Goal: Task Accomplishment & Management: Use online tool/utility

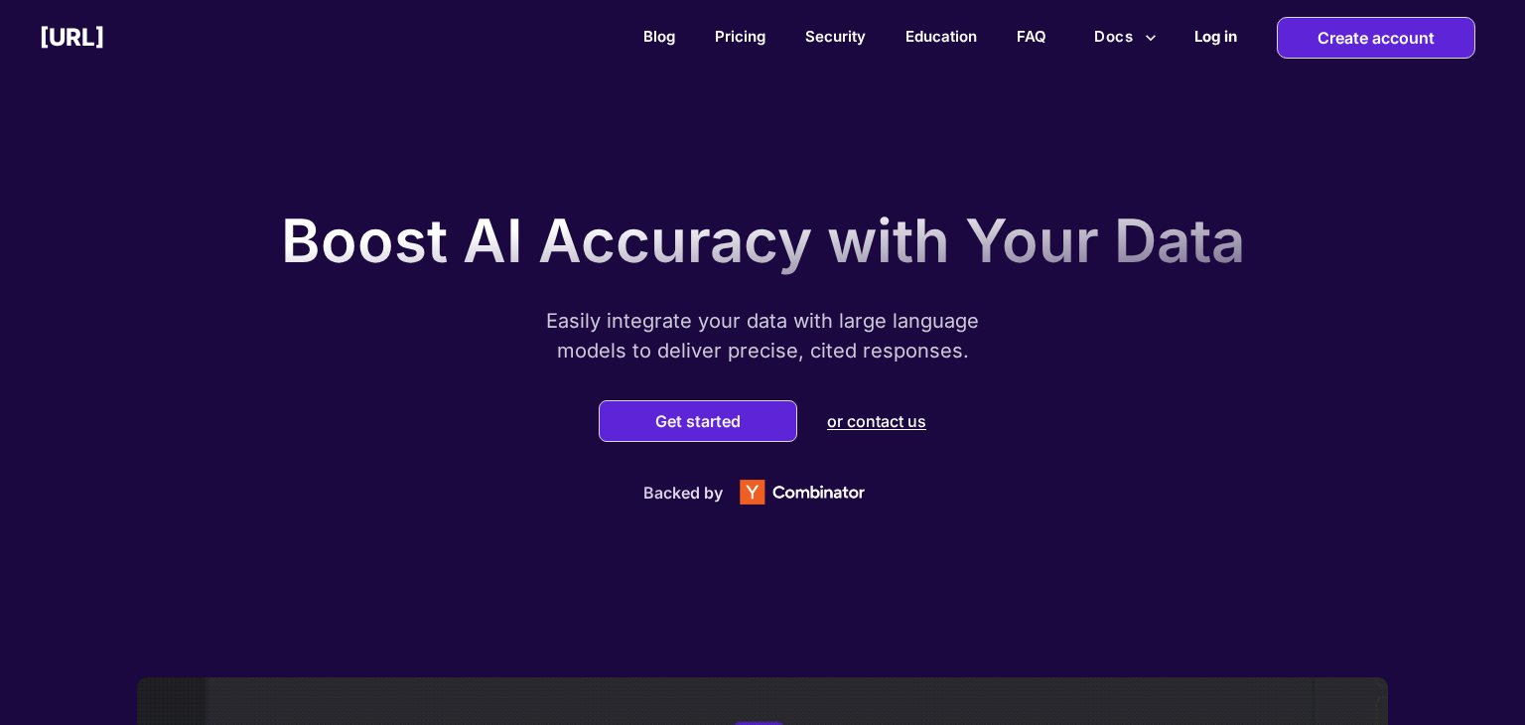
click at [1208, 33] on h2 "Log in" at bounding box center [1215, 36] width 43 height 19
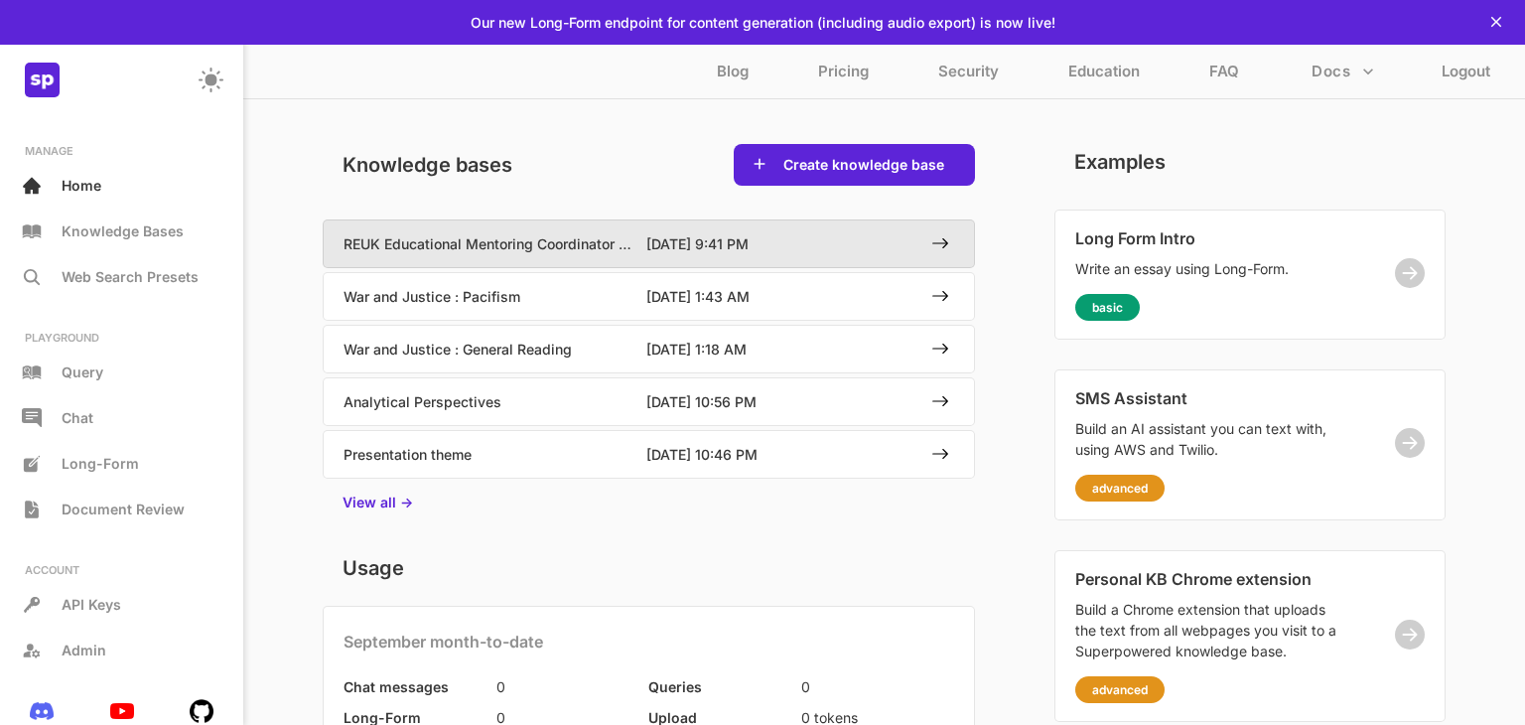
click at [710, 260] on div "REUK Educational Mentoring Coordinator Application 6/30/2025, 9:41 PM" at bounding box center [649, 243] width 650 height 47
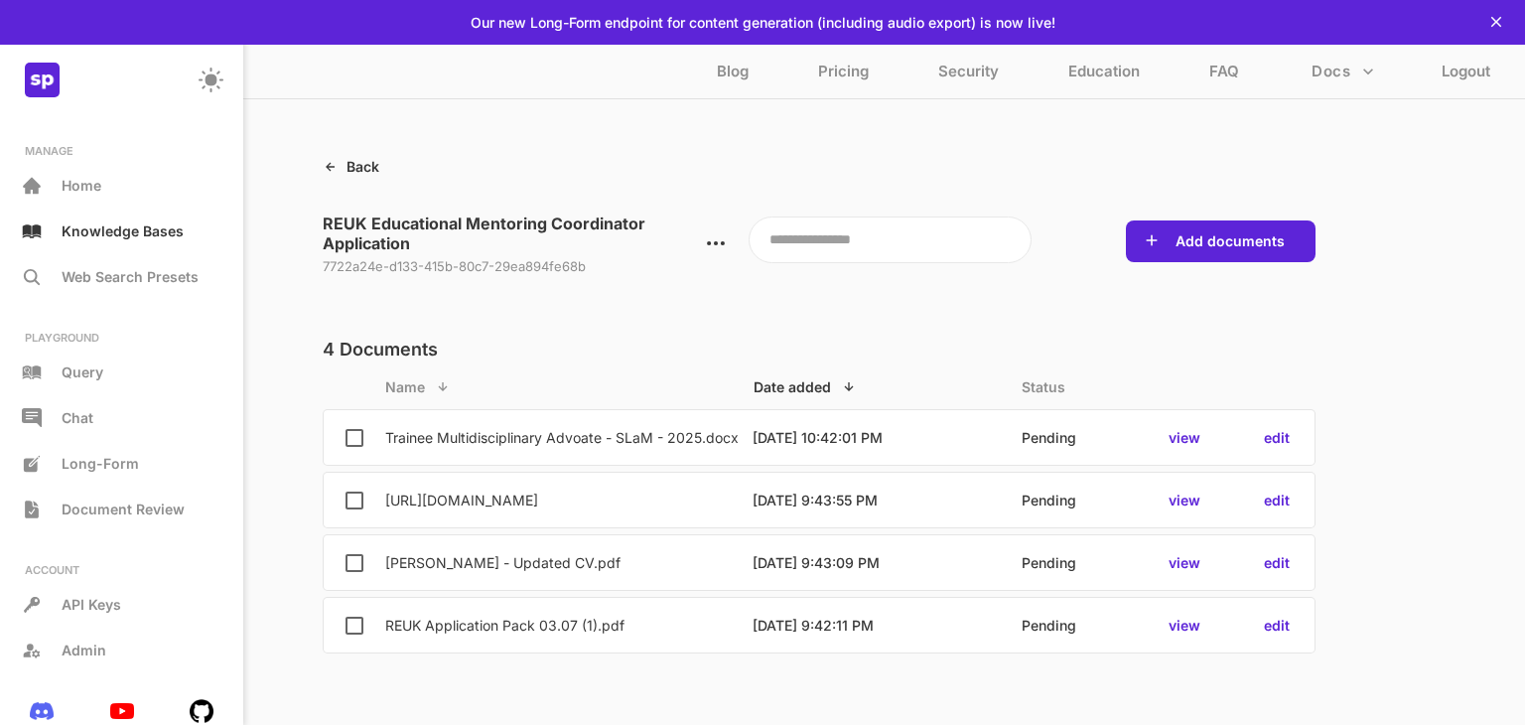
click at [350, 161] on p "Back" at bounding box center [362, 166] width 33 height 17
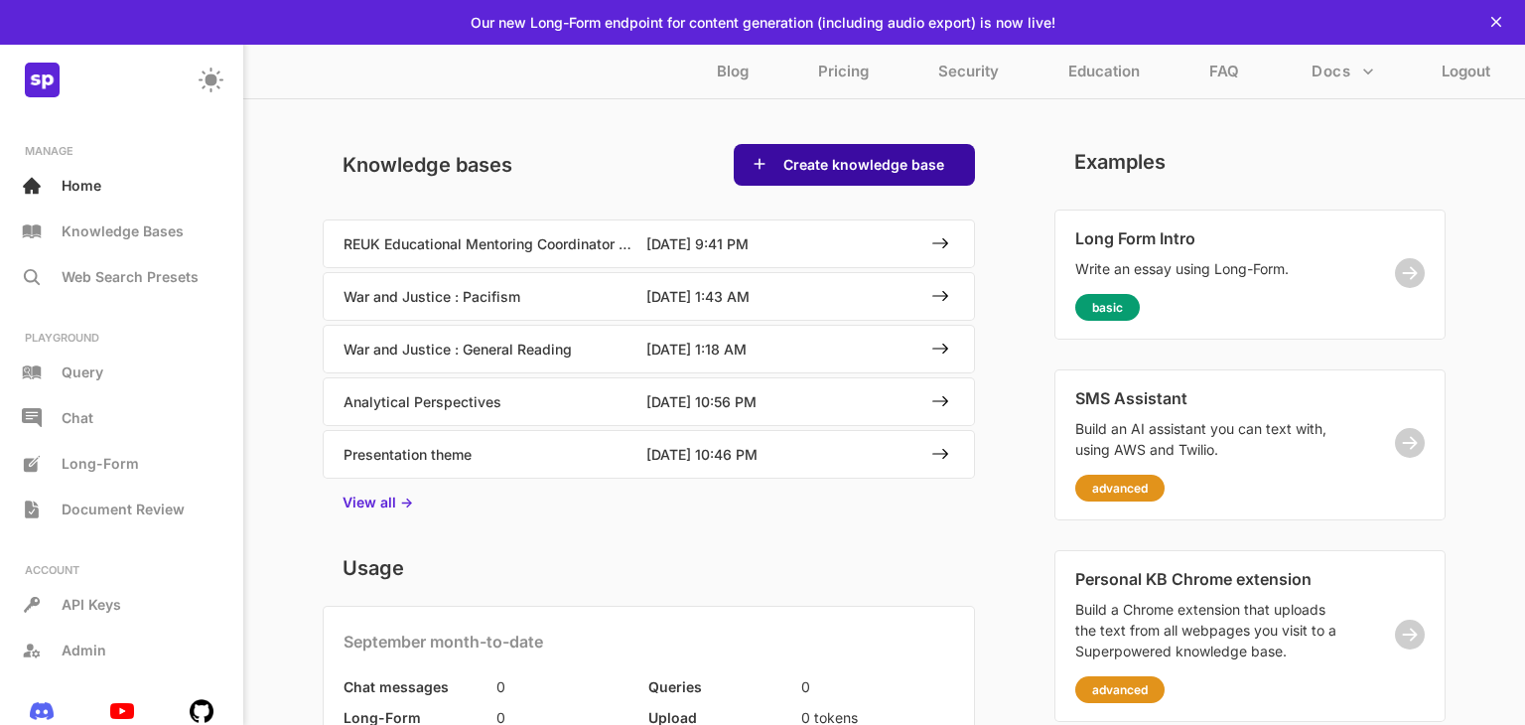
click at [849, 161] on button "Create knowledge base" at bounding box center [863, 165] width 173 height 20
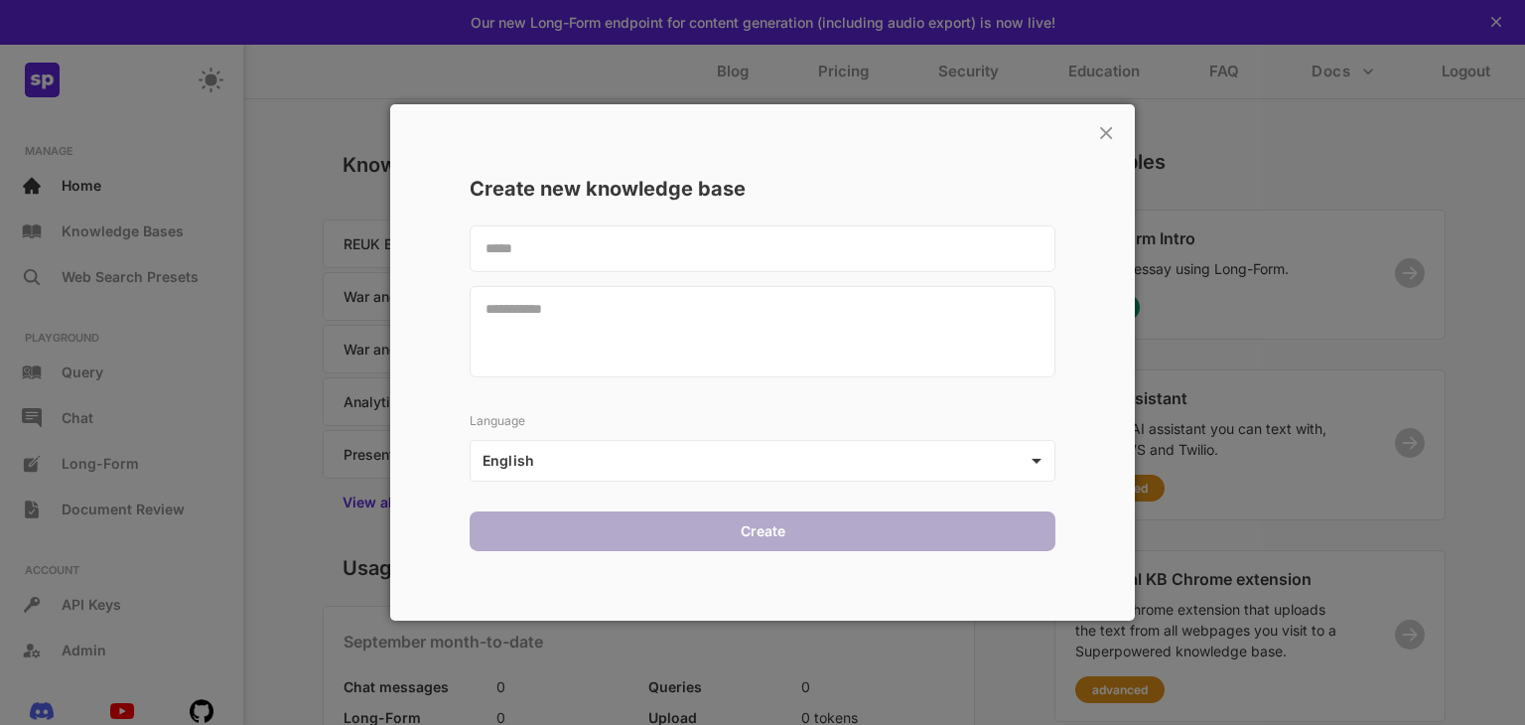
click at [673, 230] on textarea at bounding box center [762, 248] width 586 height 47
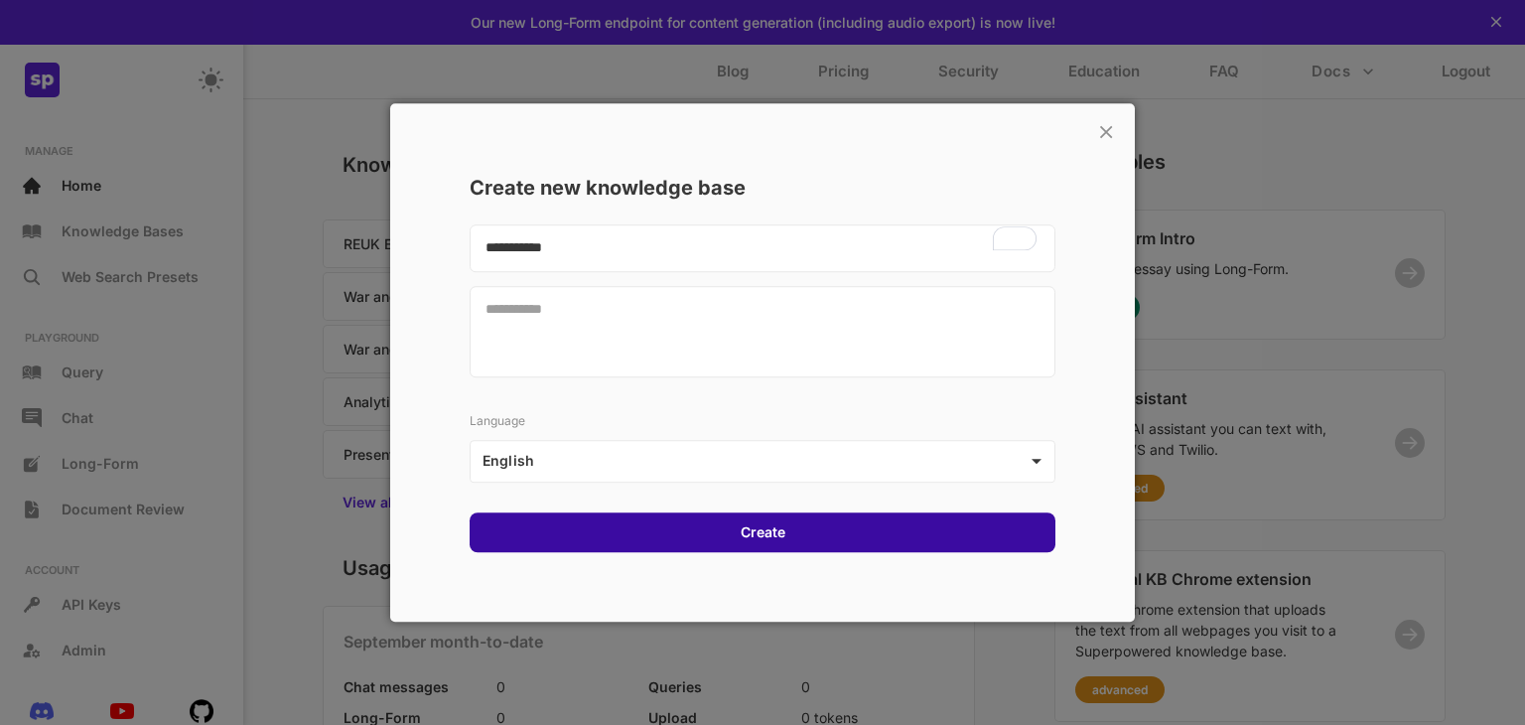
type textarea "**********"
click at [689, 543] on div "Create" at bounding box center [762, 532] width 586 height 40
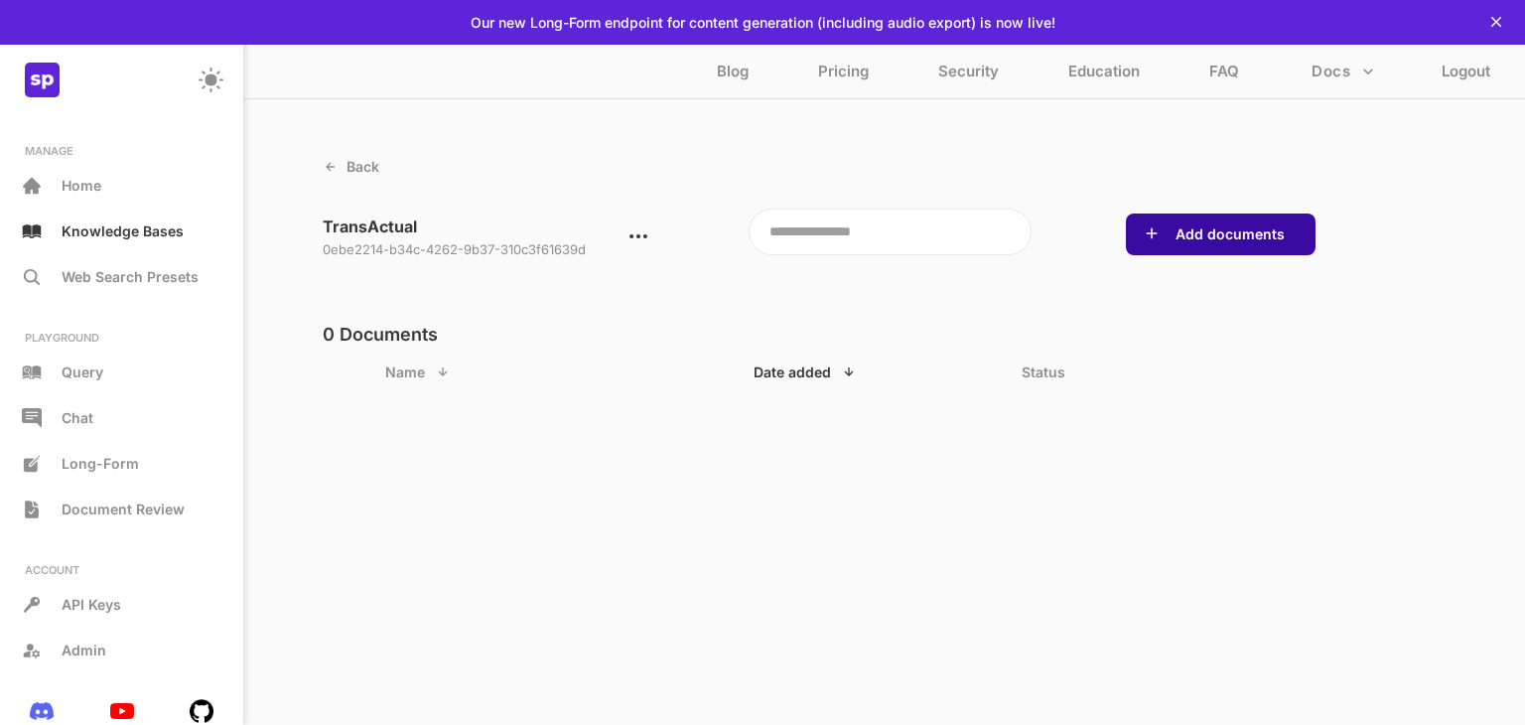
click at [1218, 229] on button "Add documents" at bounding box center [1229, 234] width 121 height 20
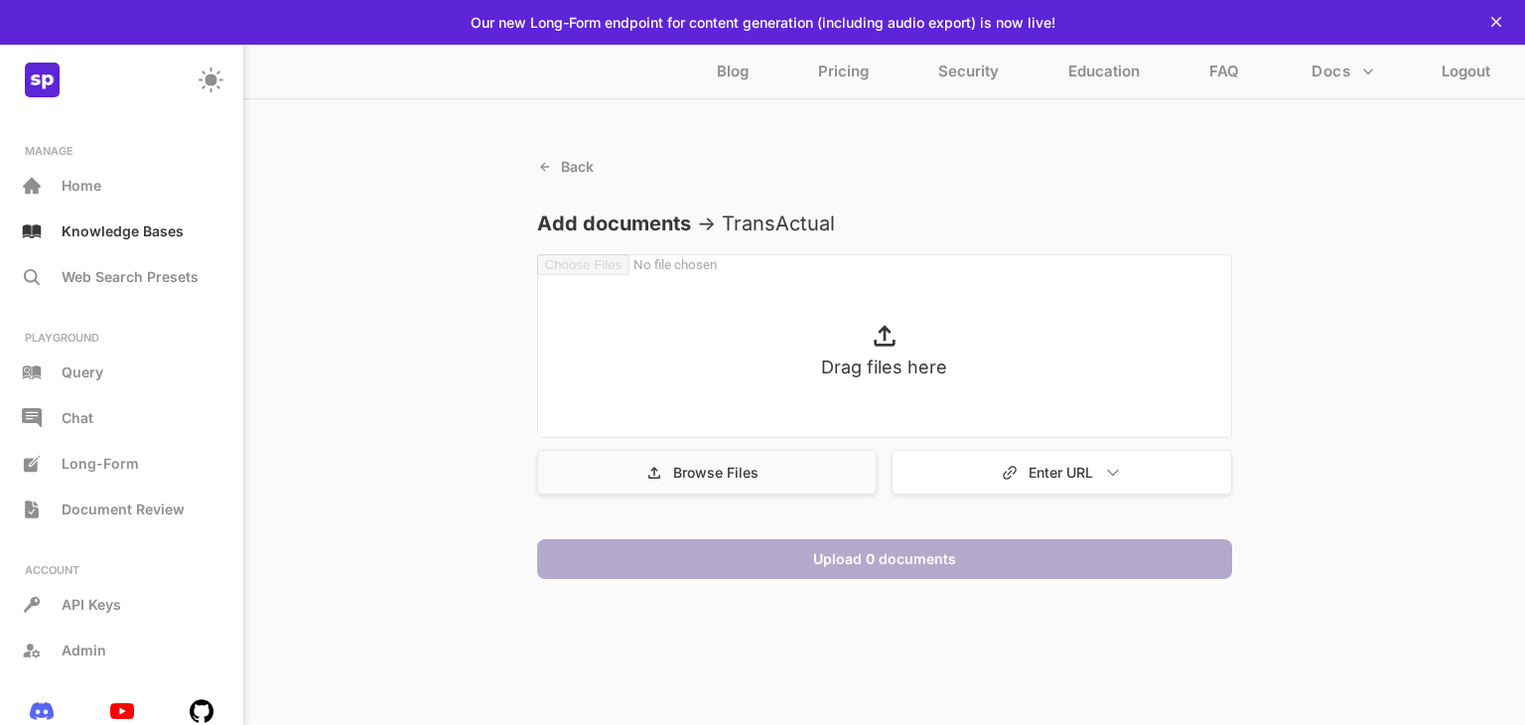
click at [691, 476] on p "Browse Files" at bounding box center [715, 472] width 85 height 17
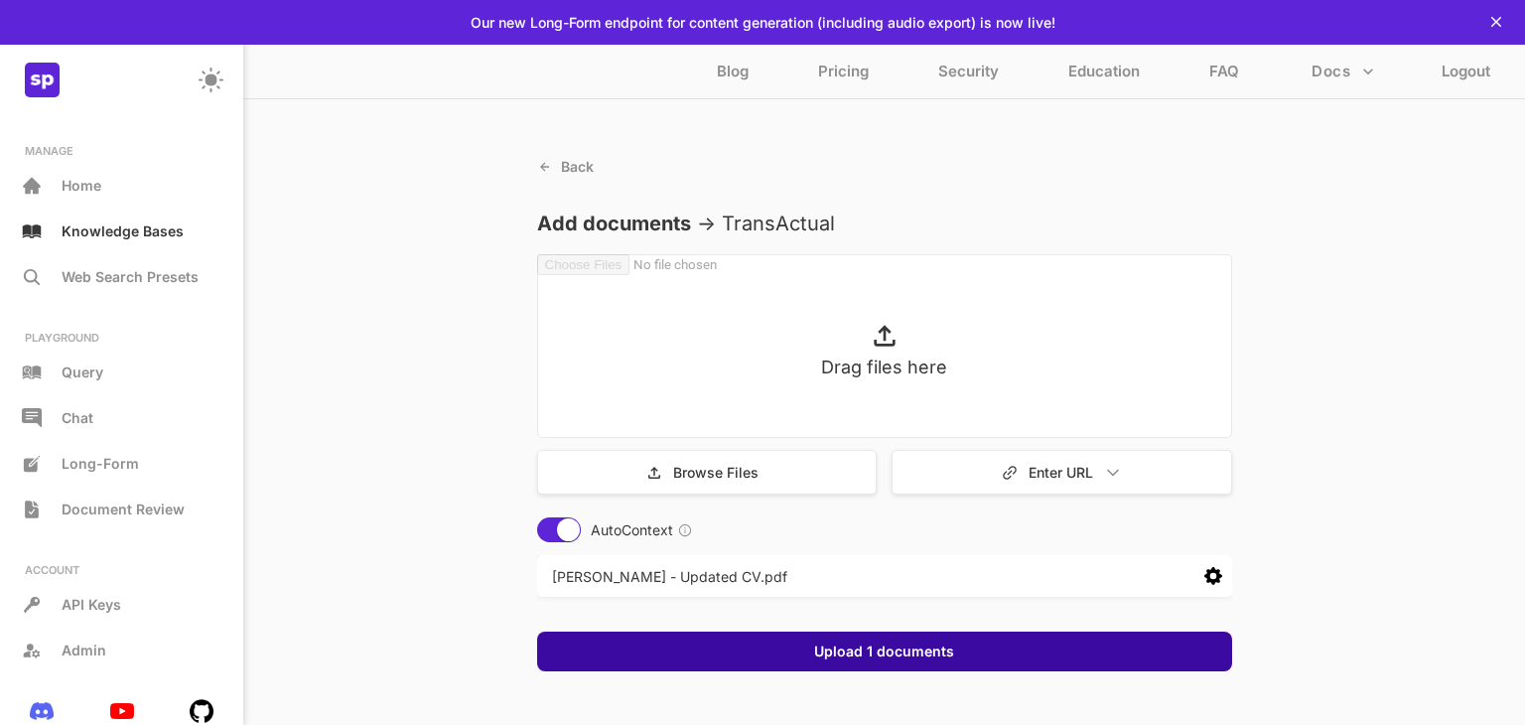
click at [897, 638] on div "Upload 1 documents" at bounding box center [884, 651] width 695 height 40
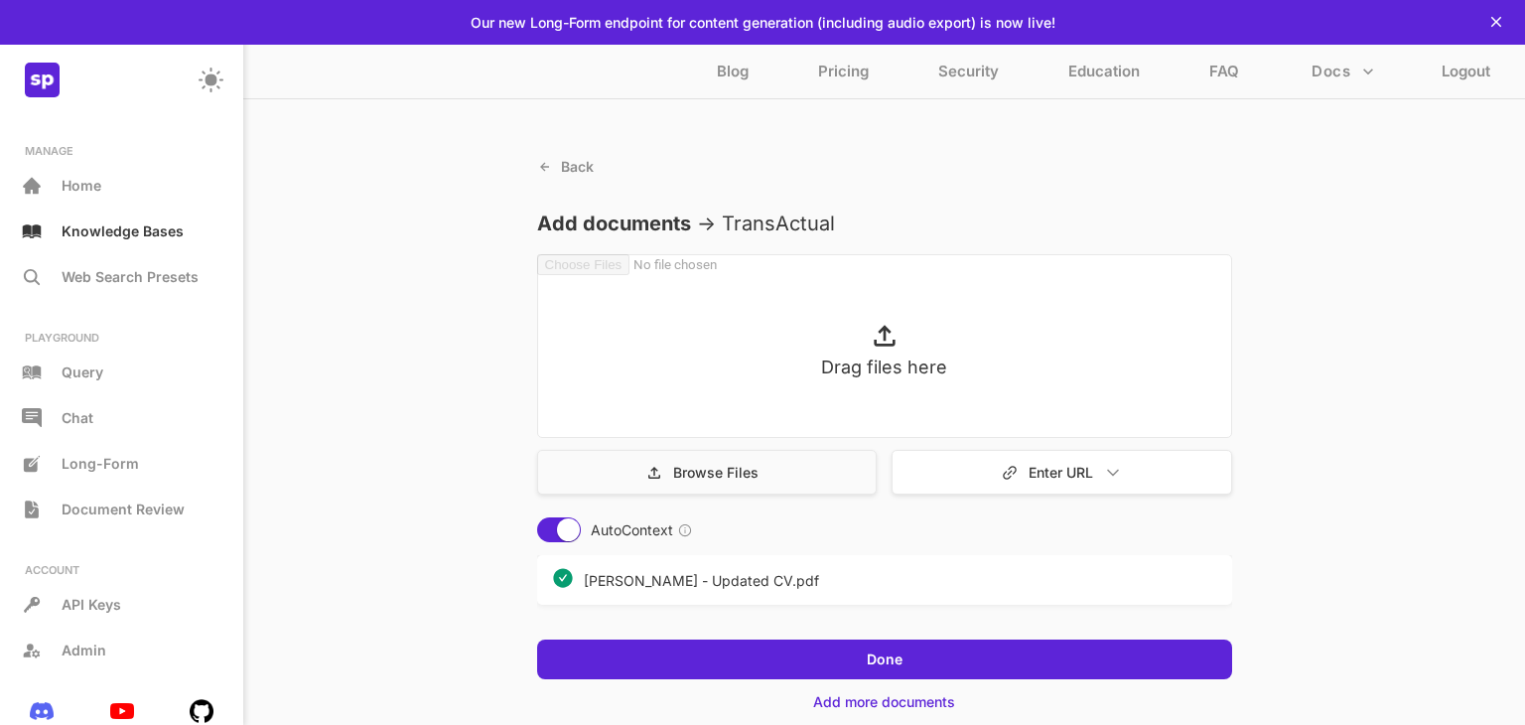
click at [780, 469] on div "Browse Files" at bounding box center [707, 472] width 340 height 45
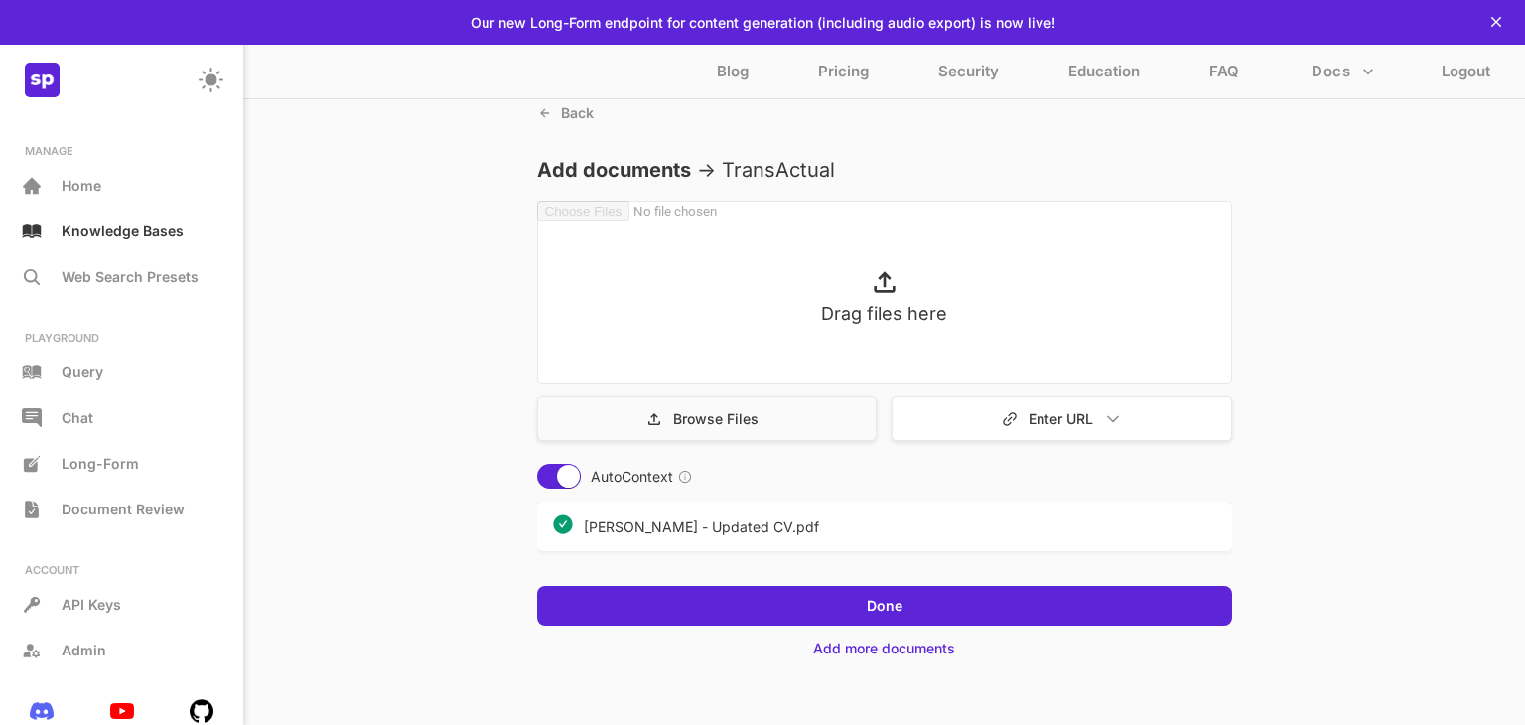
click at [796, 414] on div "Browse Files" at bounding box center [707, 418] width 340 height 45
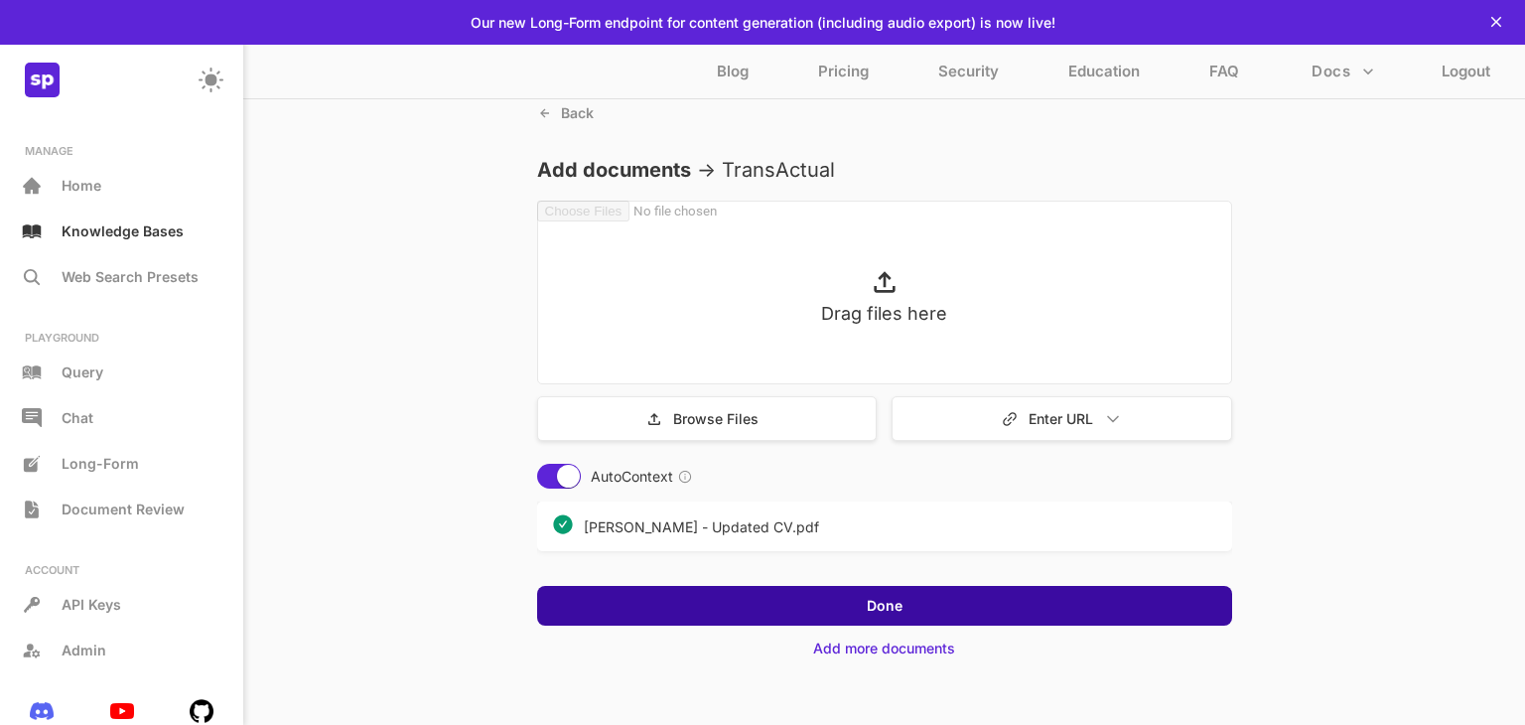
click at [922, 609] on div "Done" at bounding box center [884, 606] width 695 height 40
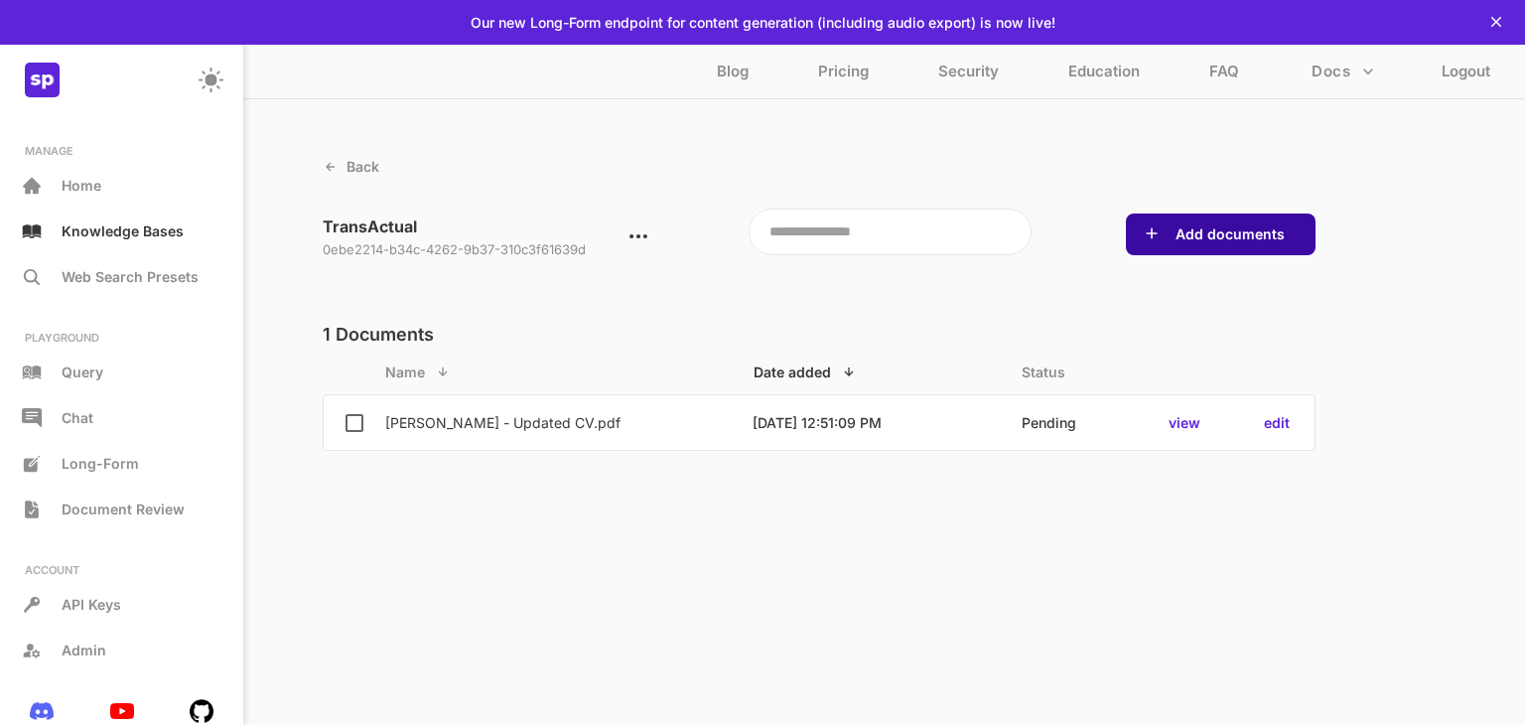
click at [1193, 246] on div "Add documents" at bounding box center [1221, 234] width 190 height 42
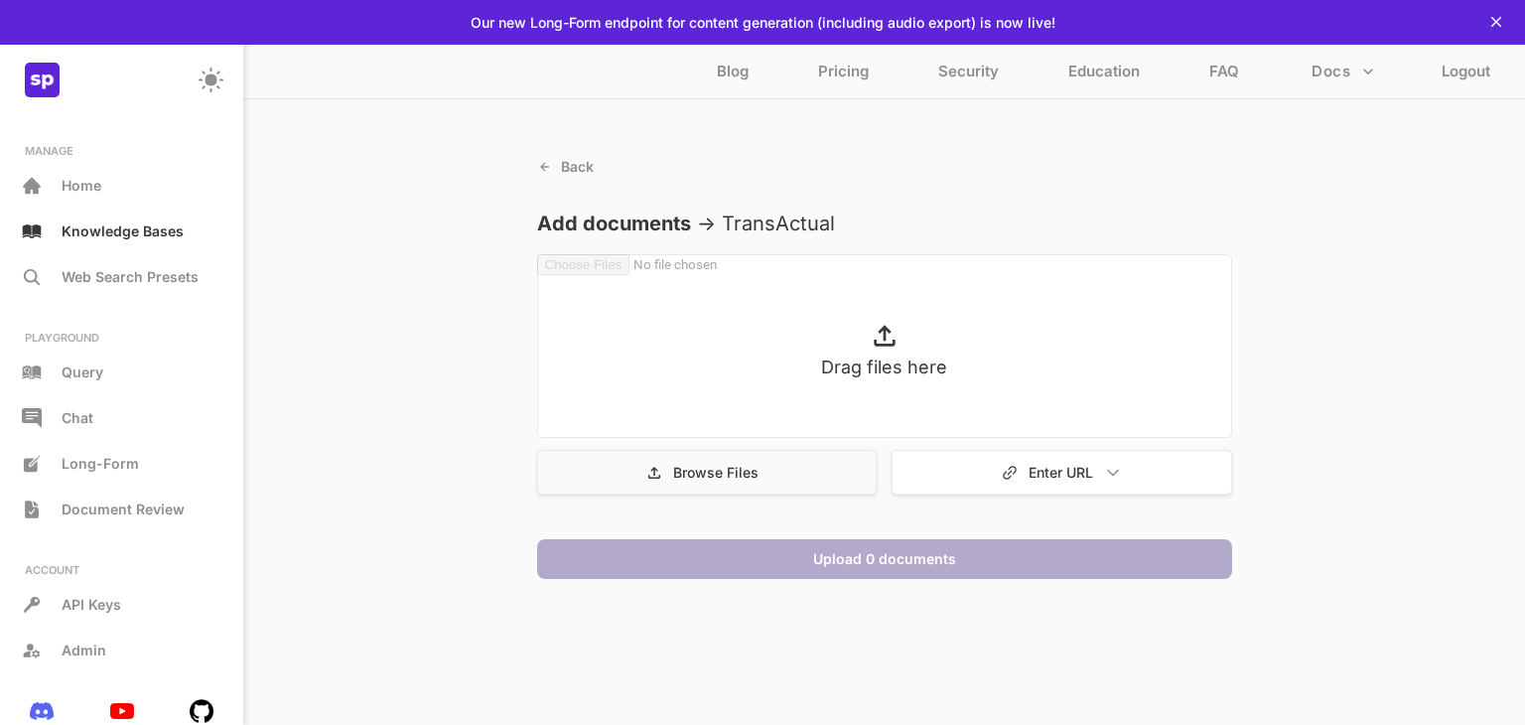
click at [786, 474] on div "Browse Files" at bounding box center [707, 472] width 340 height 45
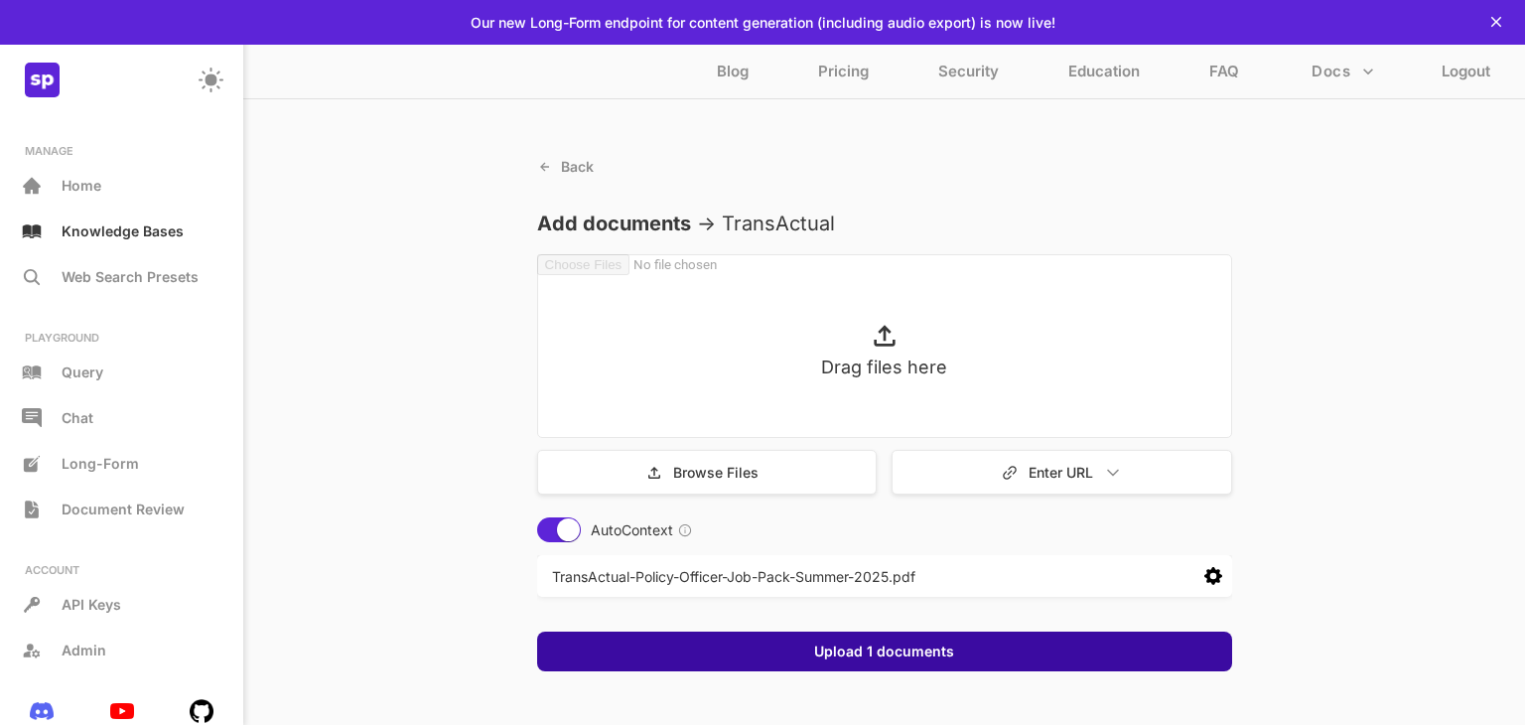
click at [879, 641] on button "Upload 1 documents" at bounding box center [884, 651] width 152 height 20
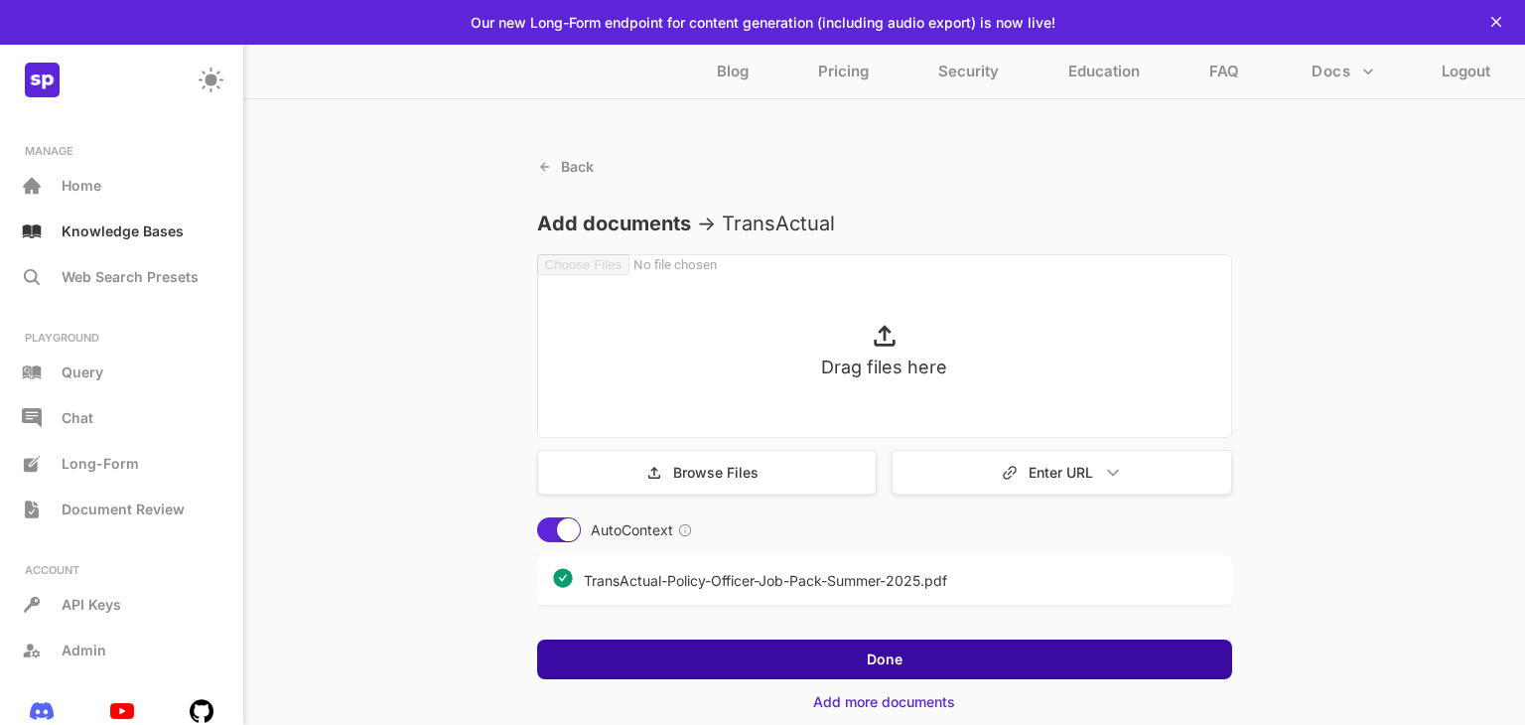
click at [1022, 662] on div "Done" at bounding box center [884, 659] width 695 height 40
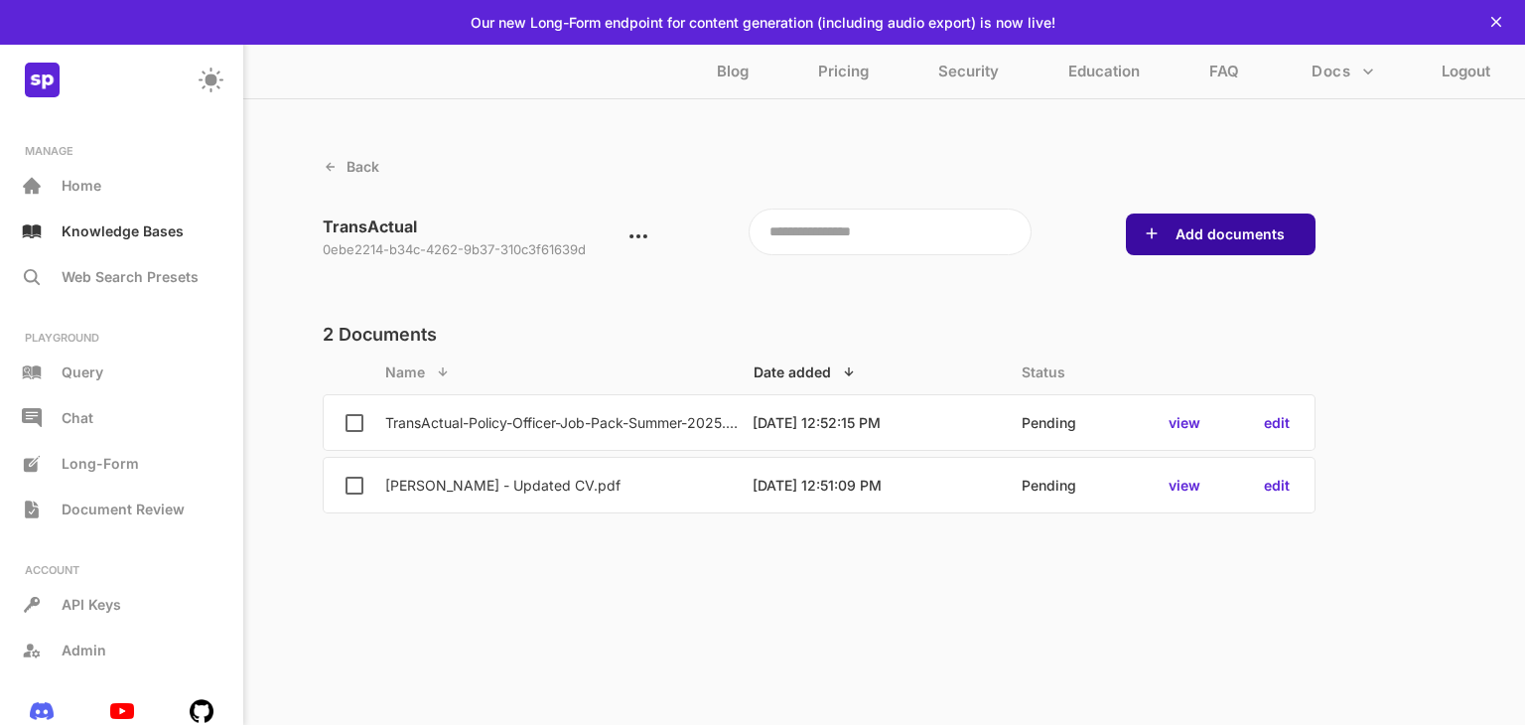
click at [1182, 223] on div "Add documents" at bounding box center [1221, 234] width 190 height 42
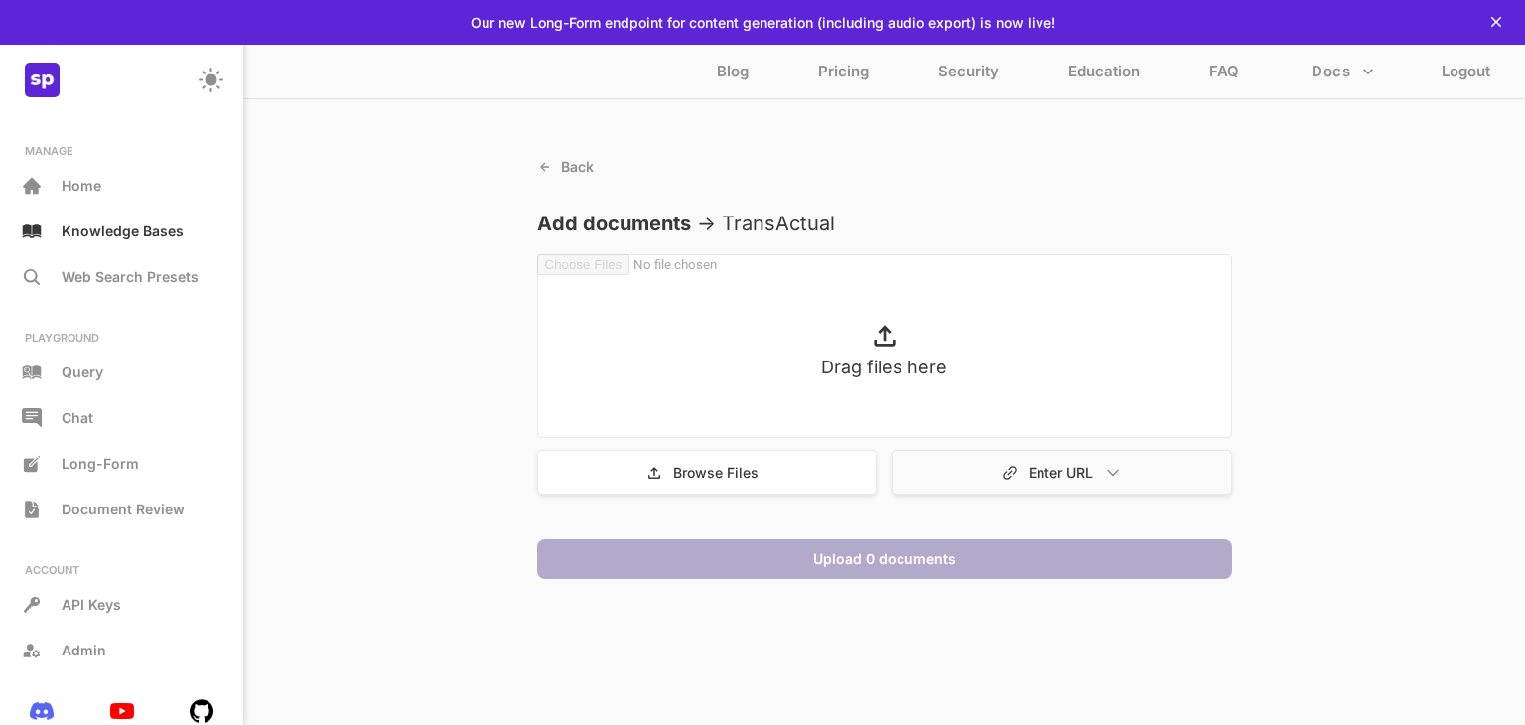
click at [1057, 483] on div "Enter URL" at bounding box center [1061, 472] width 340 height 45
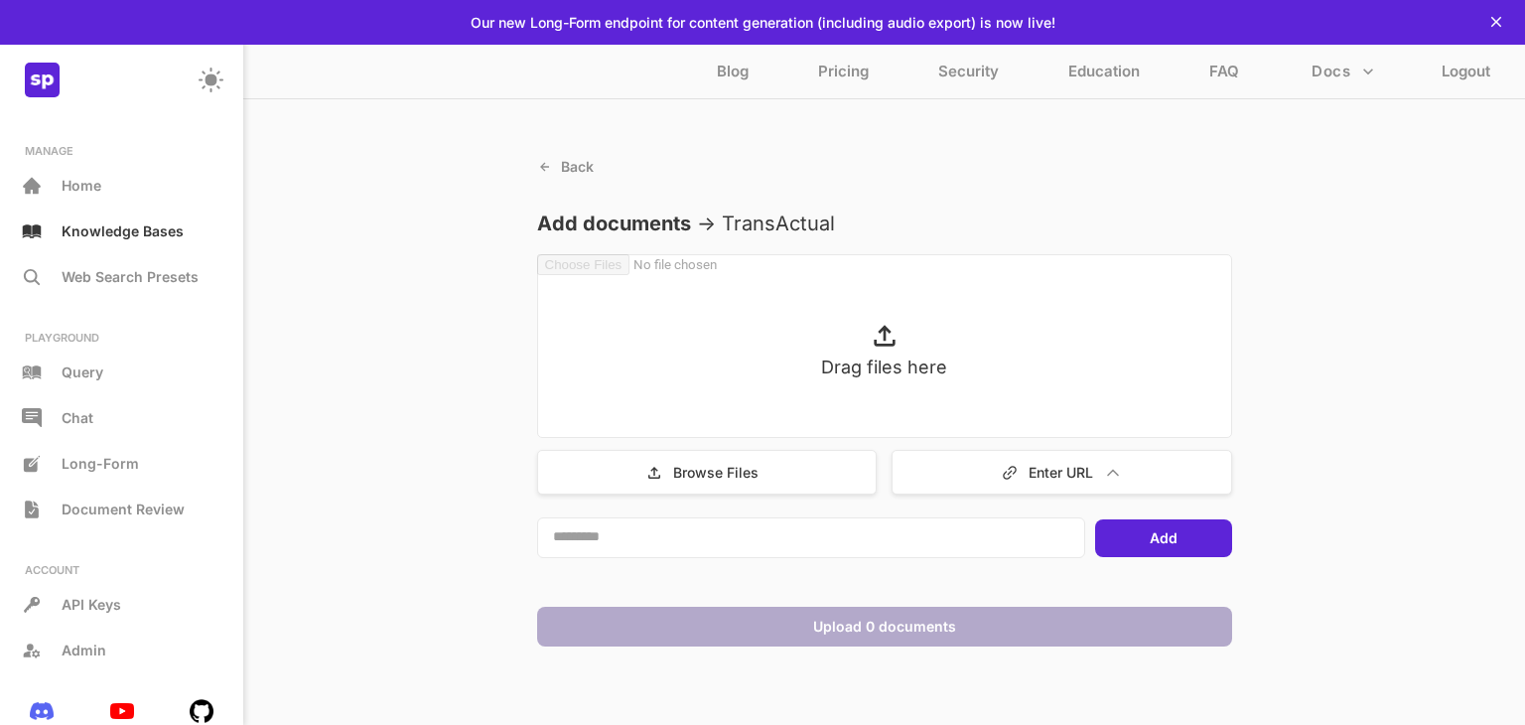
click at [696, 530] on textarea at bounding box center [811, 537] width 548 height 41
paste textarea "**********"
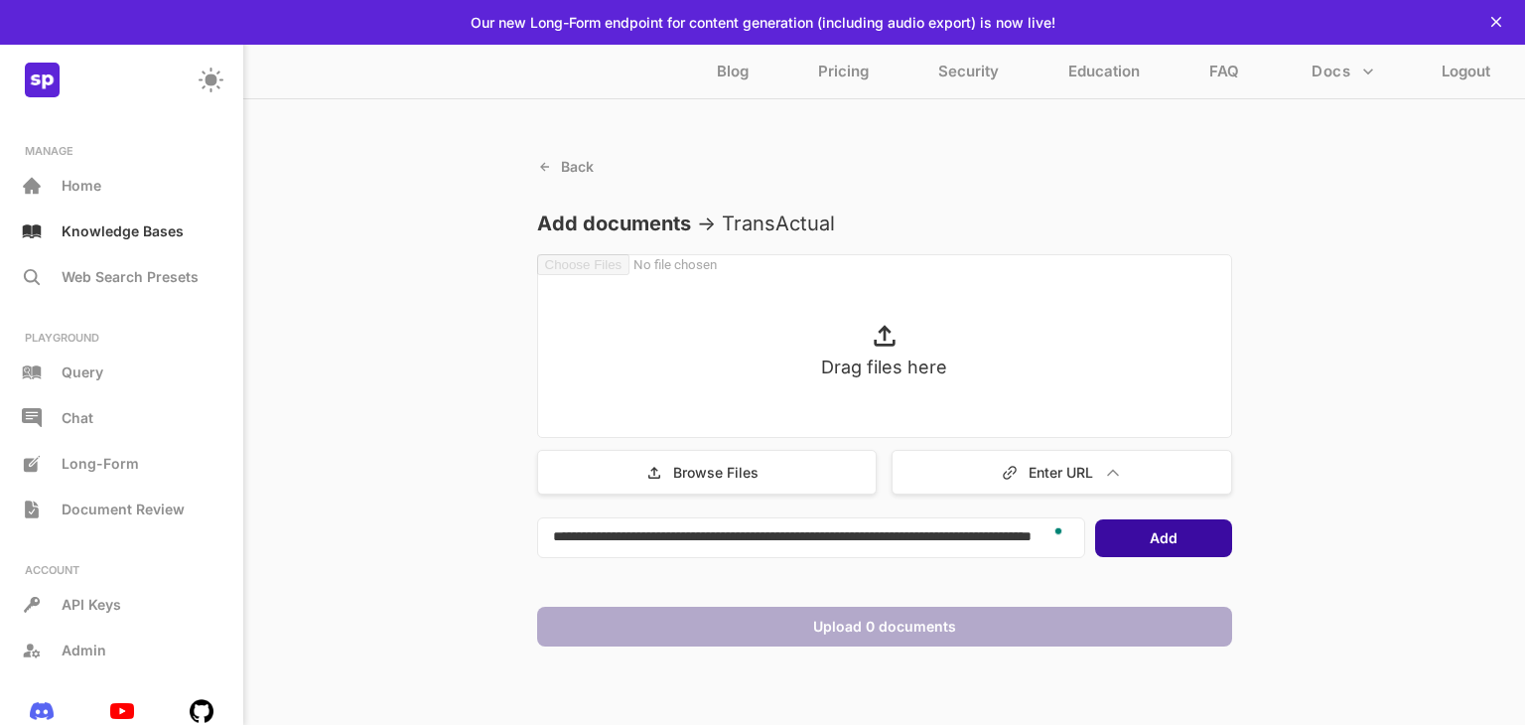
type textarea "**********"
click at [1139, 522] on div "Add" at bounding box center [1163, 538] width 137 height 38
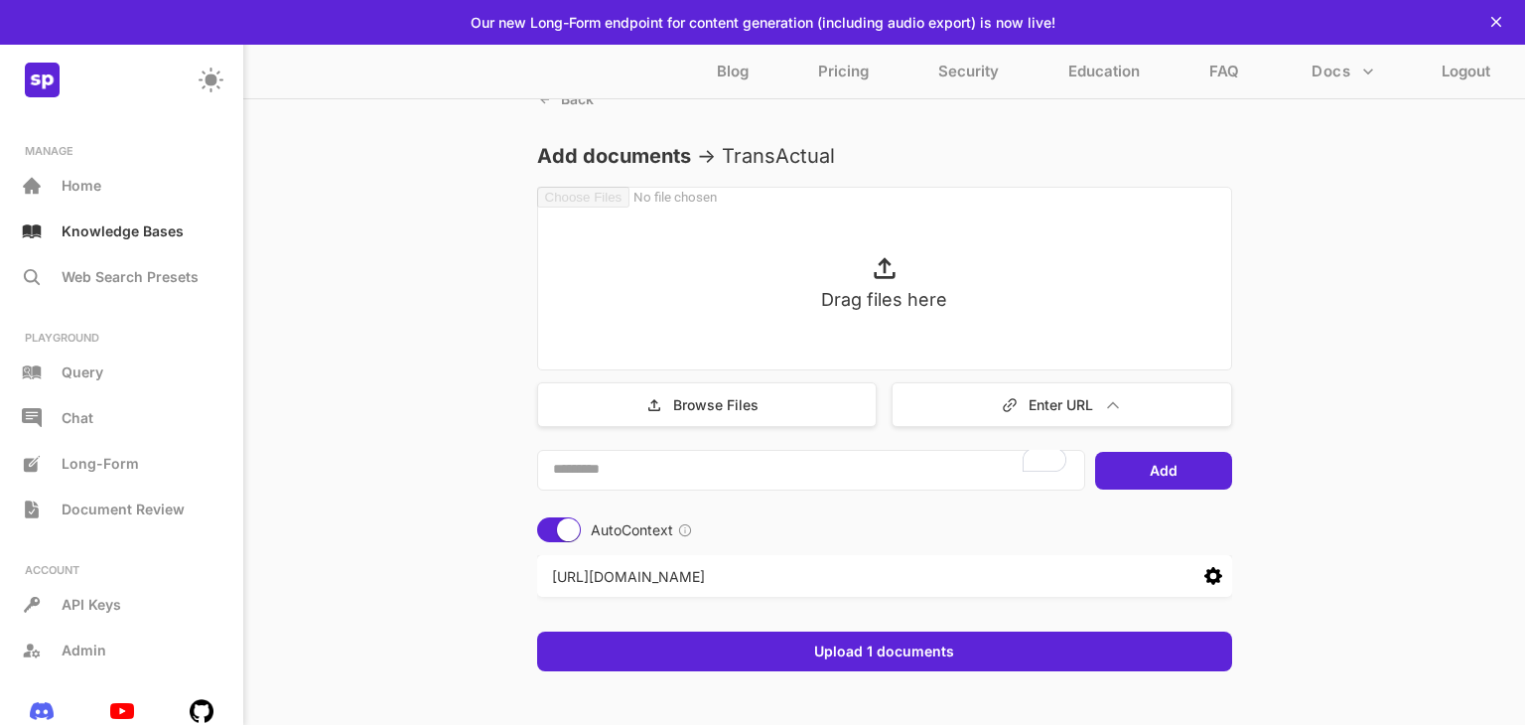
scroll to position [68, 0]
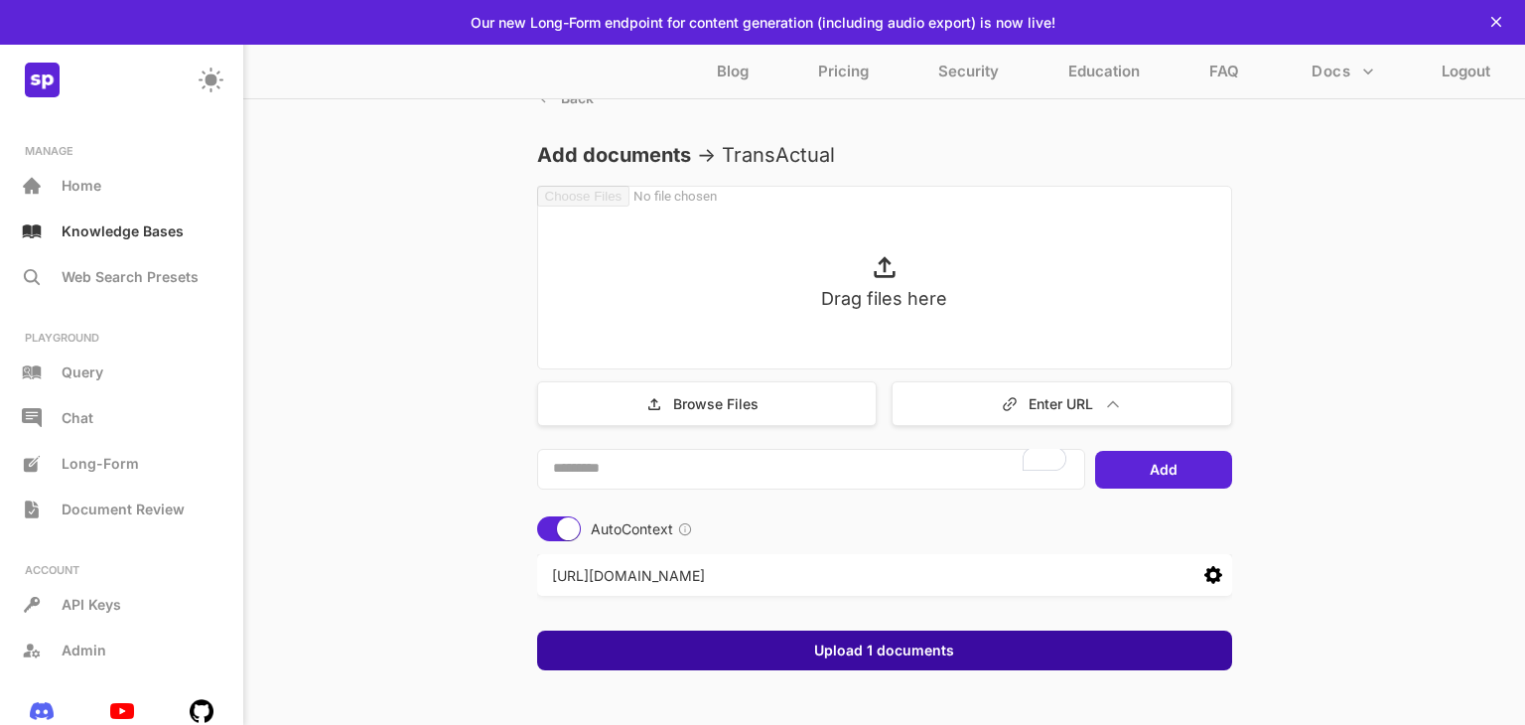
click at [785, 651] on div "Upload 1 documents" at bounding box center [884, 650] width 695 height 40
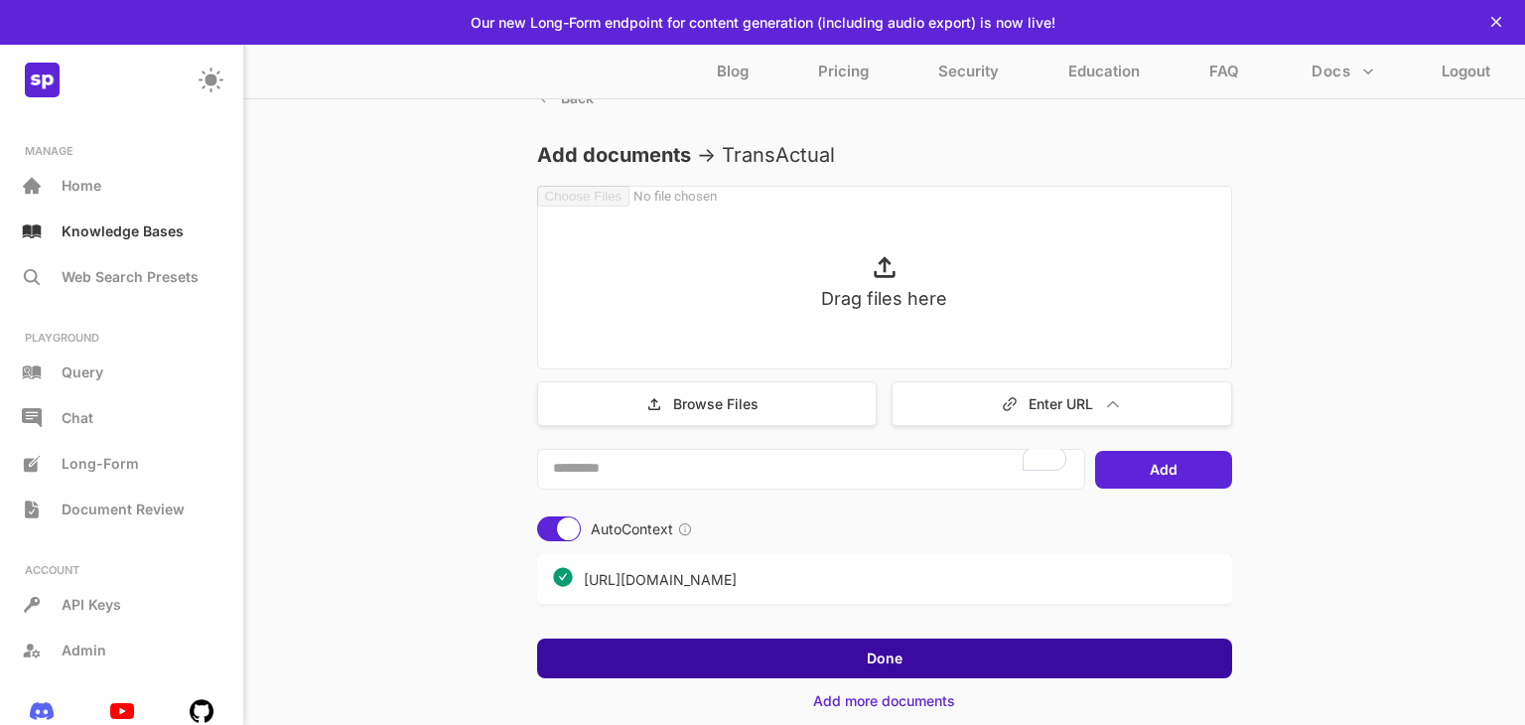
click at [785, 651] on div "Done" at bounding box center [884, 658] width 695 height 40
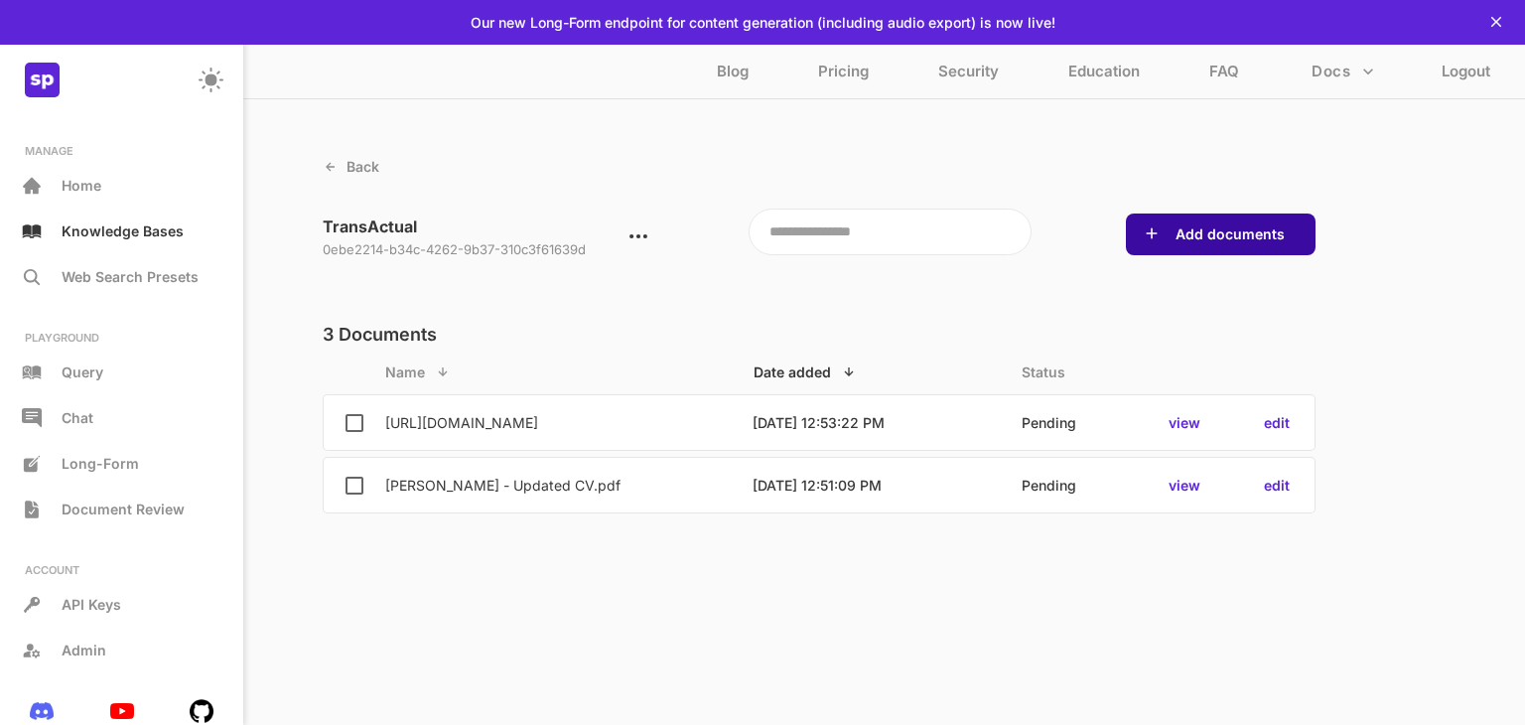
click at [1283, 224] on button "Add documents" at bounding box center [1229, 234] width 121 height 20
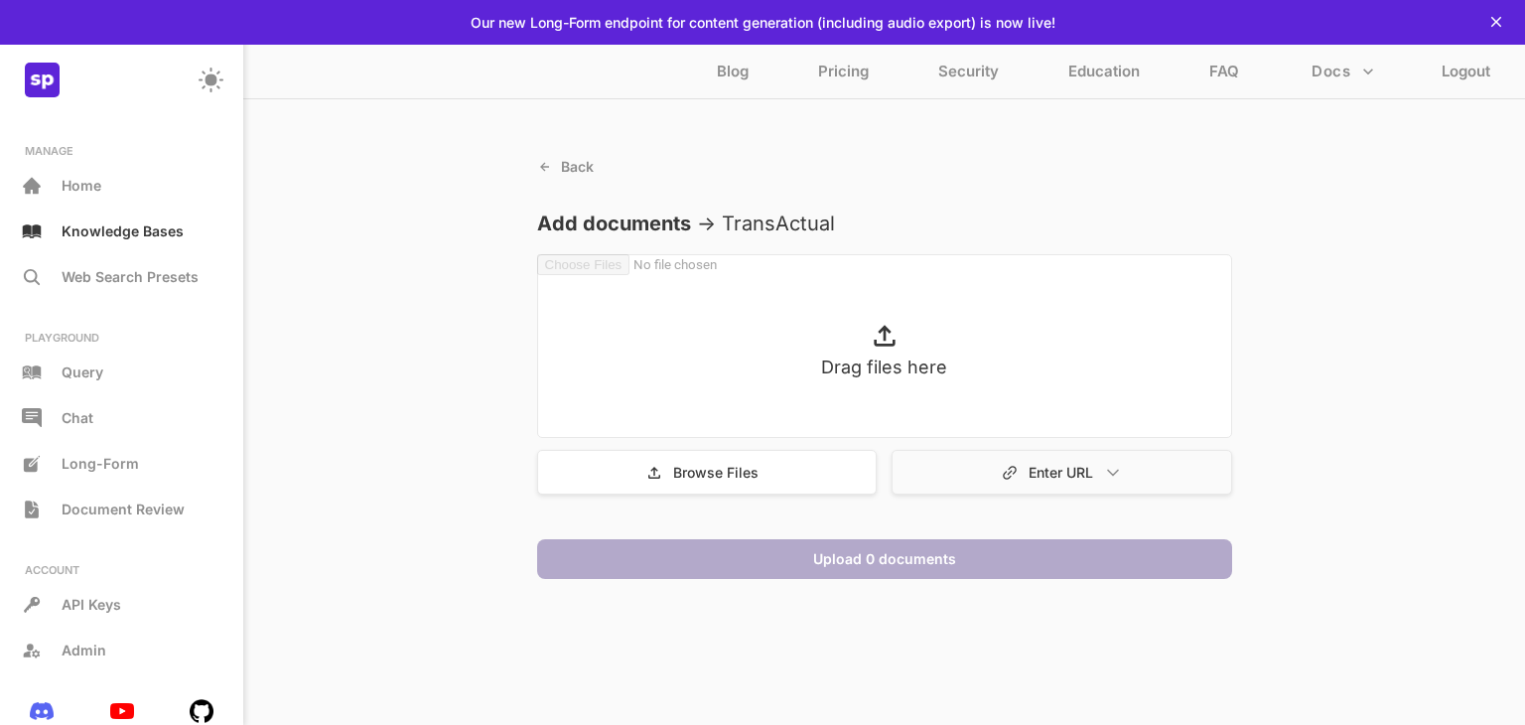
click at [1025, 476] on div "Enter URL" at bounding box center [1061, 472] width 340 height 45
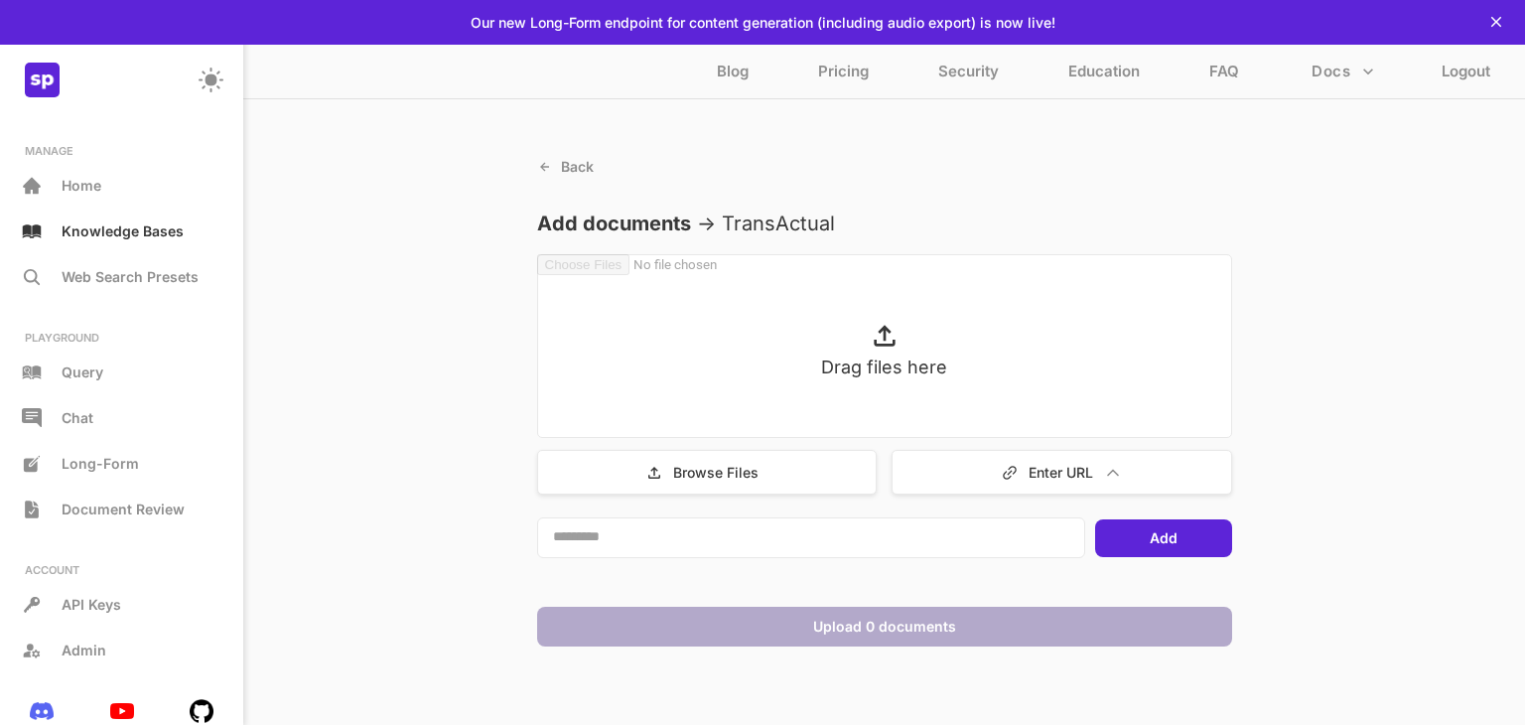
click at [864, 536] on textarea at bounding box center [811, 537] width 548 height 41
paste textarea "**********"
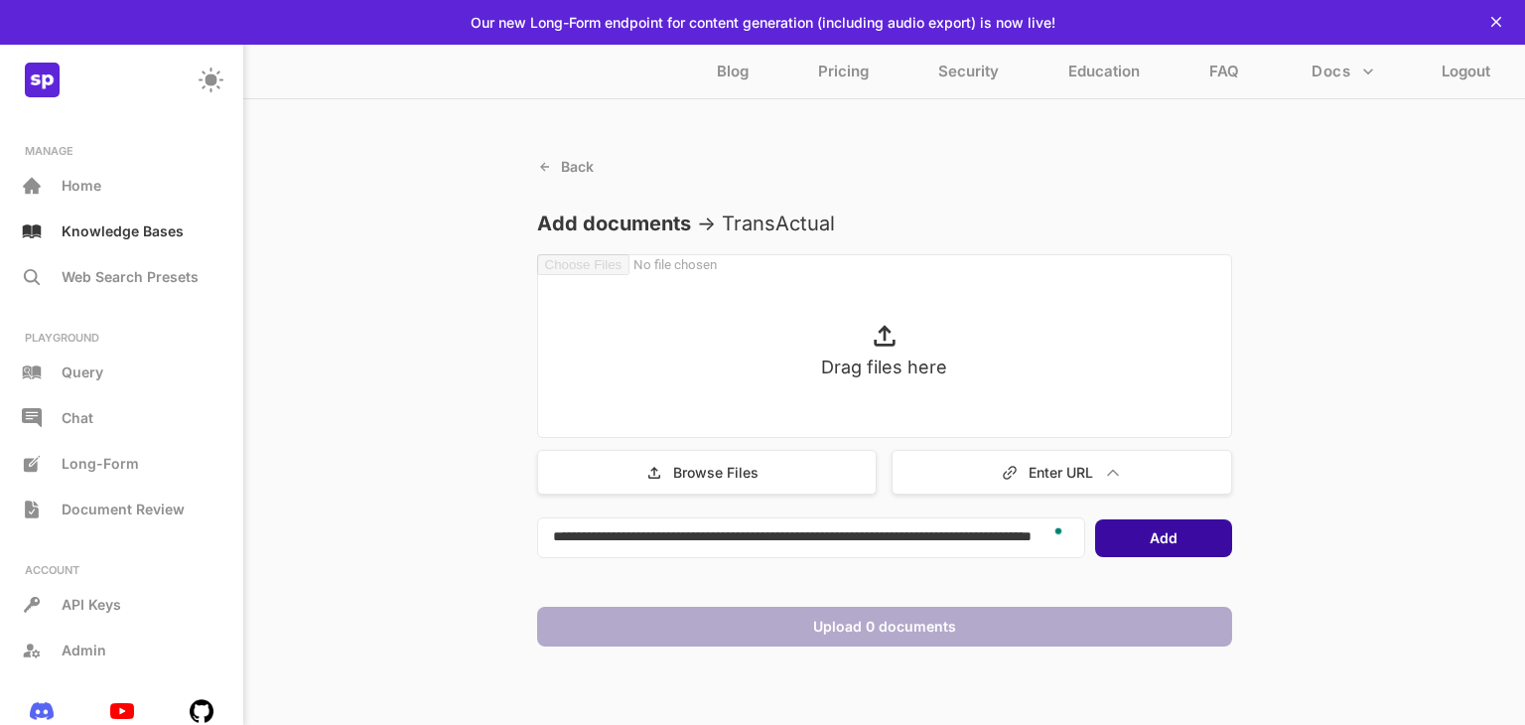
type textarea "**********"
click at [1170, 538] on button "Add" at bounding box center [1163, 538] width 40 height 20
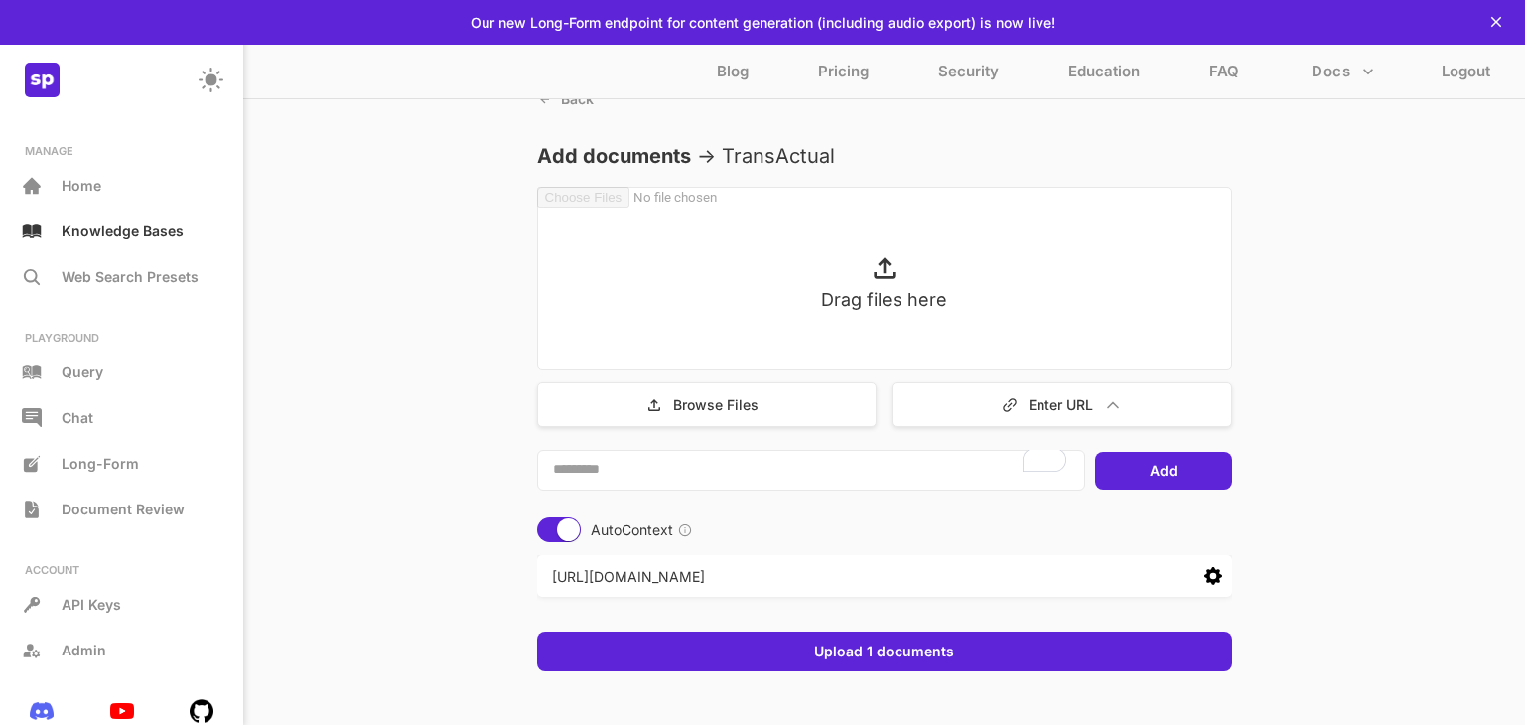
scroll to position [72, 0]
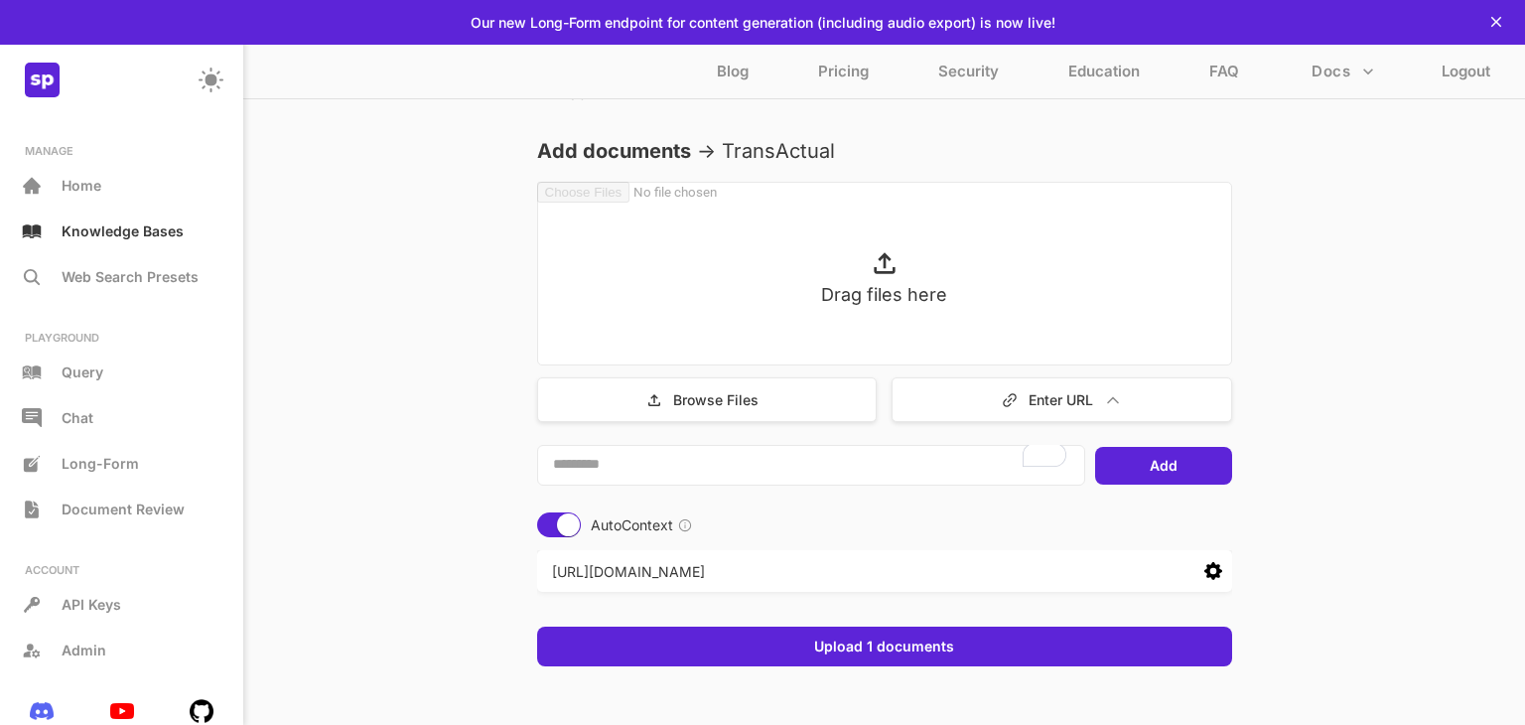
click at [1202, 562] on div at bounding box center [1187, 571] width 67 height 42
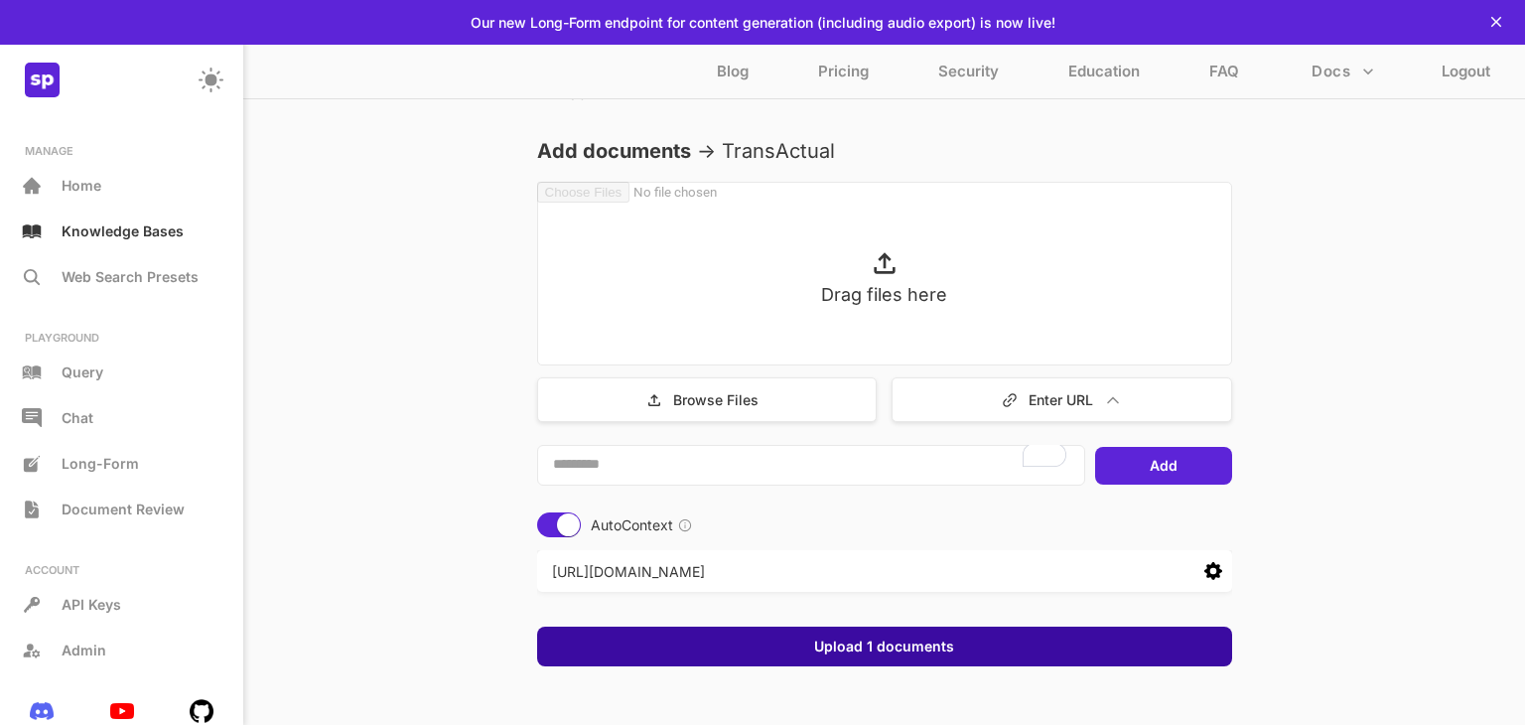
click at [967, 662] on div "Upload 1 documents" at bounding box center [884, 646] width 695 height 40
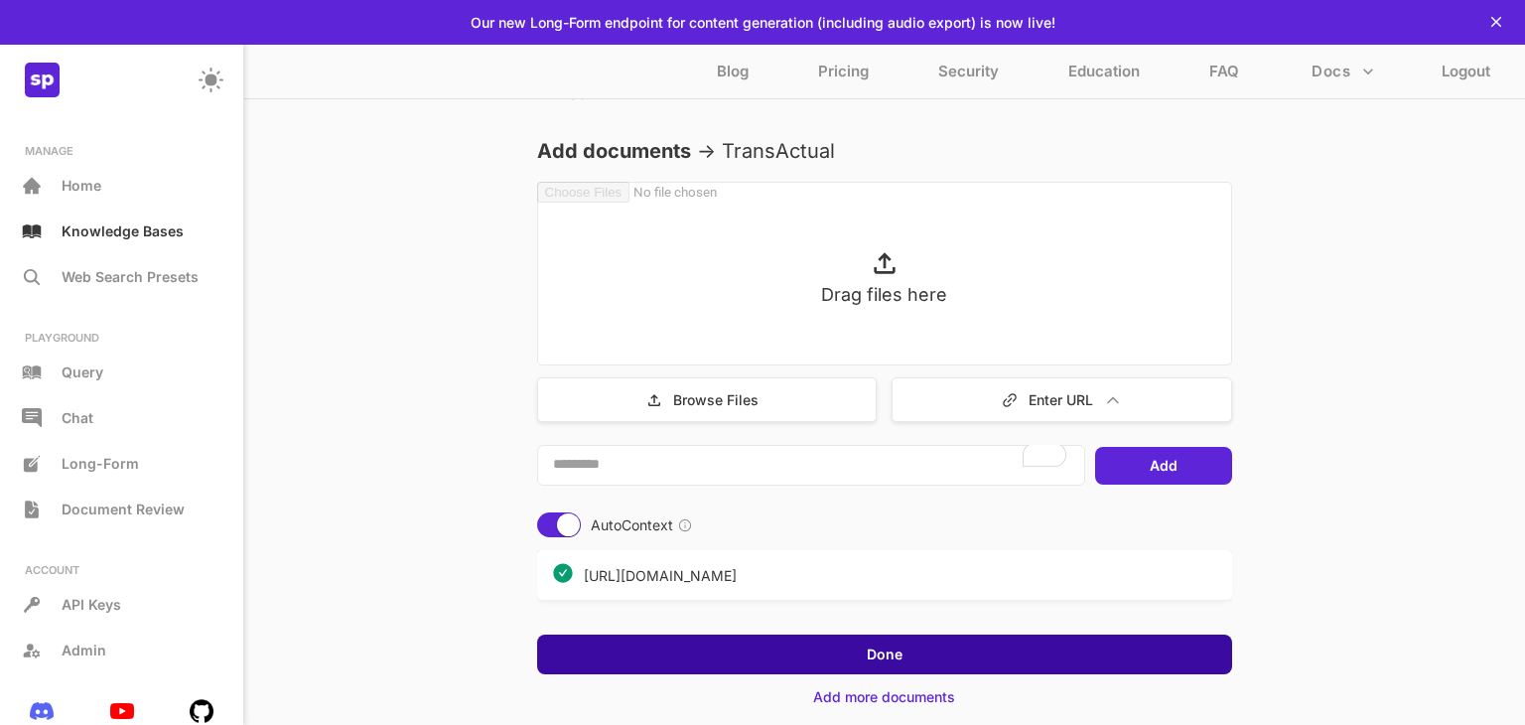
click at [901, 650] on button "Done" at bounding box center [885, 654] width 48 height 20
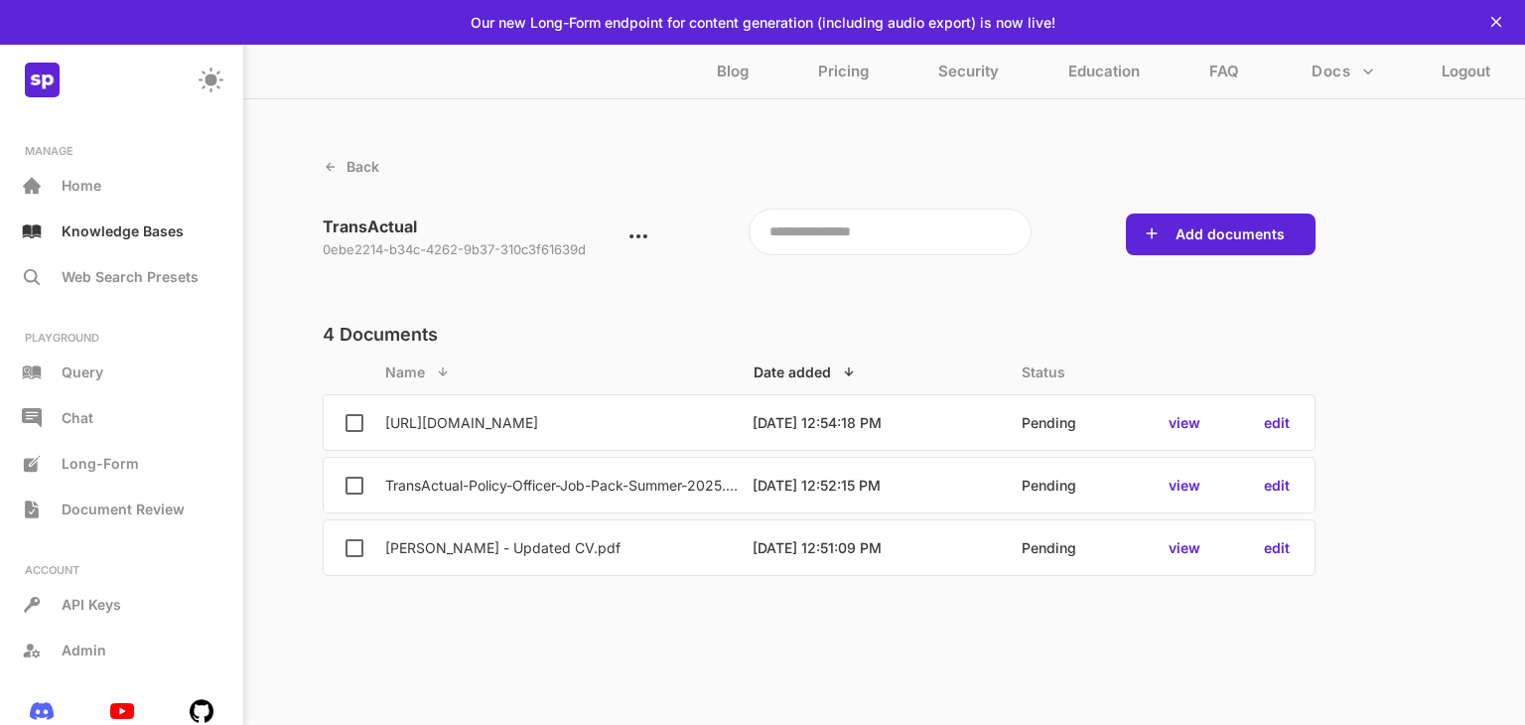
click at [1061, 431] on p "Pending" at bounding box center [1048, 422] width 55 height 17
click at [346, 169] on p "Back" at bounding box center [362, 166] width 33 height 17
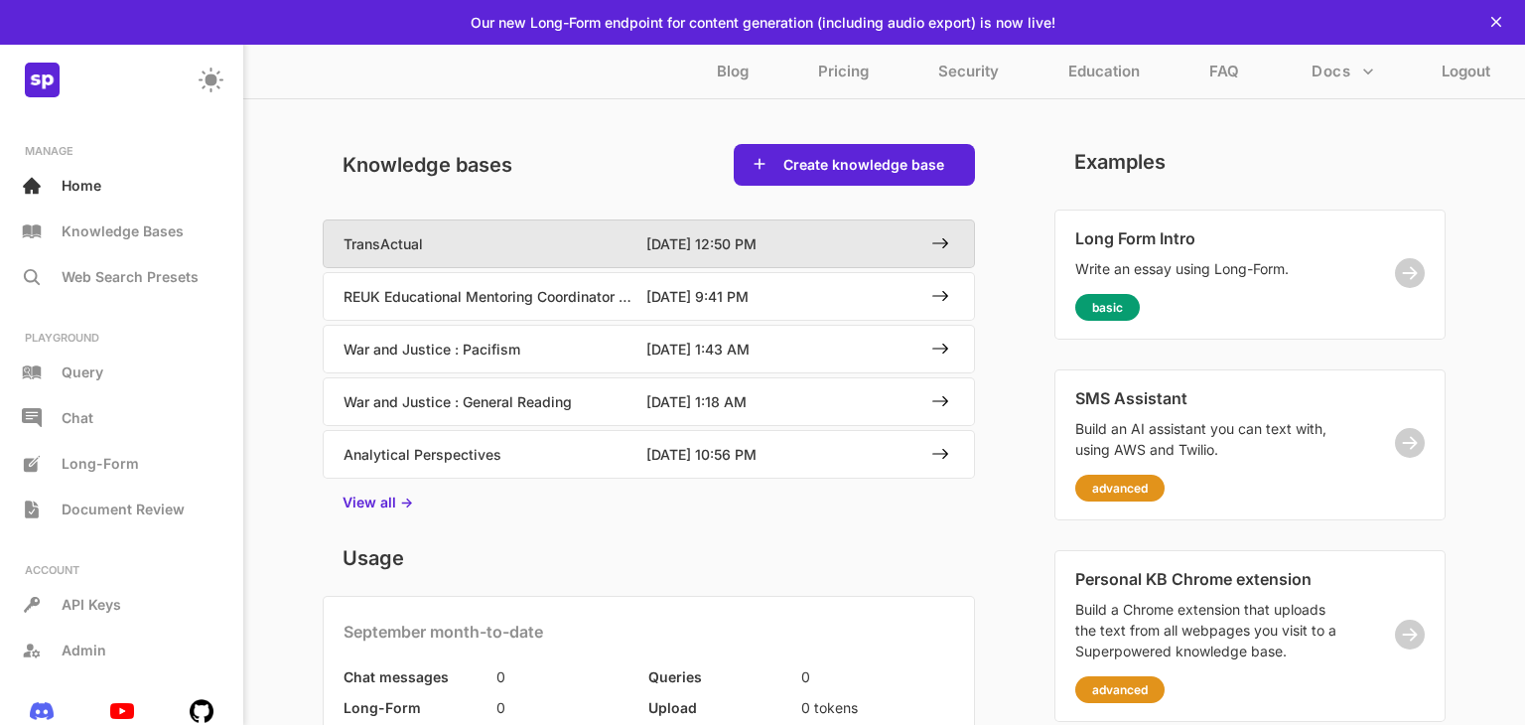
click at [668, 253] on div "9/9/2025, 12:50 PM" at bounding box center [760, 243] width 229 height 27
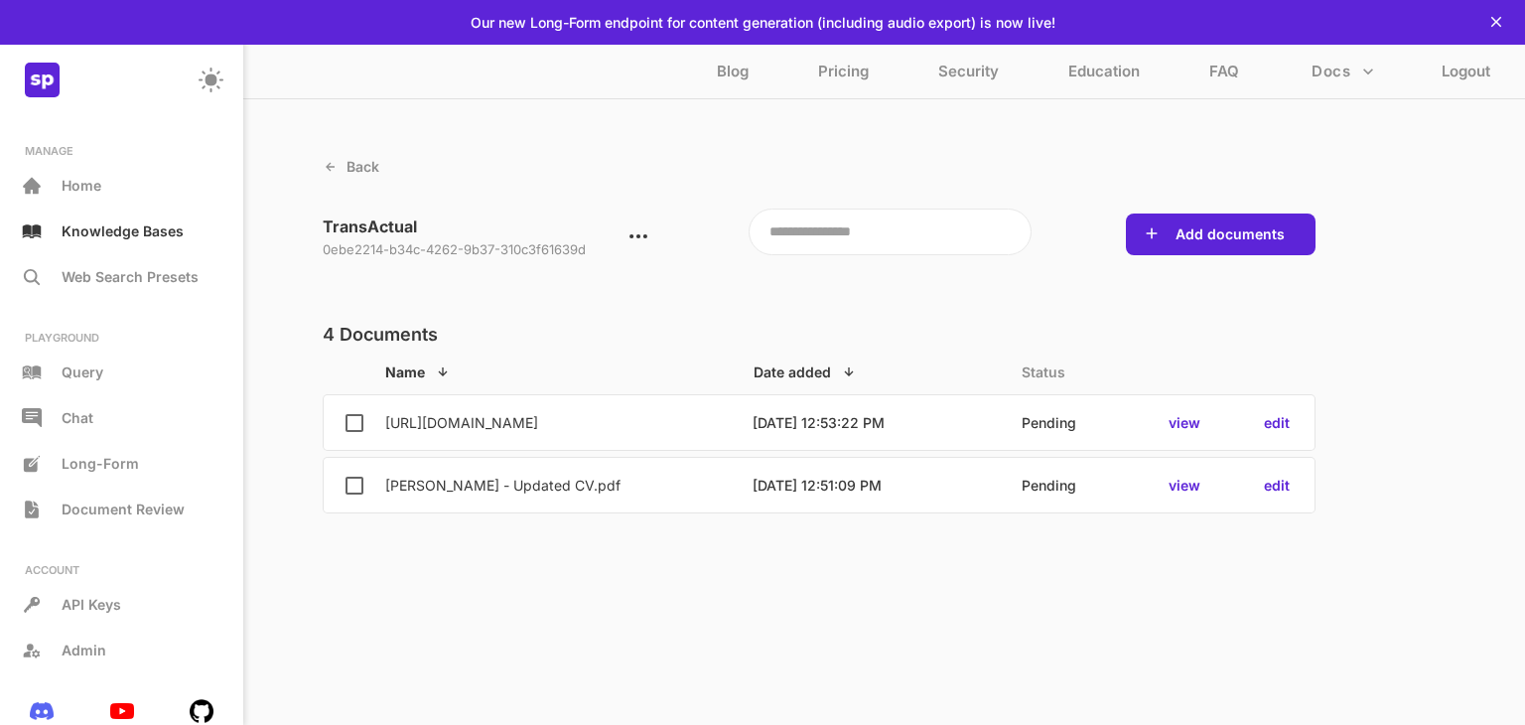
click at [422, 370] on p "Name" at bounding box center [405, 371] width 40 height 17
click at [1039, 374] on p "Status" at bounding box center [1043, 371] width 44 height 17
click at [1242, 250] on div "Add documents" at bounding box center [1221, 234] width 190 height 42
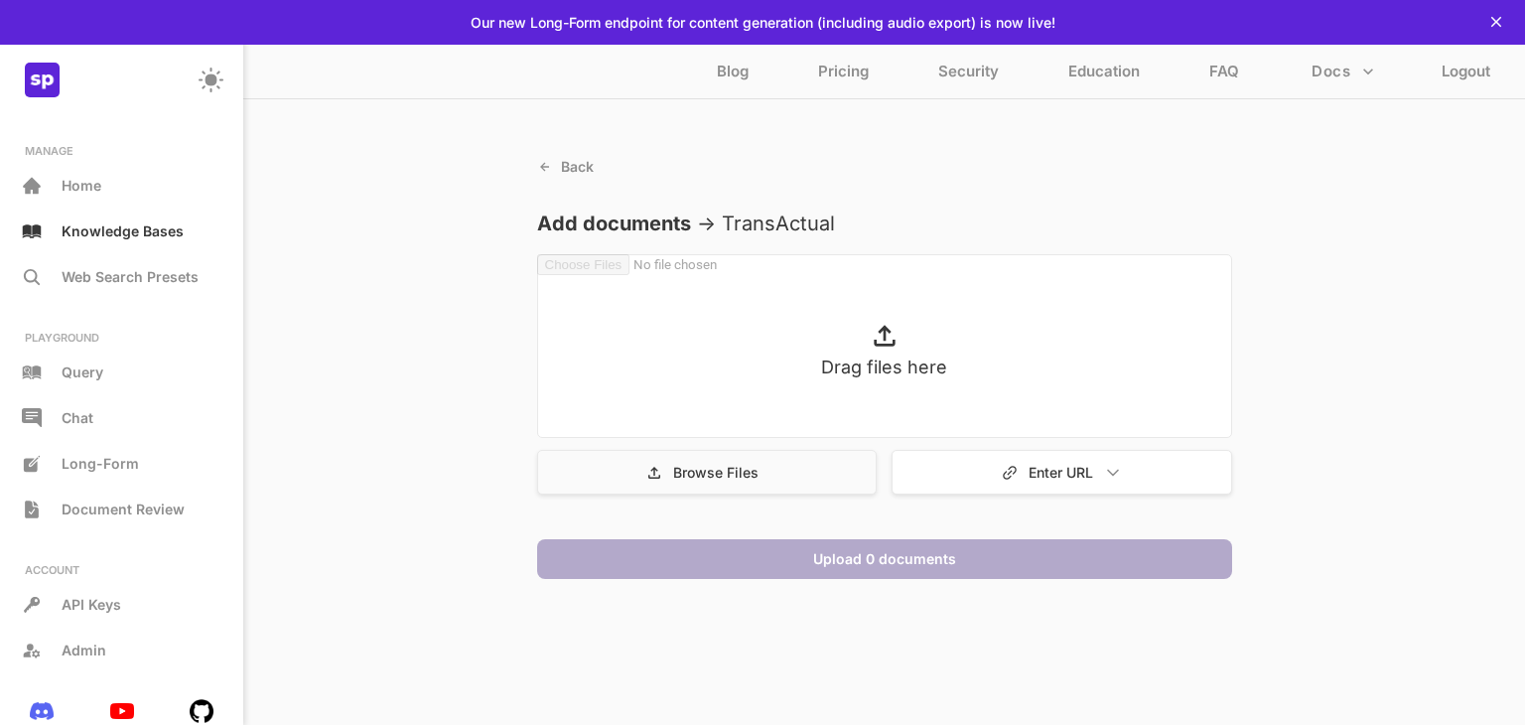
click at [747, 477] on p "Browse Files" at bounding box center [715, 472] width 85 height 17
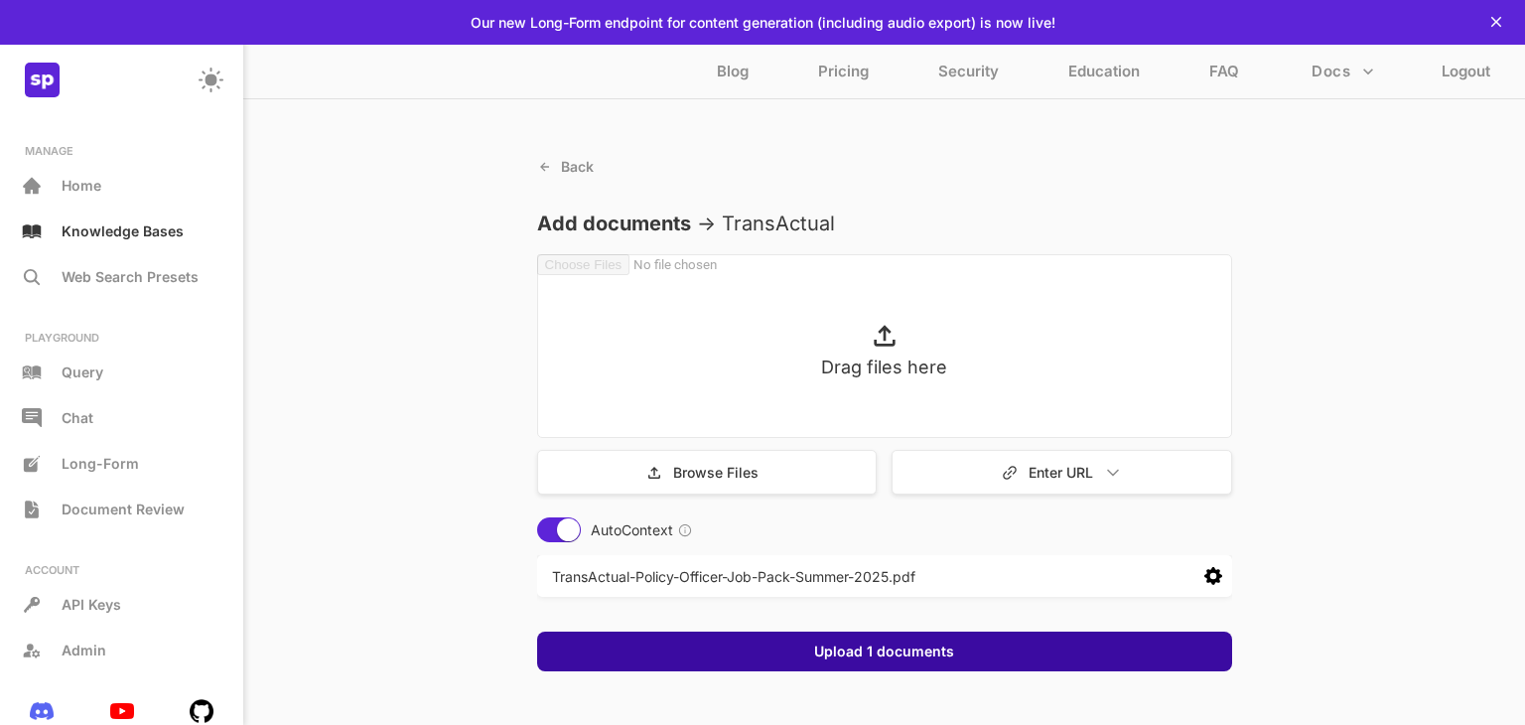
click at [890, 647] on button "Upload 1 documents" at bounding box center [884, 651] width 152 height 20
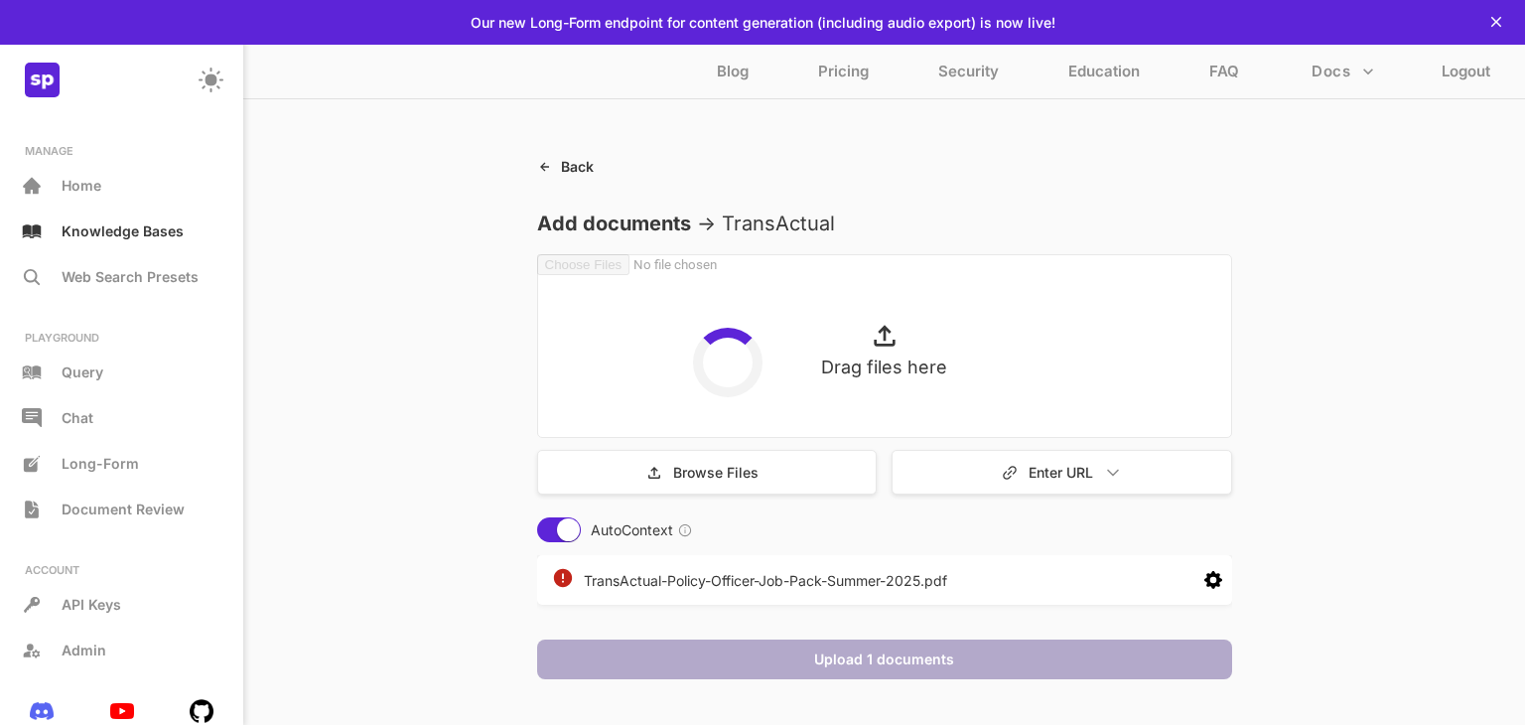
click at [563, 155] on div "Back" at bounding box center [565, 166] width 57 height 45
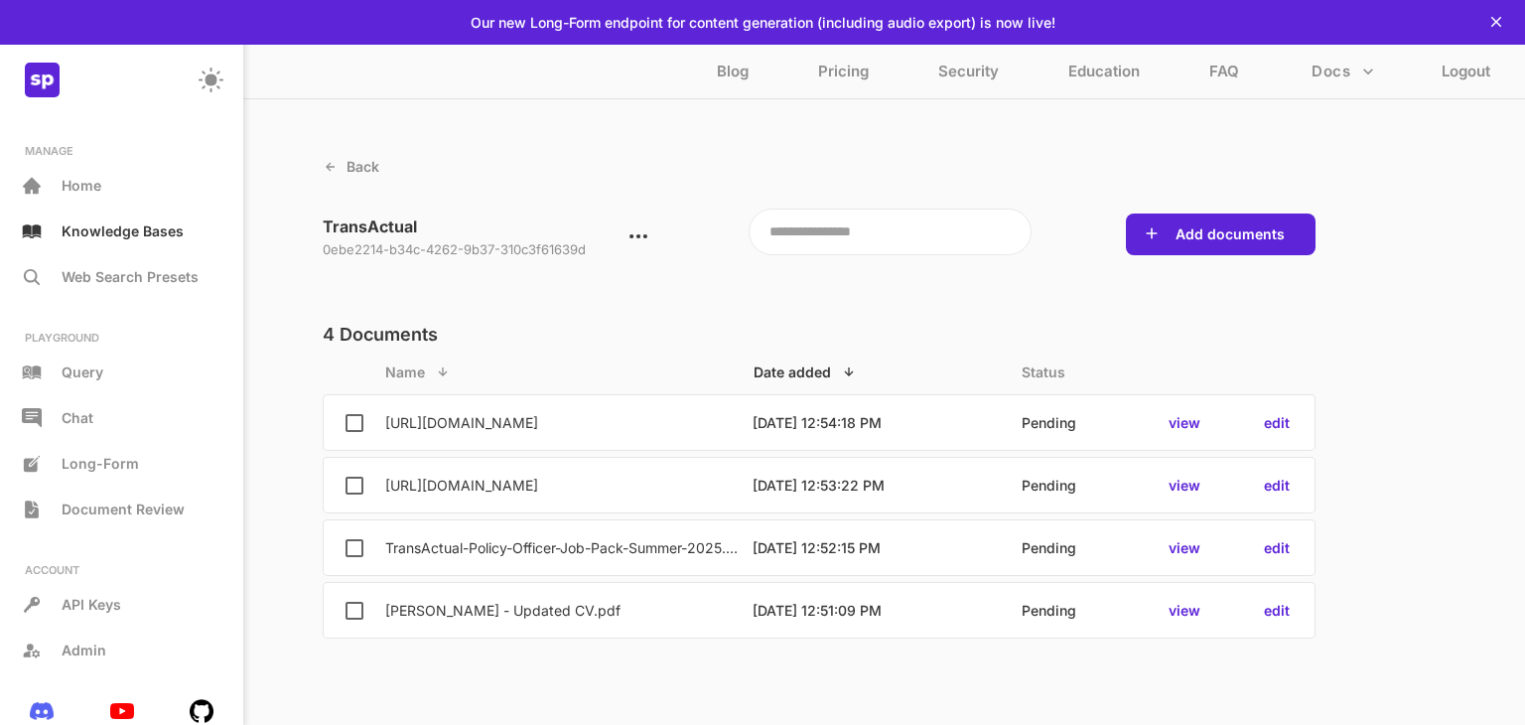
click at [1059, 424] on p "Pending" at bounding box center [1048, 422] width 55 height 17
click at [1063, 492] on p "Pending" at bounding box center [1048, 484] width 55 height 17
click at [110, 380] on div "Query" at bounding box center [121, 373] width 223 height 36
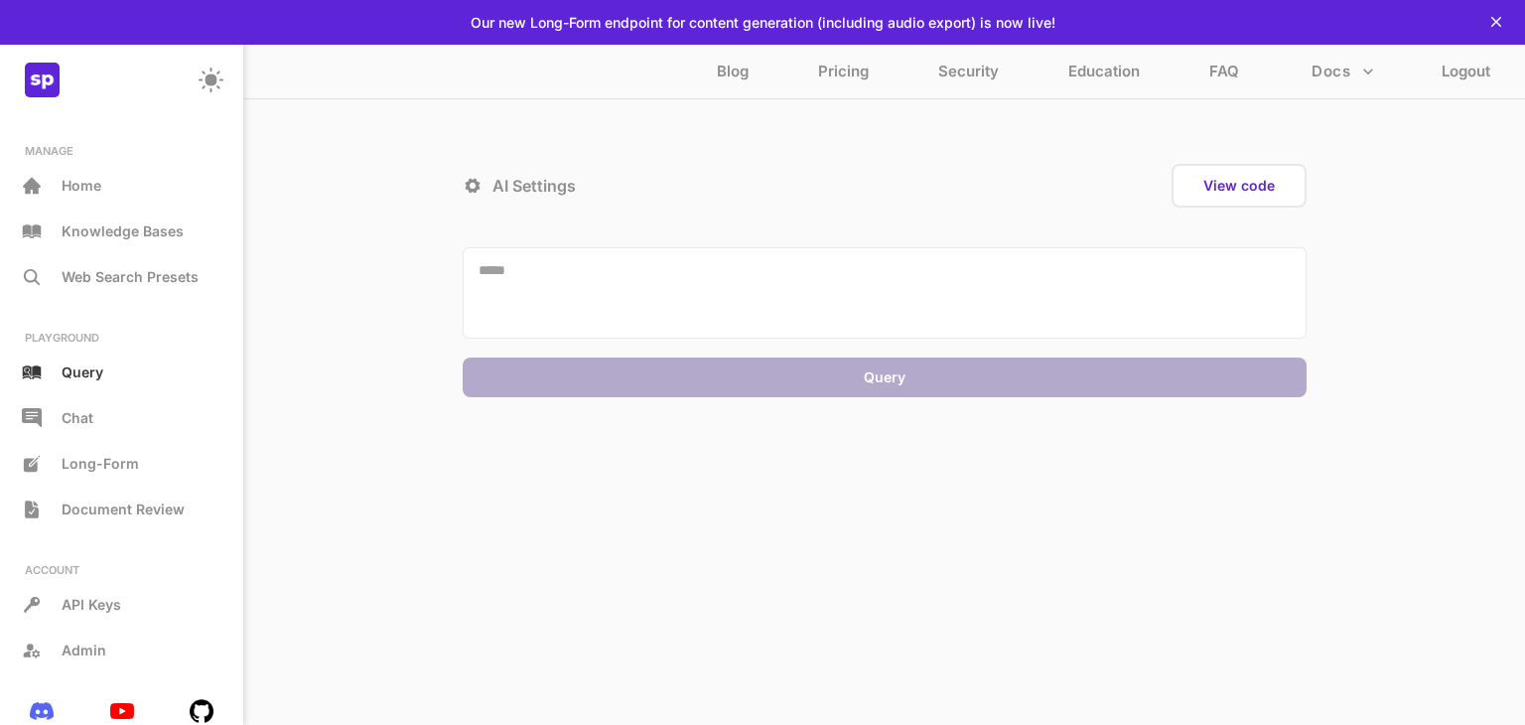
click at [539, 291] on textarea at bounding box center [885, 292] width 844 height 91
click at [120, 466] on span "Long-Form" at bounding box center [100, 463] width 77 height 17
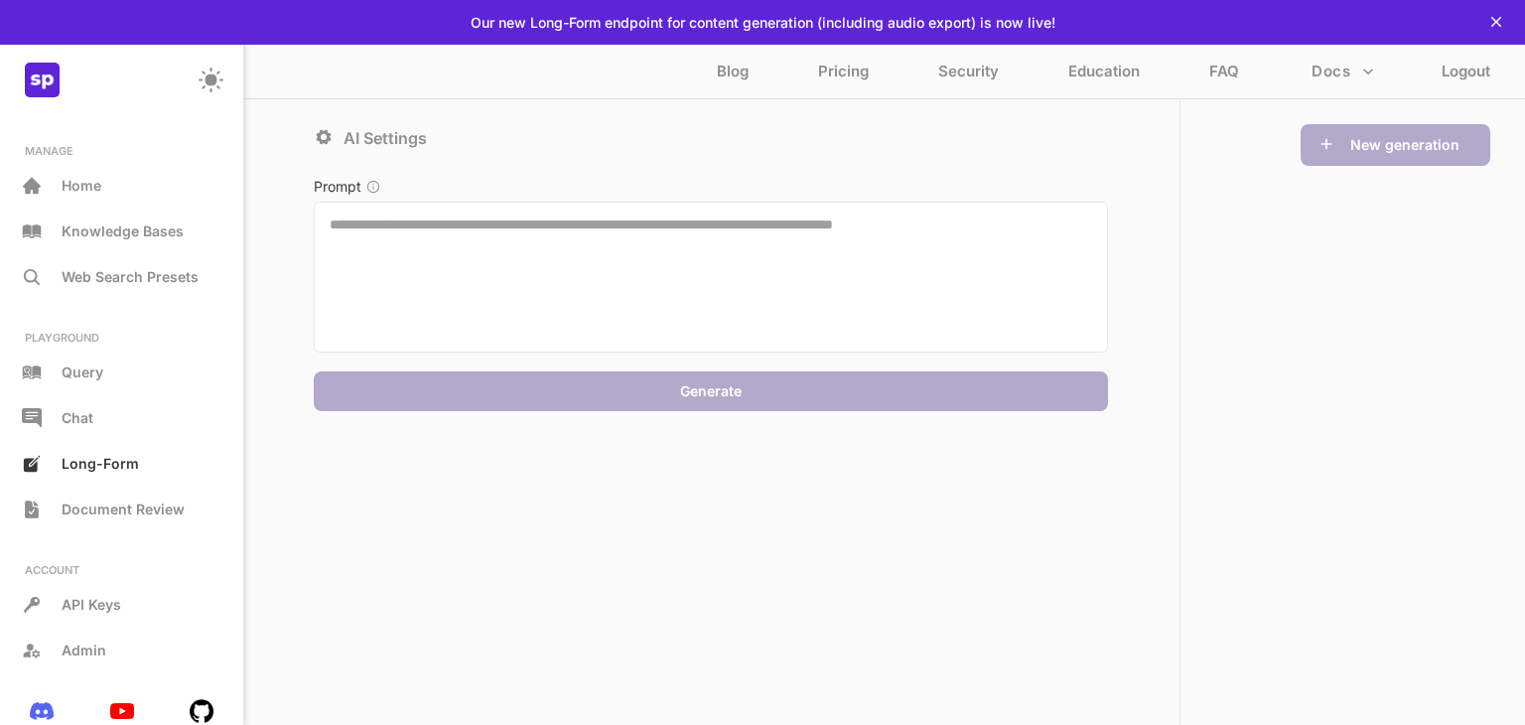
click at [1029, 234] on textarea at bounding box center [711, 276] width 794 height 151
click at [328, 130] on icon at bounding box center [324, 137] width 20 height 20
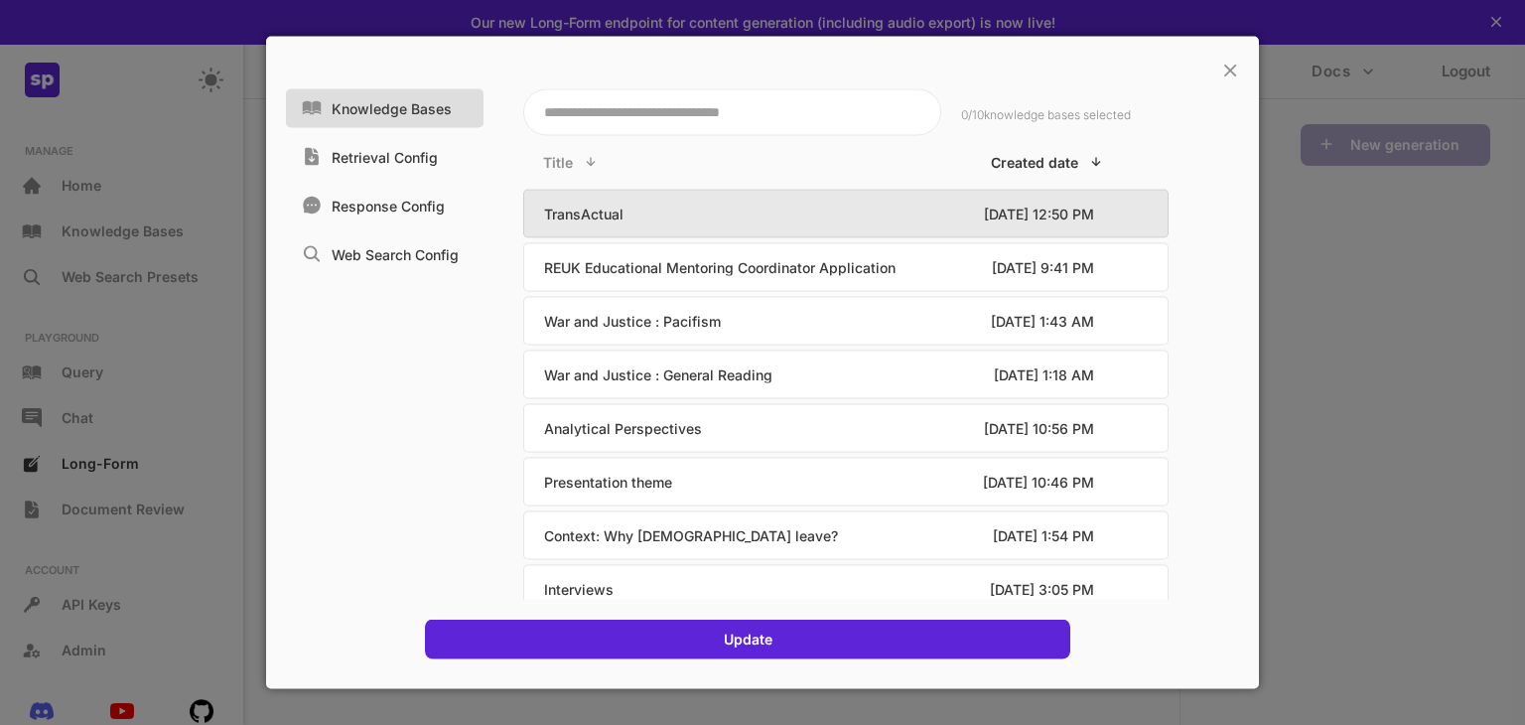
click at [725, 219] on p "TransActual" at bounding box center [733, 213] width 378 height 17
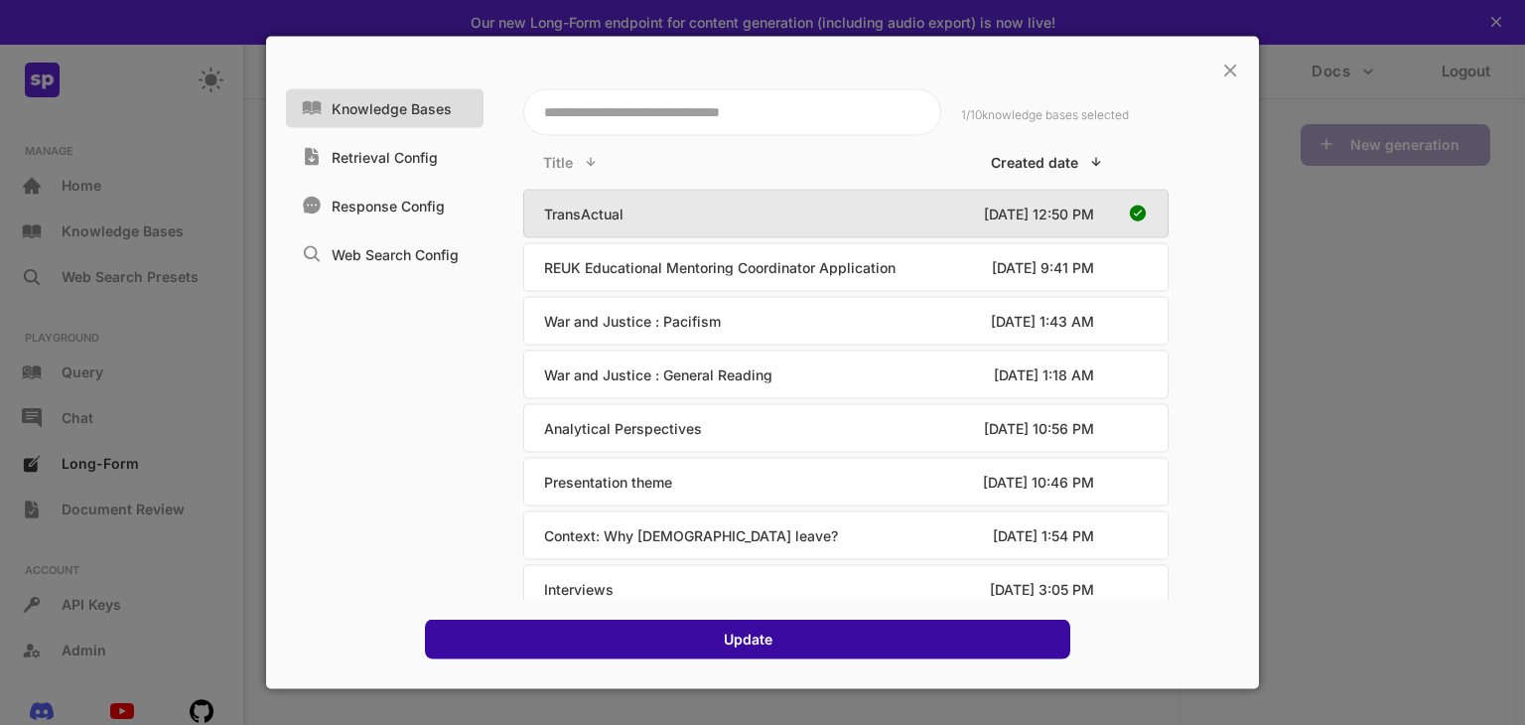
click at [691, 644] on div "Update" at bounding box center [747, 639] width 645 height 40
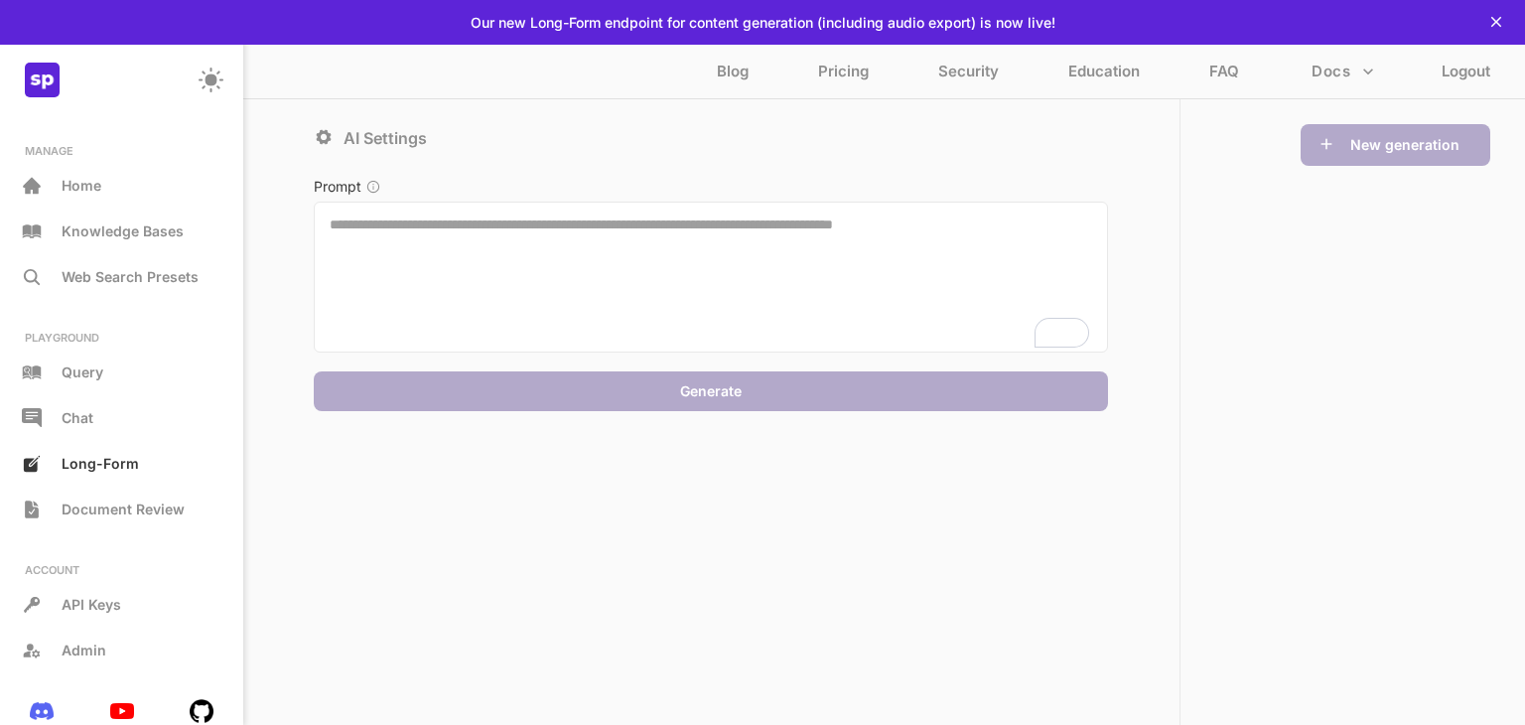
click at [524, 278] on textarea "To enrich screen reader interactions, please activate Accessibility in Grammarl…" at bounding box center [711, 276] width 794 height 151
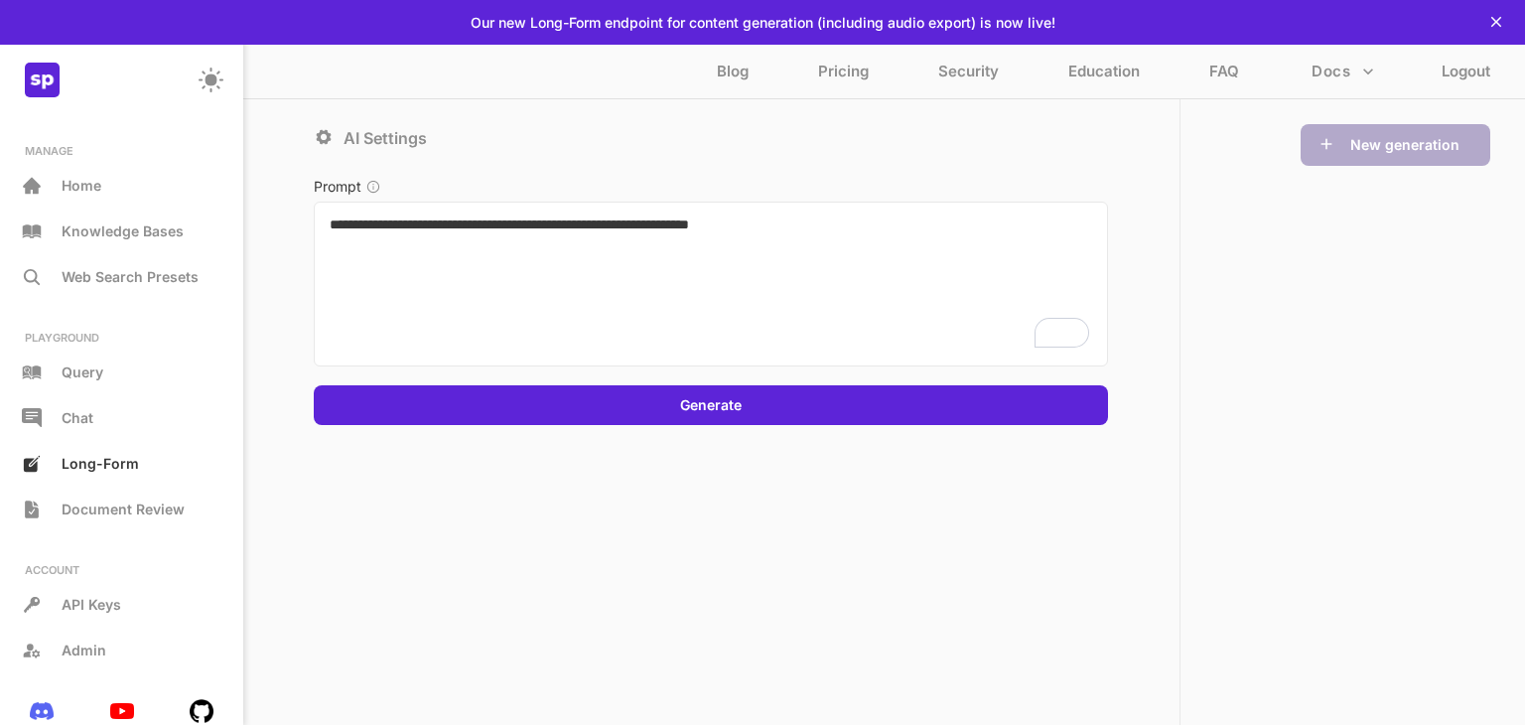
drag, startPoint x: 398, startPoint y: 224, endPoint x: 640, endPoint y: 226, distance: 242.2
click at [640, 226] on textarea "**********" at bounding box center [711, 283] width 794 height 165
click at [662, 223] on textarea "**********" at bounding box center [711, 283] width 794 height 165
drag, startPoint x: 662, startPoint y: 223, endPoint x: 396, endPoint y: 228, distance: 266.1
click at [396, 228] on textarea "**********" at bounding box center [711, 283] width 794 height 165
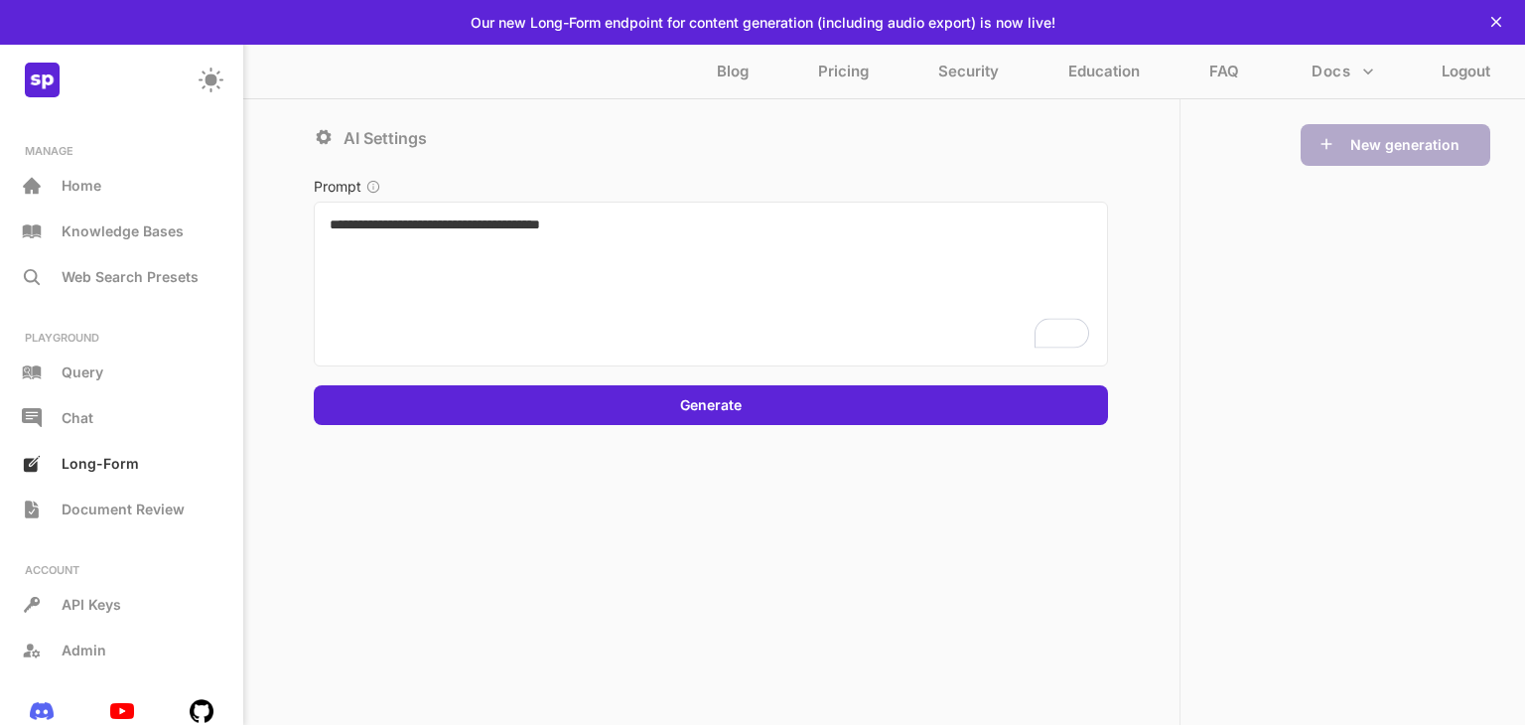
click at [646, 222] on textarea "**********" at bounding box center [711, 283] width 794 height 165
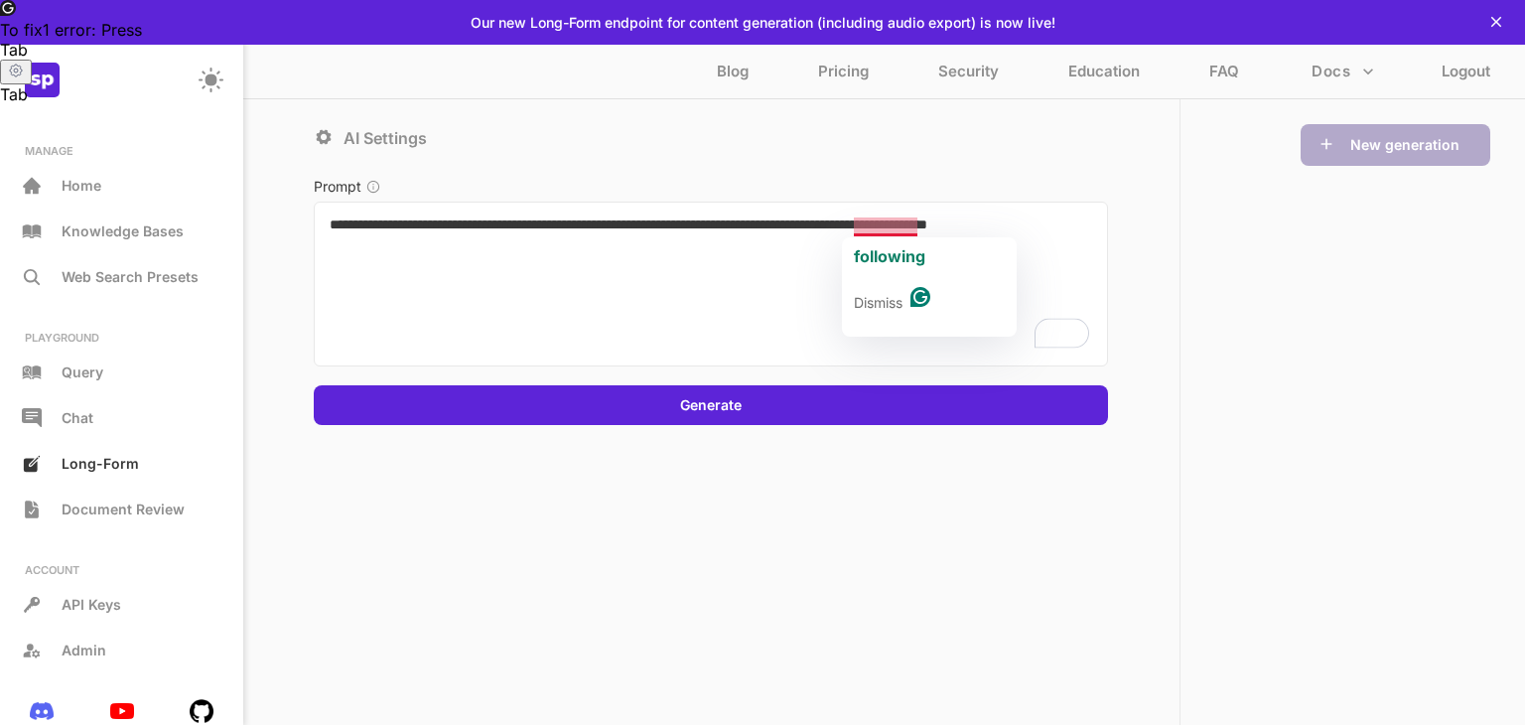
click at [872, 226] on textarea "**********" at bounding box center [711, 283] width 794 height 165
click at [879, 253] on span "following" at bounding box center [889, 256] width 71 height 20
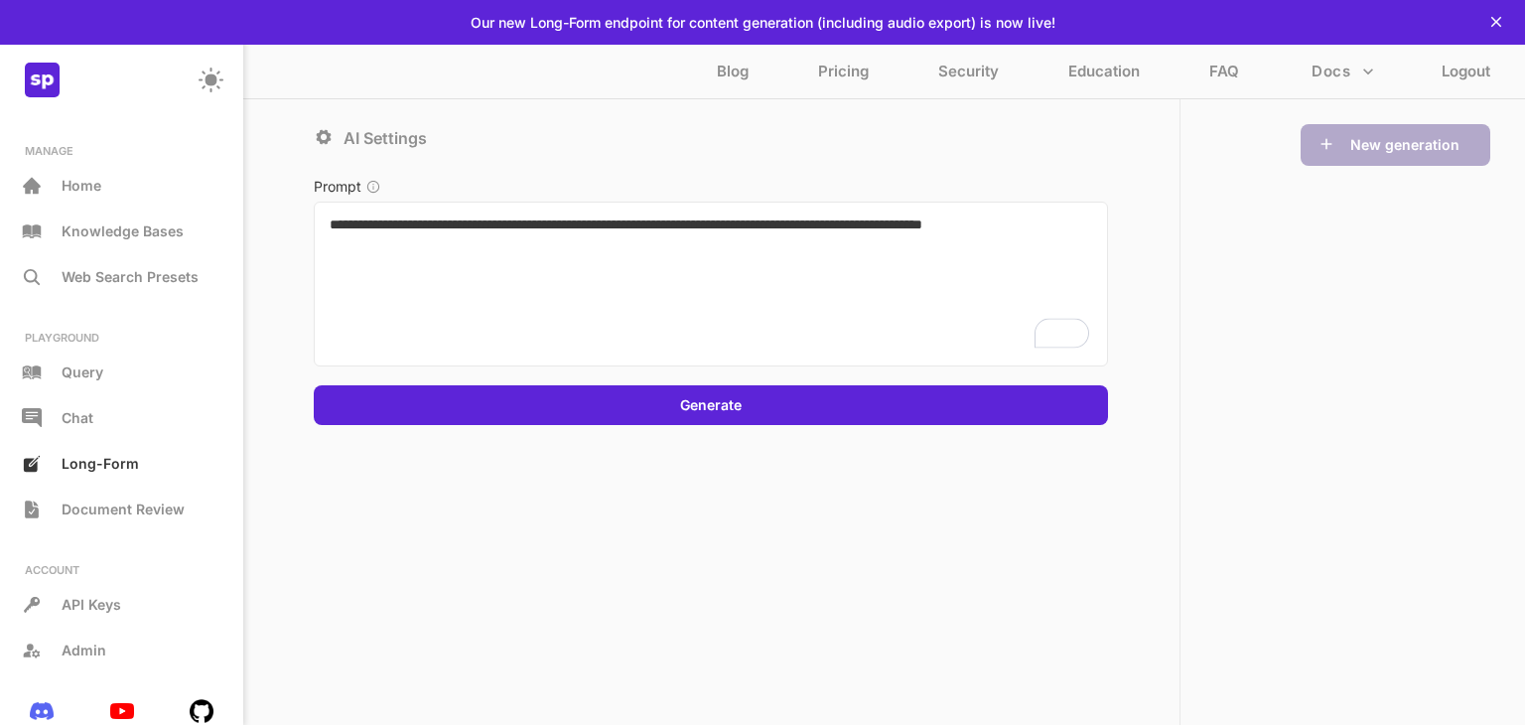
click at [824, 252] on textarea "**********" at bounding box center [711, 283] width 794 height 165
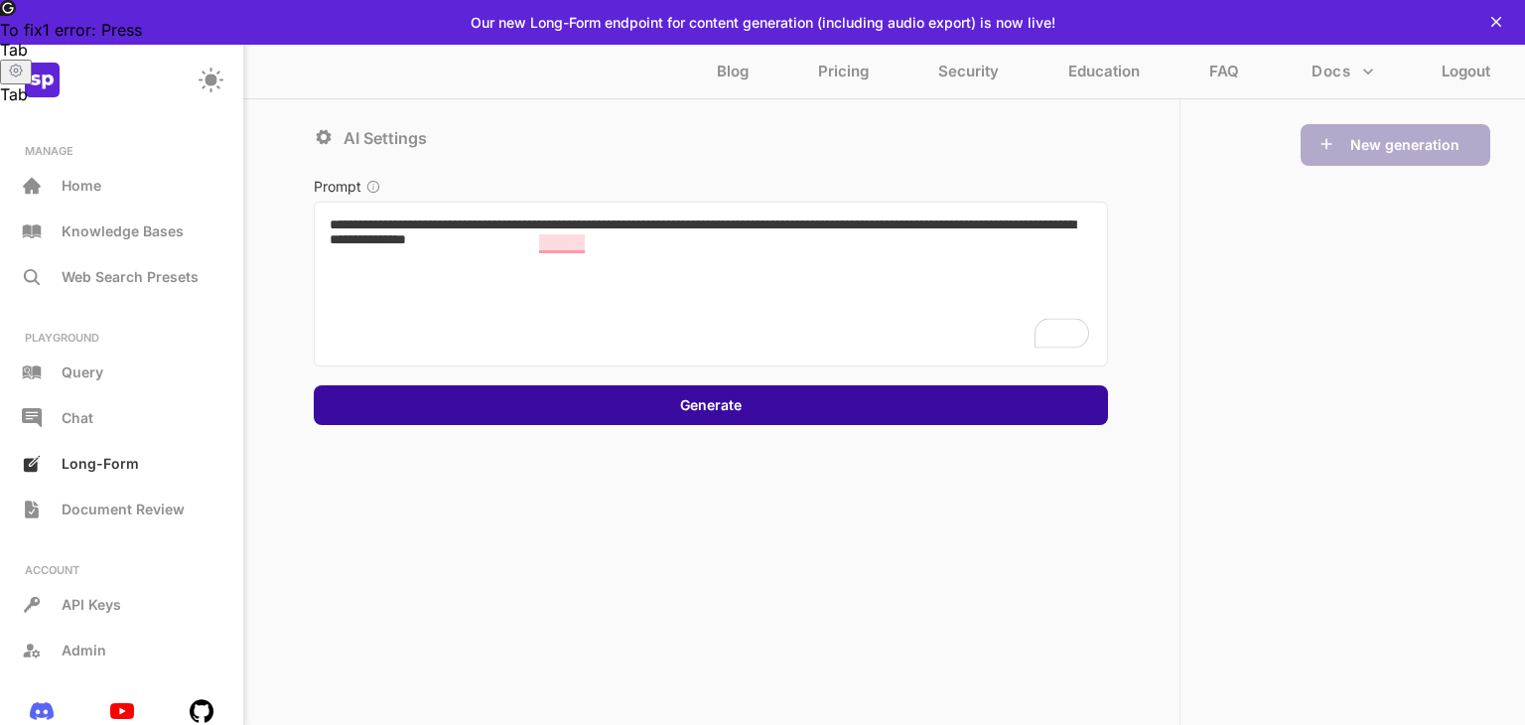
type textarea "**********"
click at [724, 404] on button "Generate" at bounding box center [710, 405] width 73 height 20
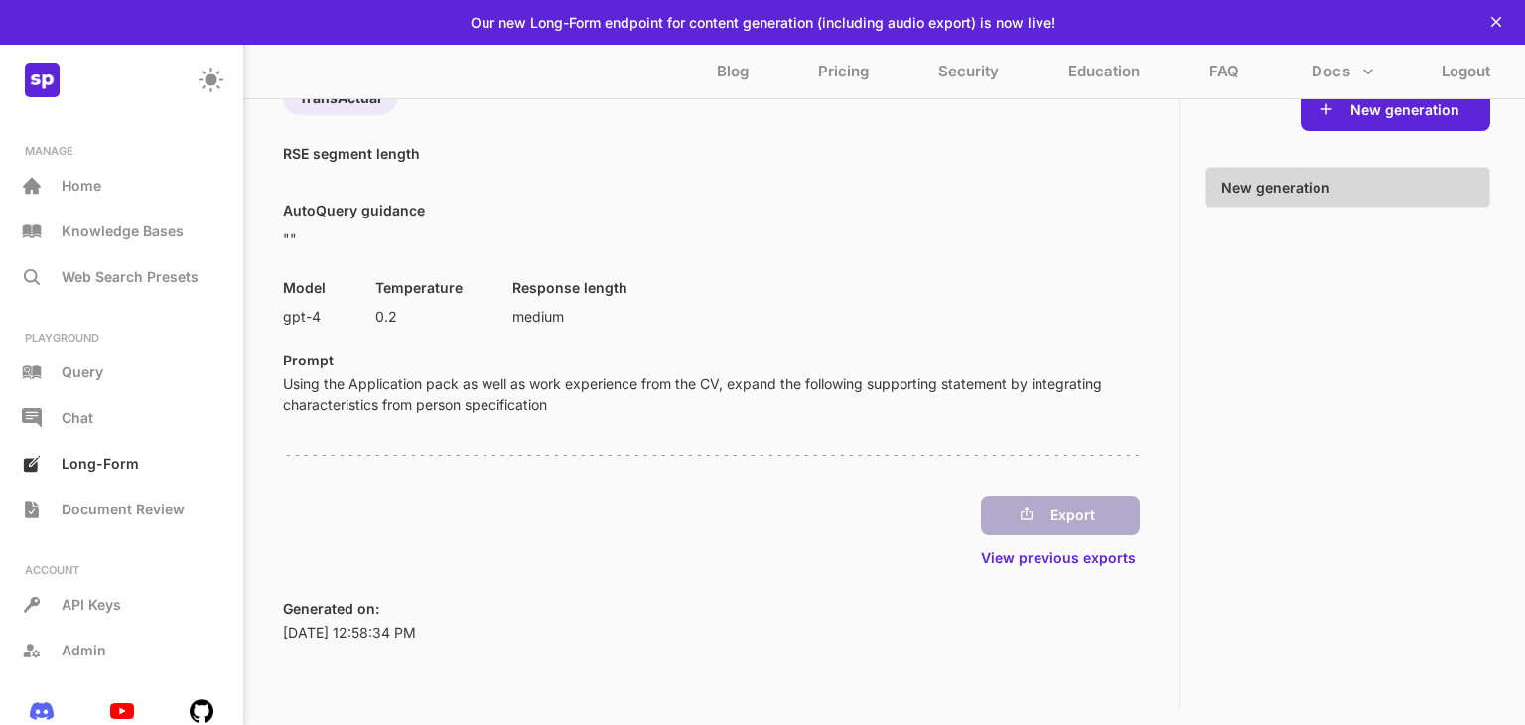
scroll to position [105, 0]
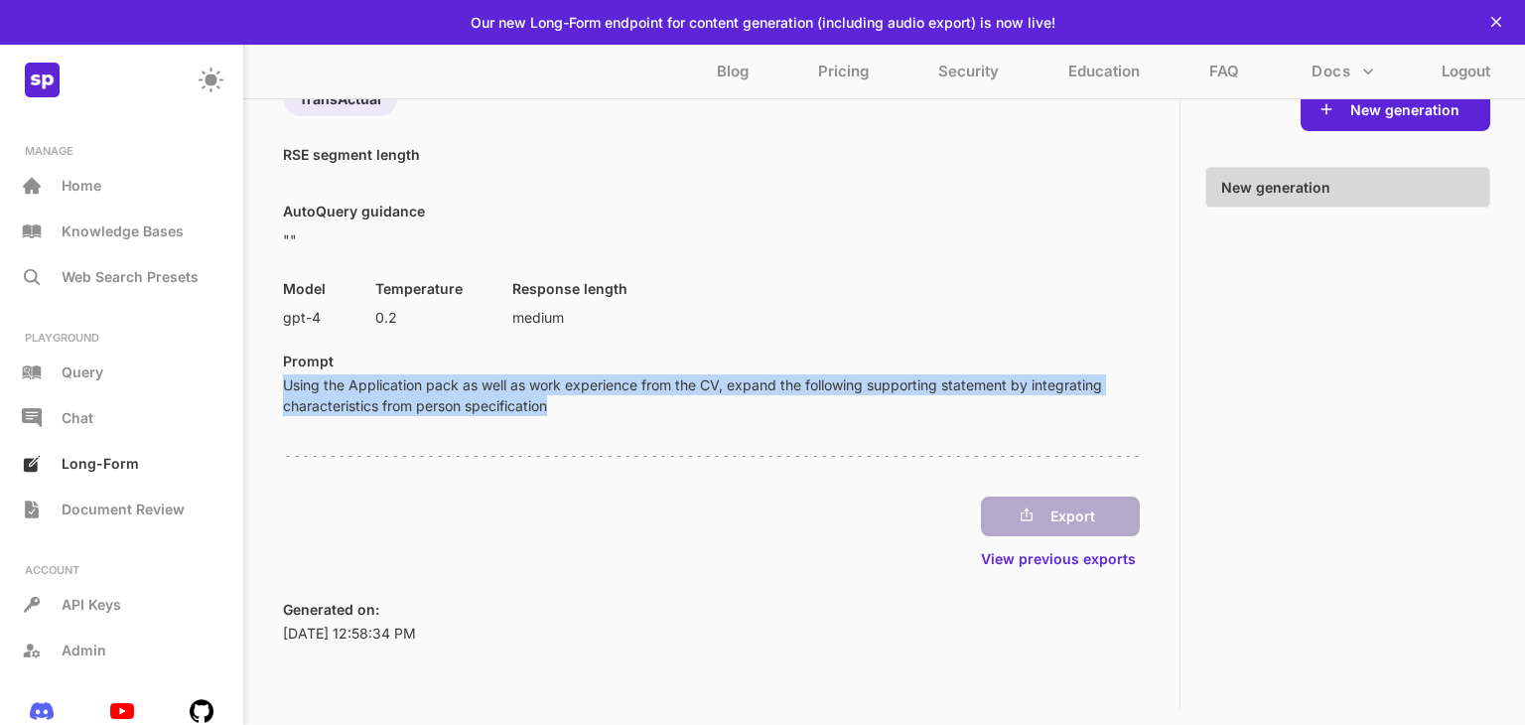
drag, startPoint x: 566, startPoint y: 404, endPoint x: 266, endPoint y: 368, distance: 301.9
click at [266, 368] on div "Hide prompt and model configuration Knowledge bases used TransActual RSE segmen…" at bounding box center [711, 392] width 936 height 665
copy p "Using the Application pack as well as work experience from the CV, expand the f…"
click at [87, 413] on p "Chat" at bounding box center [78, 417] width 32 height 17
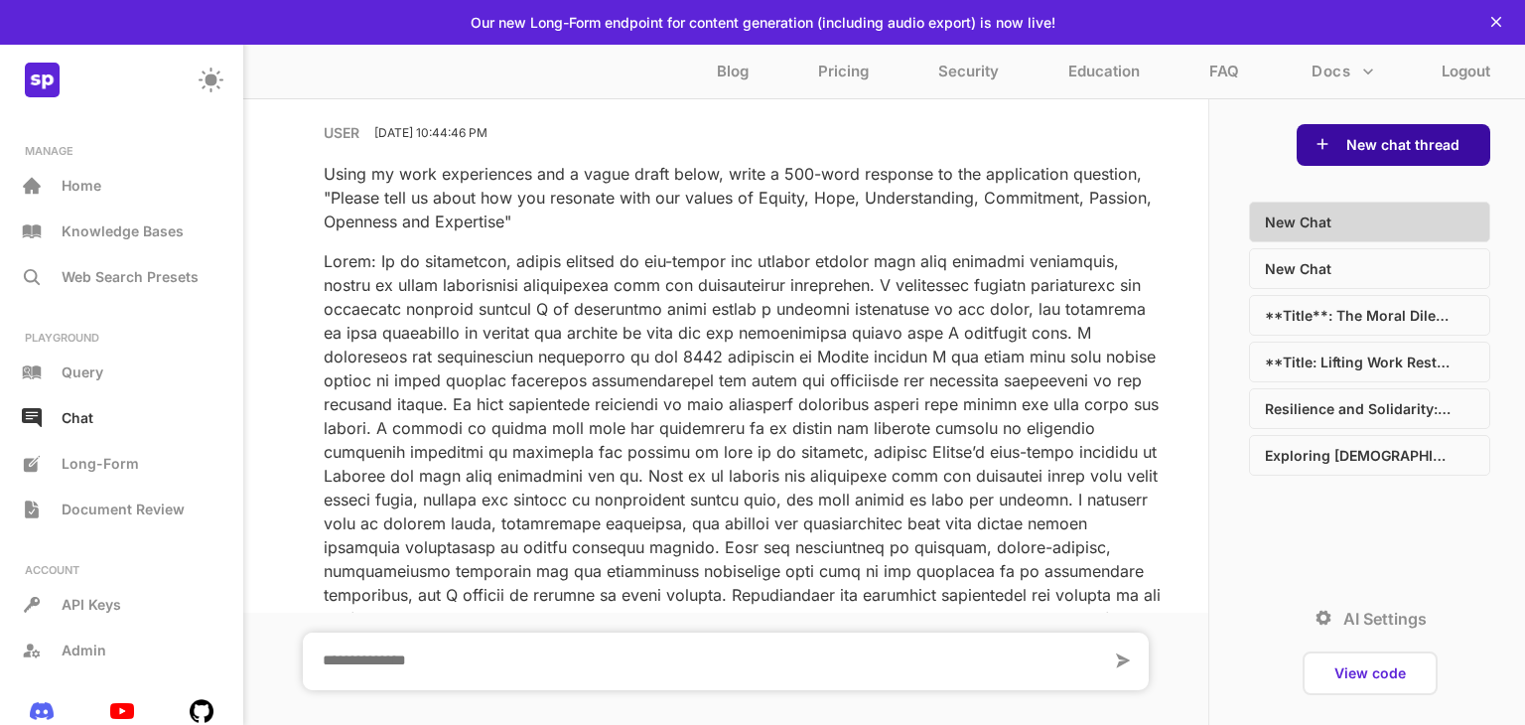
scroll to position [1272, 0]
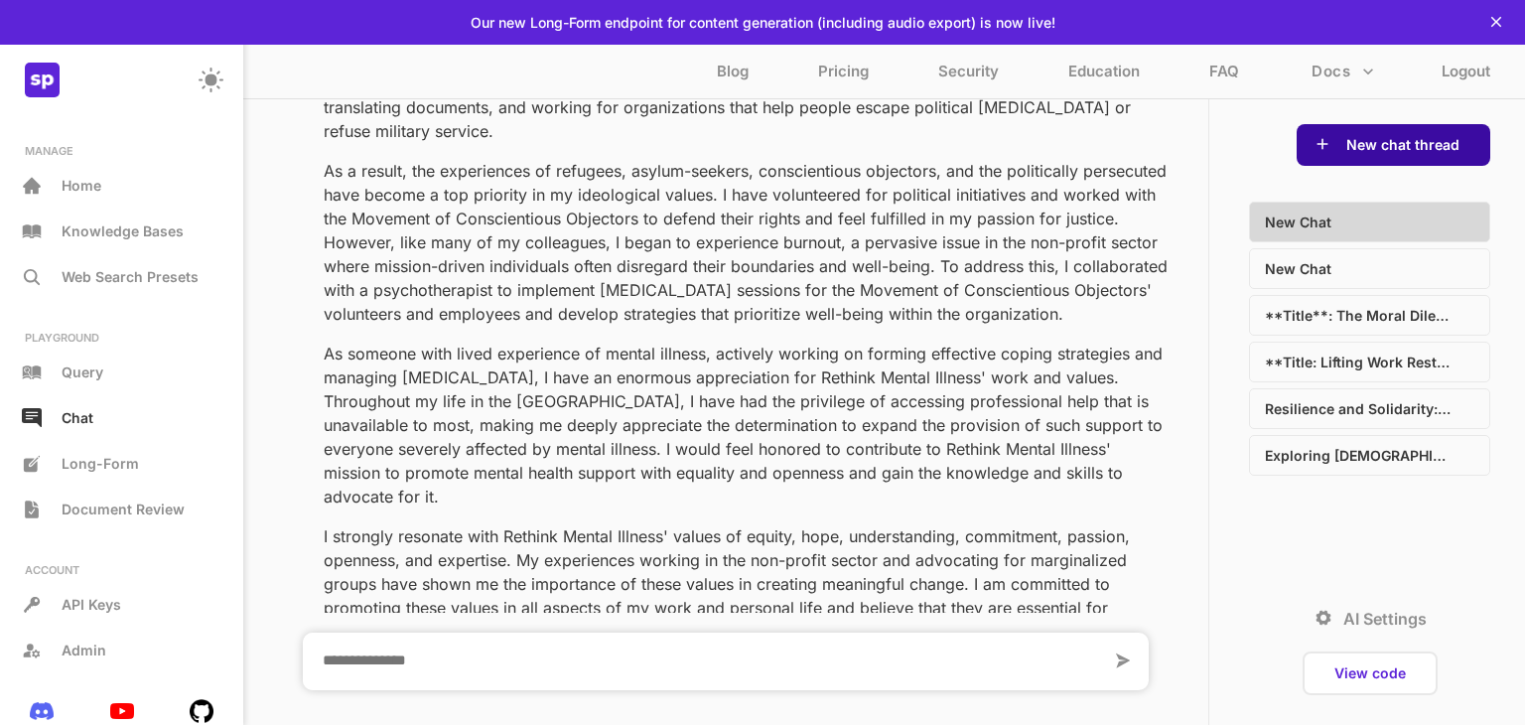
click at [1381, 135] on button "New chat thread" at bounding box center [1402, 145] width 125 height 20
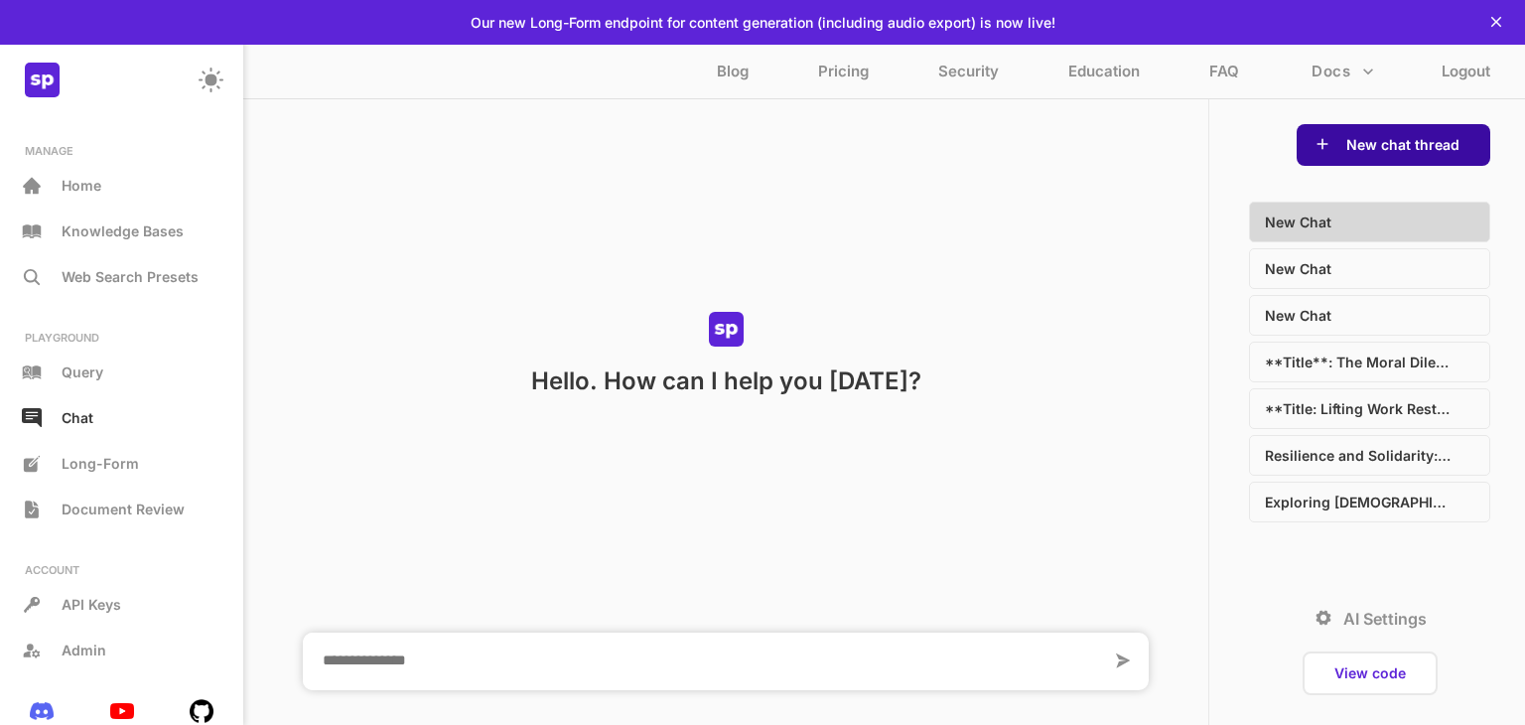
scroll to position [0, 0]
click at [1352, 621] on p "AI Settings" at bounding box center [1384, 618] width 83 height 20
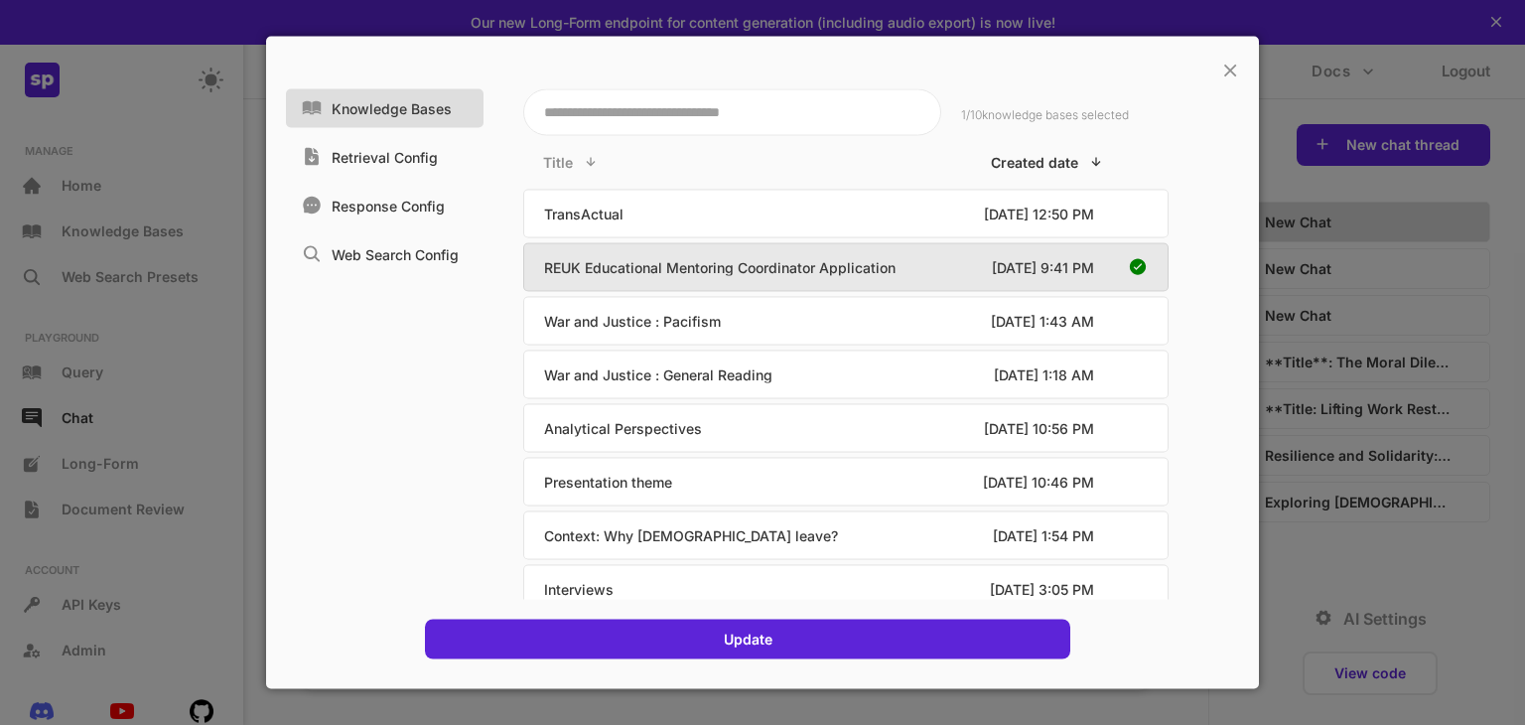
click at [1139, 259] on icon at bounding box center [1138, 266] width 16 height 16
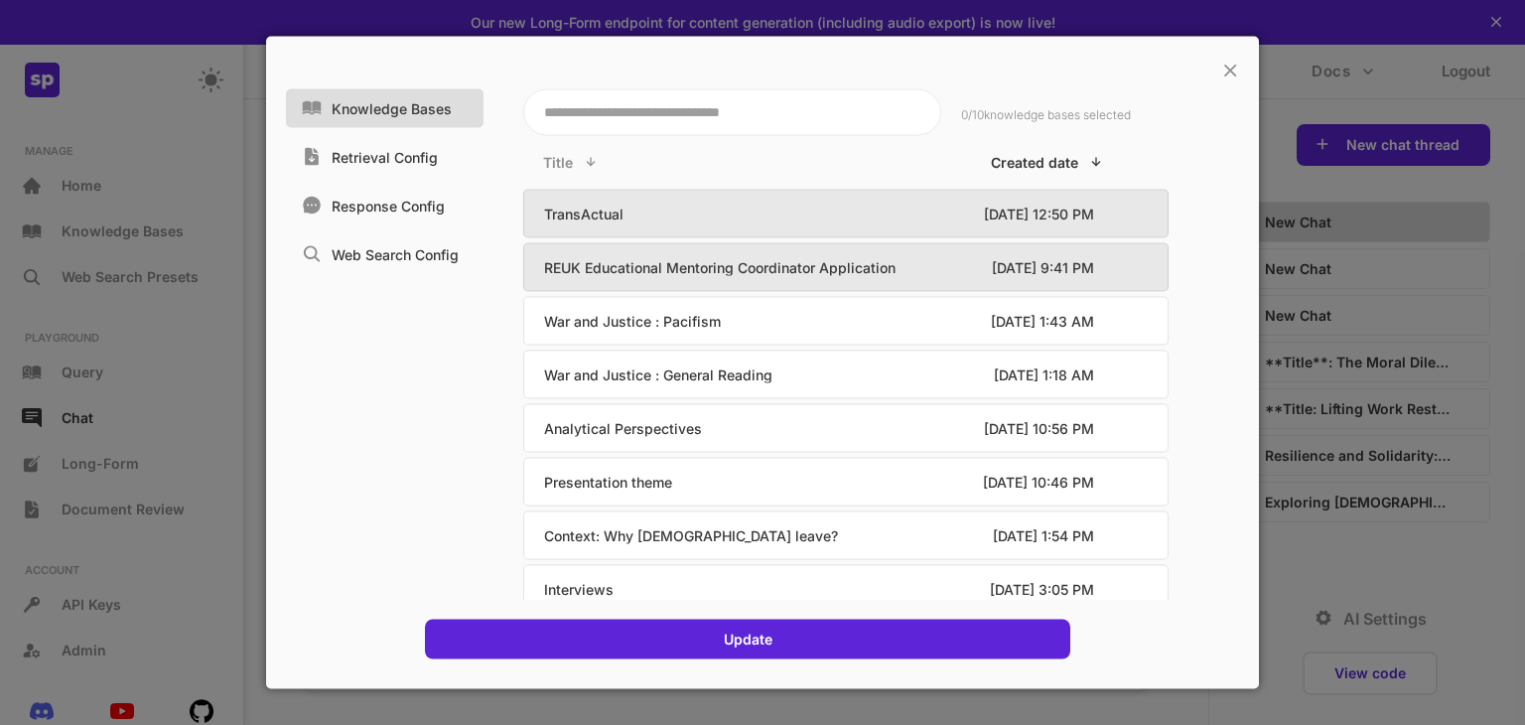
click at [1121, 216] on div "TransActual 9/9/2025, 12:50 PM" at bounding box center [845, 214] width 645 height 49
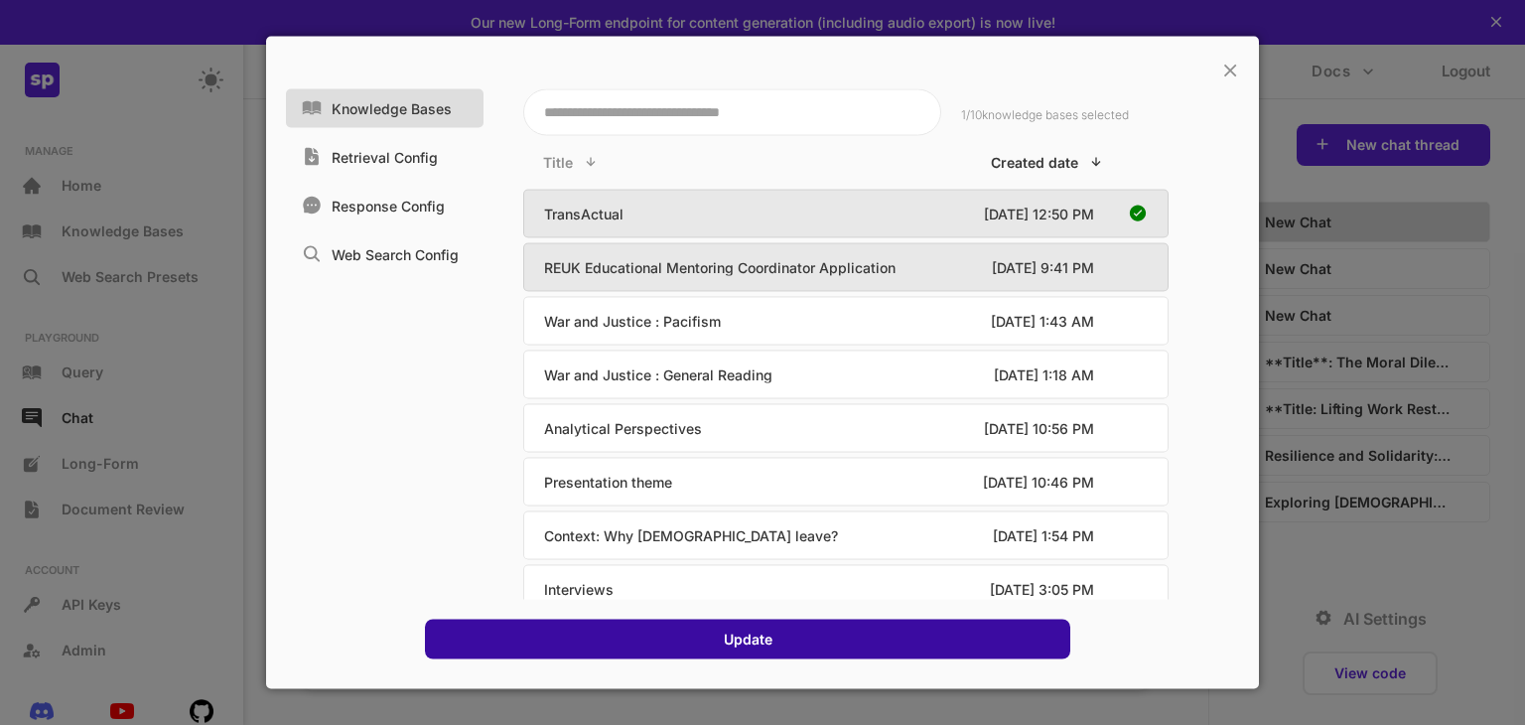
click at [805, 633] on div "Update" at bounding box center [747, 639] width 645 height 40
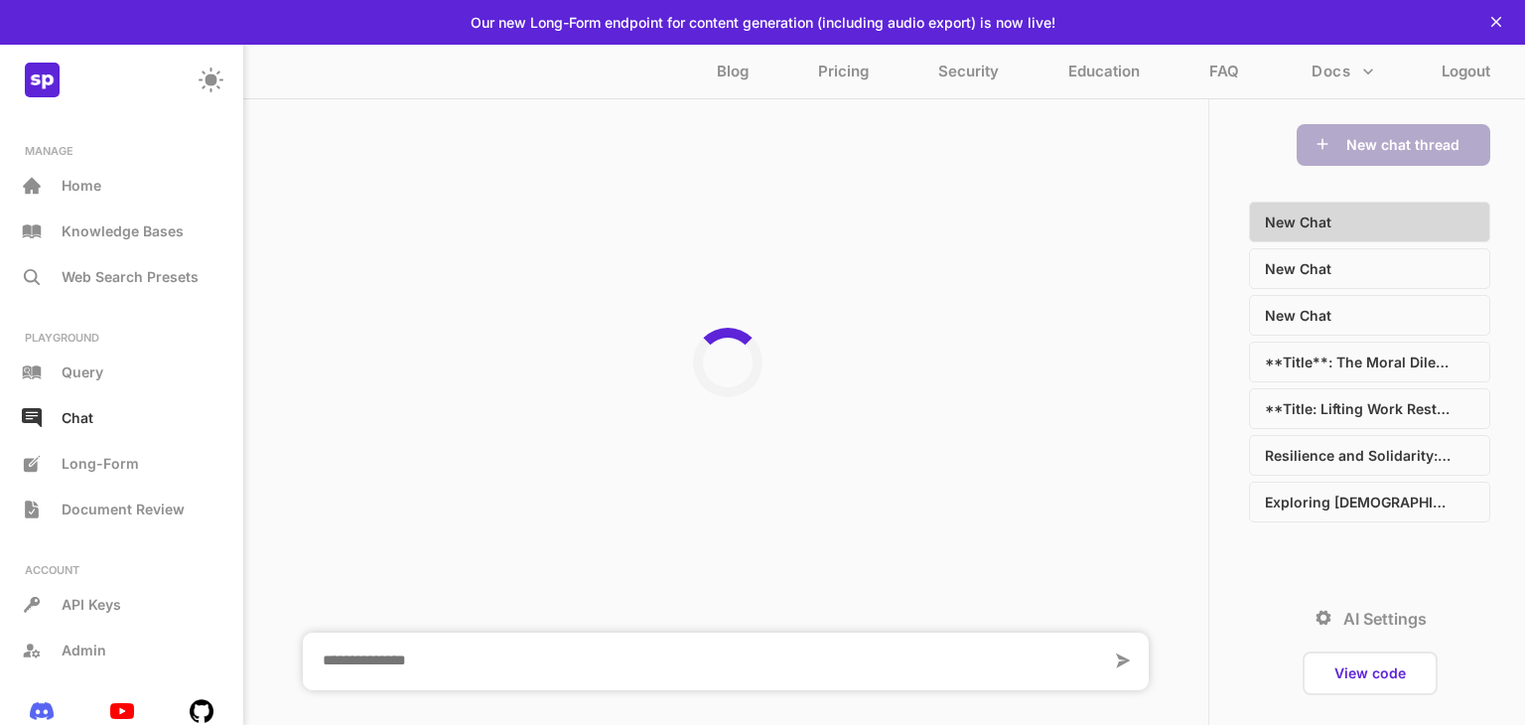
click at [694, 661] on textarea at bounding box center [707, 661] width 808 height 58
paste textarea "**********"
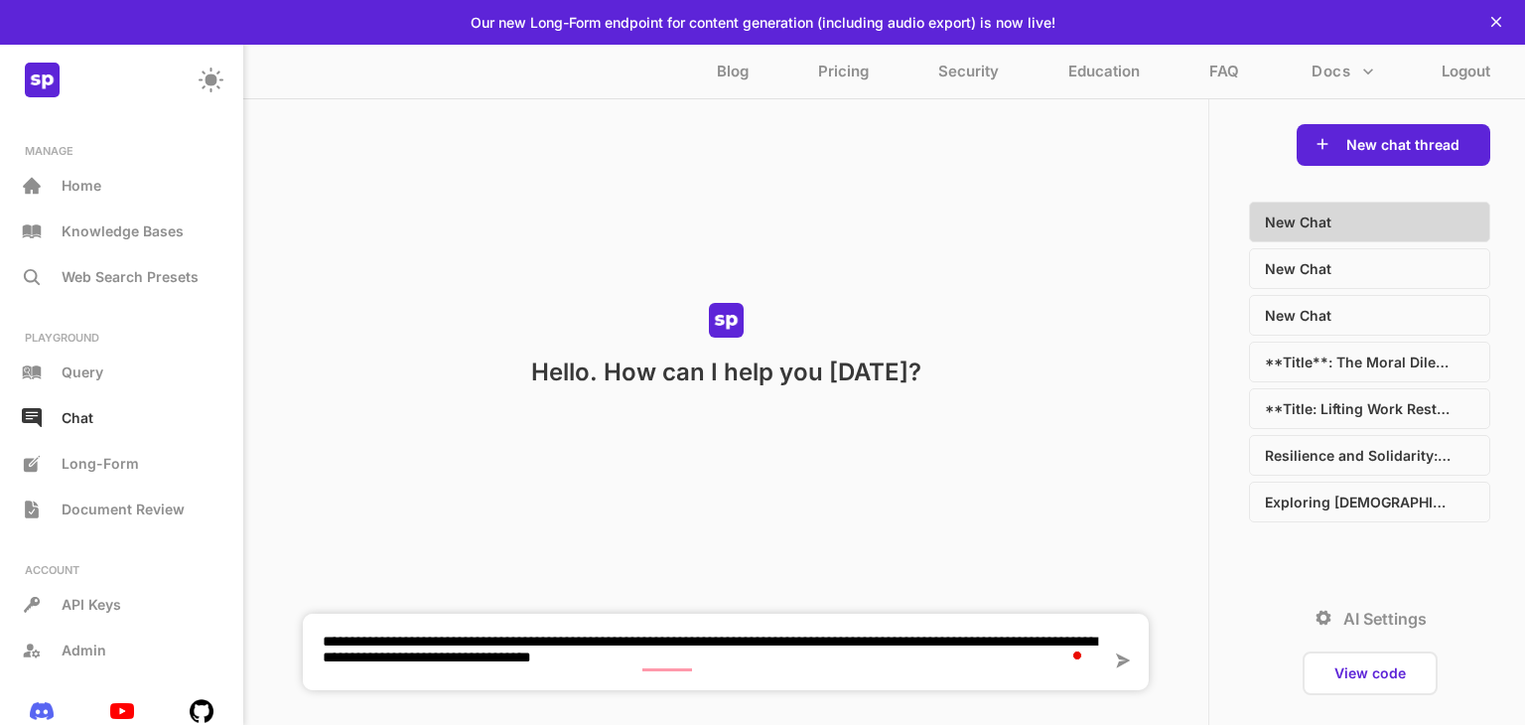
type textarea "**********"
click at [1368, 620] on p "AI Settings" at bounding box center [1384, 618] width 83 height 20
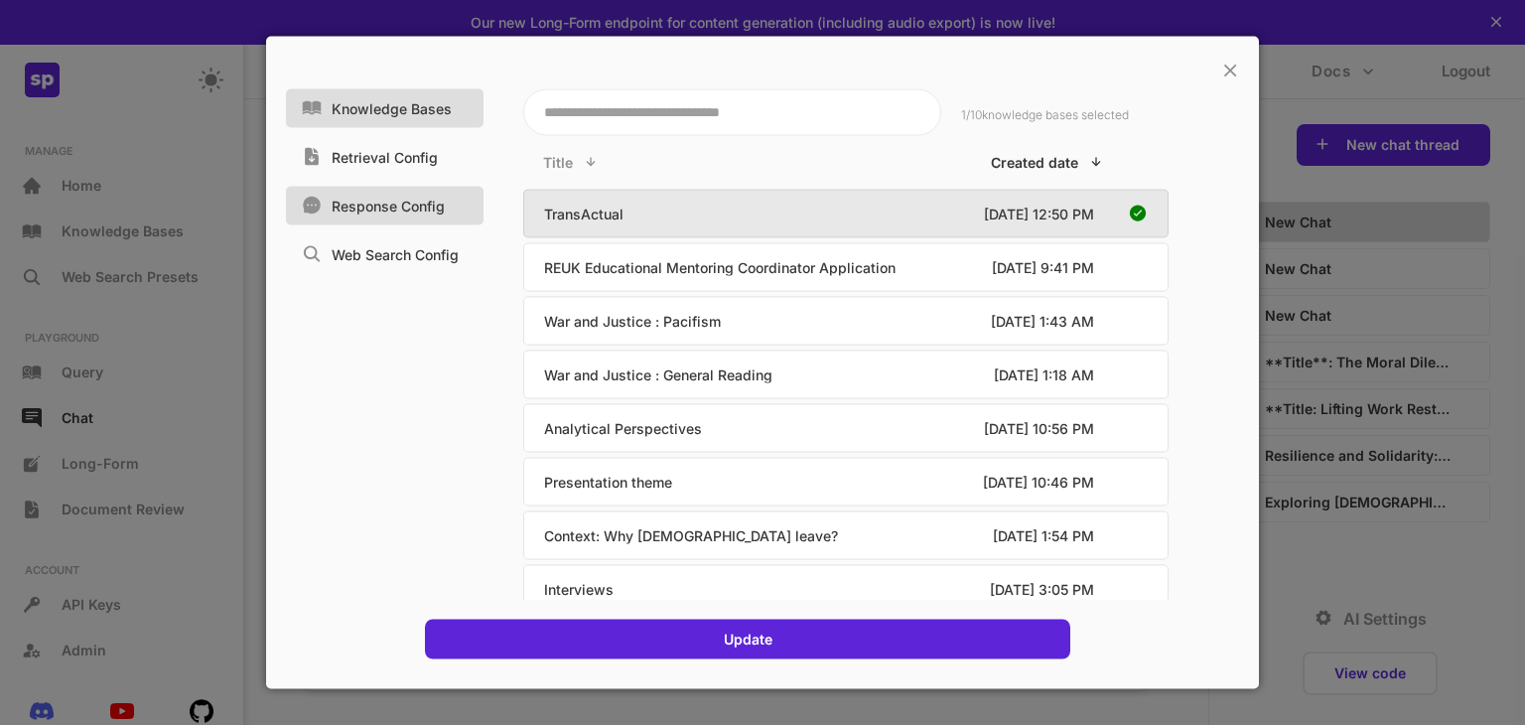
click at [425, 207] on p "Response Config" at bounding box center [388, 206] width 113 height 17
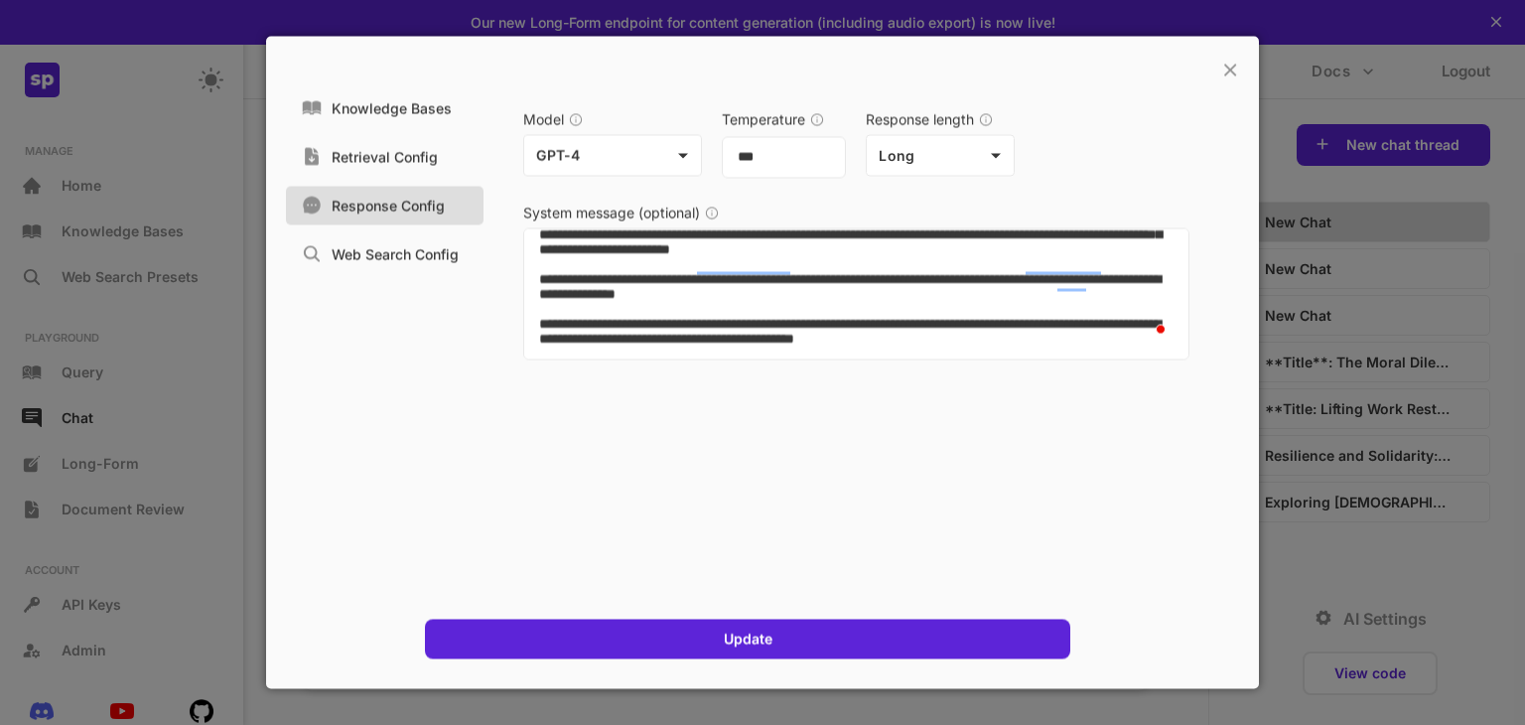
scroll to position [372, 0]
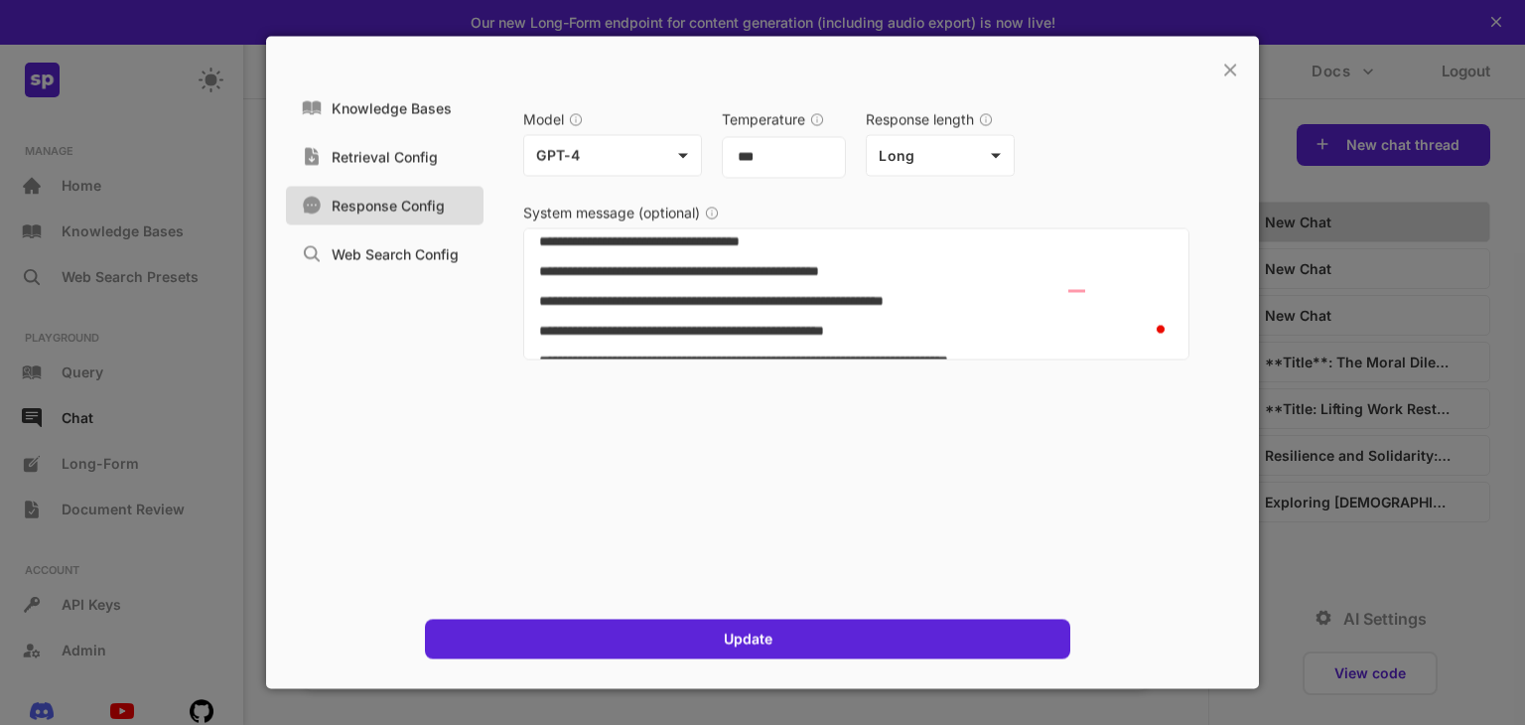
drag, startPoint x: 539, startPoint y: 248, endPoint x: 827, endPoint y: 370, distance: 312.7
click at [827, 370] on div "Model GPT-4 ***** Temperature *** Response length Long **** System message (opt…" at bounding box center [846, 339] width 726 height 520
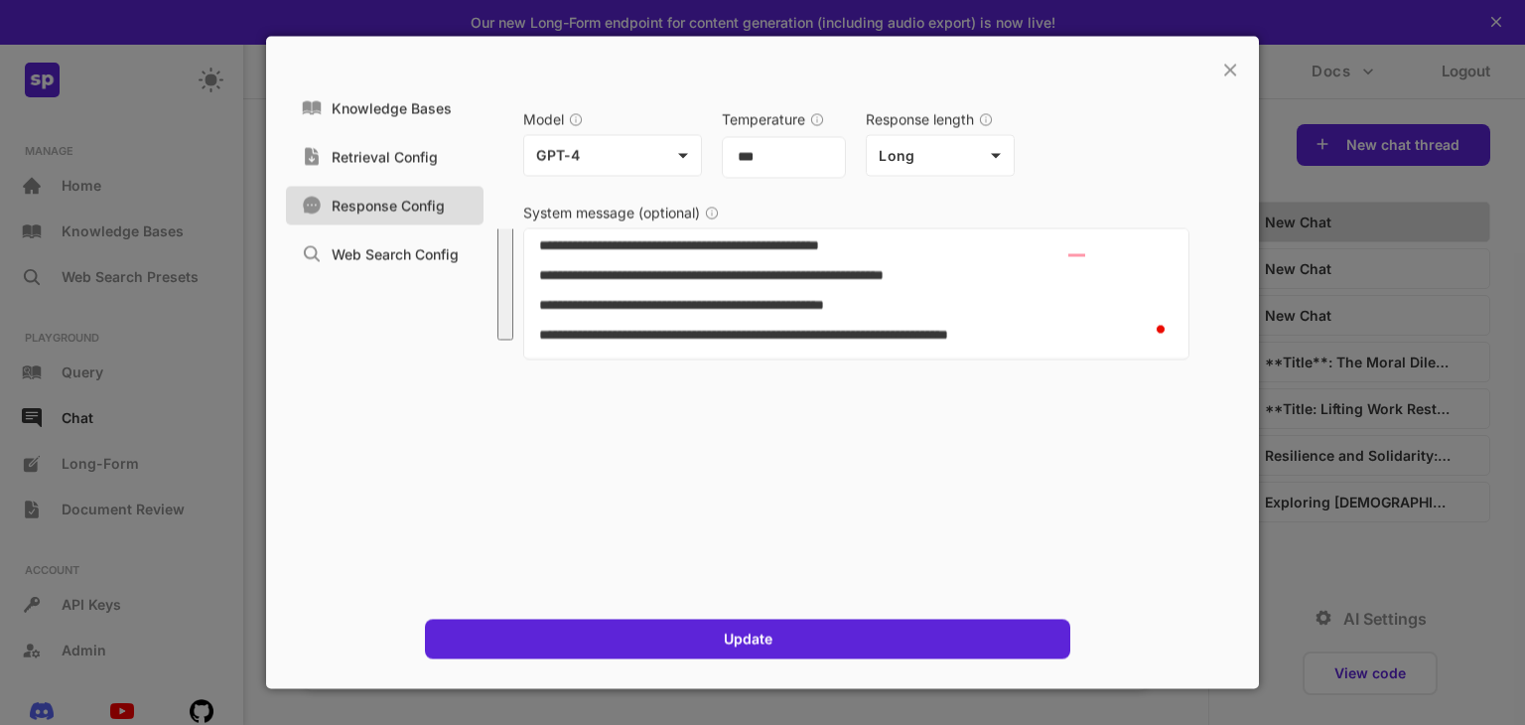
click at [967, 320] on textarea "To enrich screen reader interactions, please activate Accessibility in Grammarl…" at bounding box center [856, 293] width 666 height 131
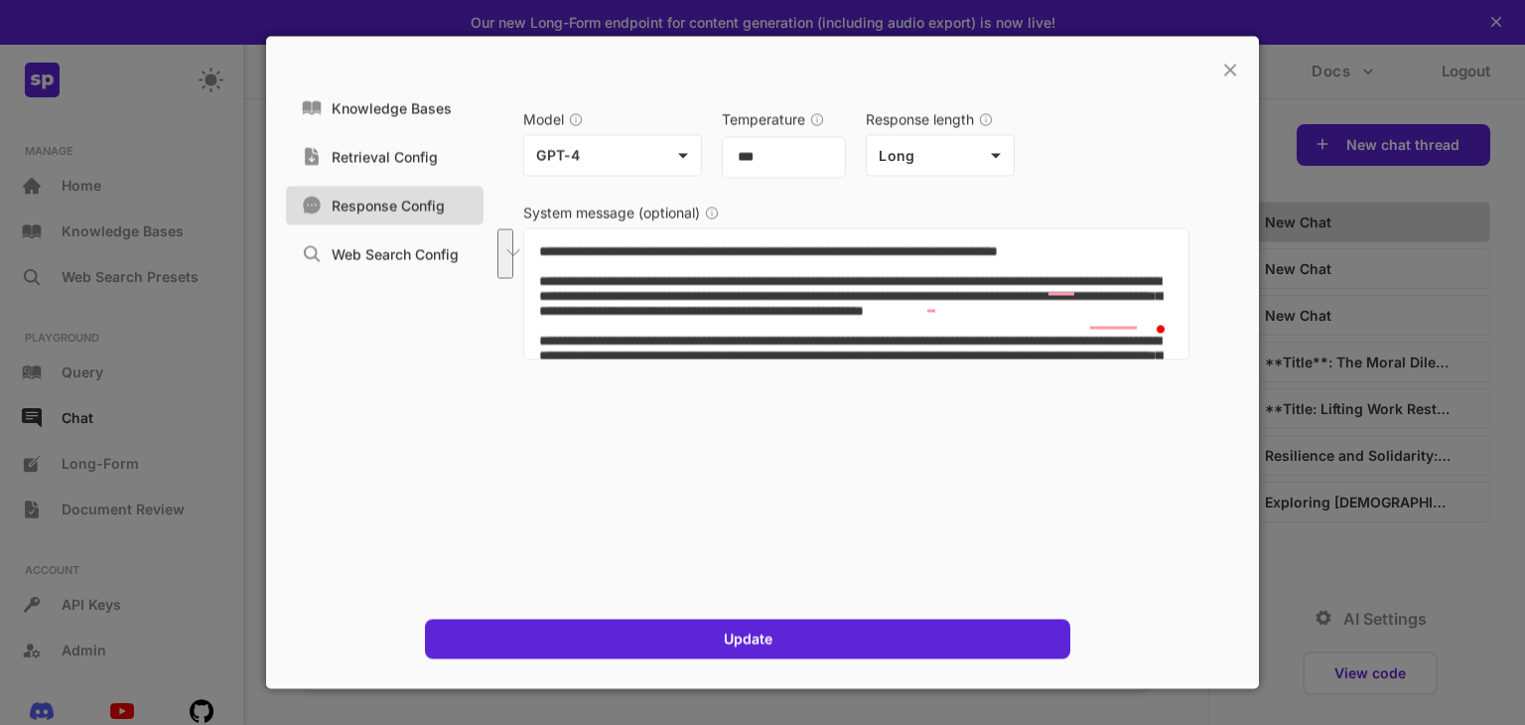
scroll to position [450, 0]
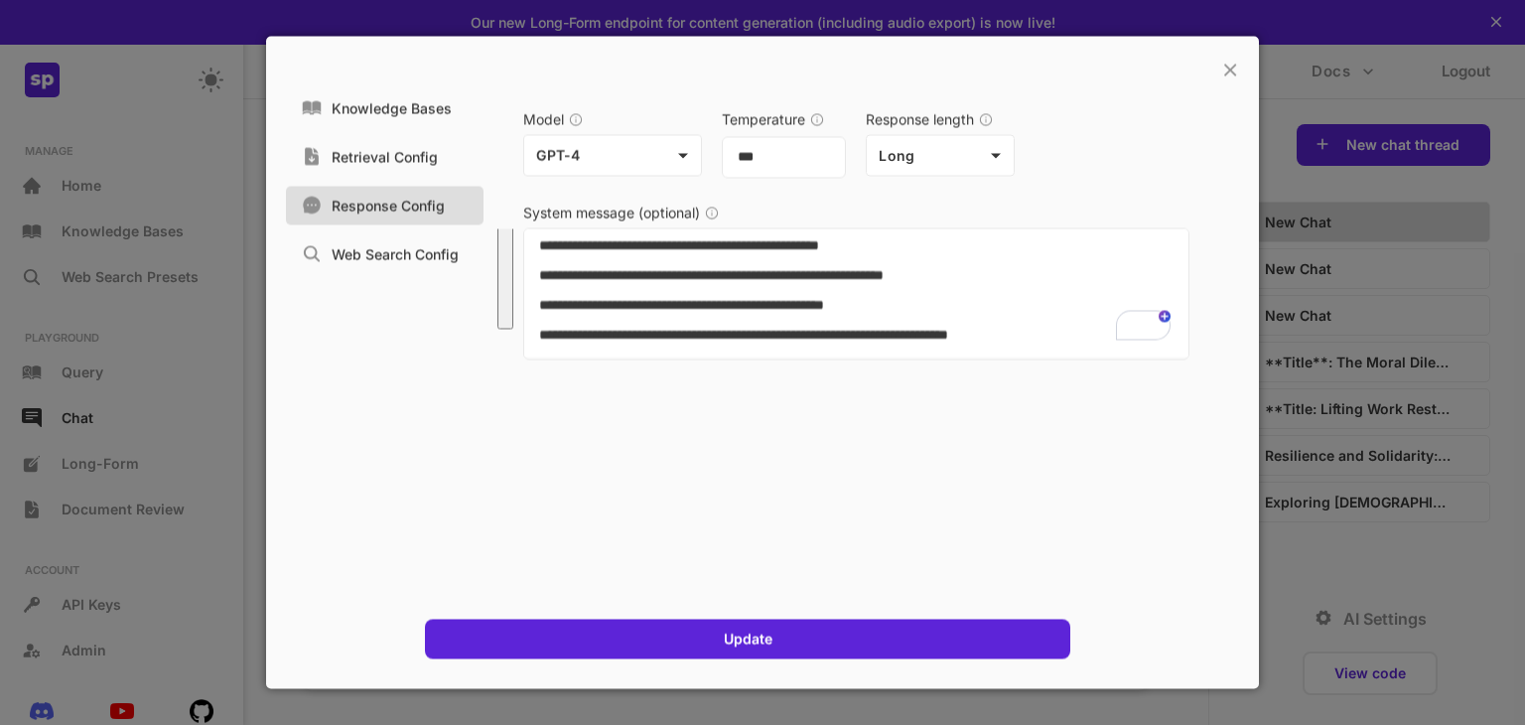
drag, startPoint x: 540, startPoint y: 250, endPoint x: 1135, endPoint y: 447, distance: 626.2
click at [1135, 447] on div "Model GPT-4 ***** Temperature *** Response length Long **** System message (opt…" at bounding box center [846, 339] width 726 height 520
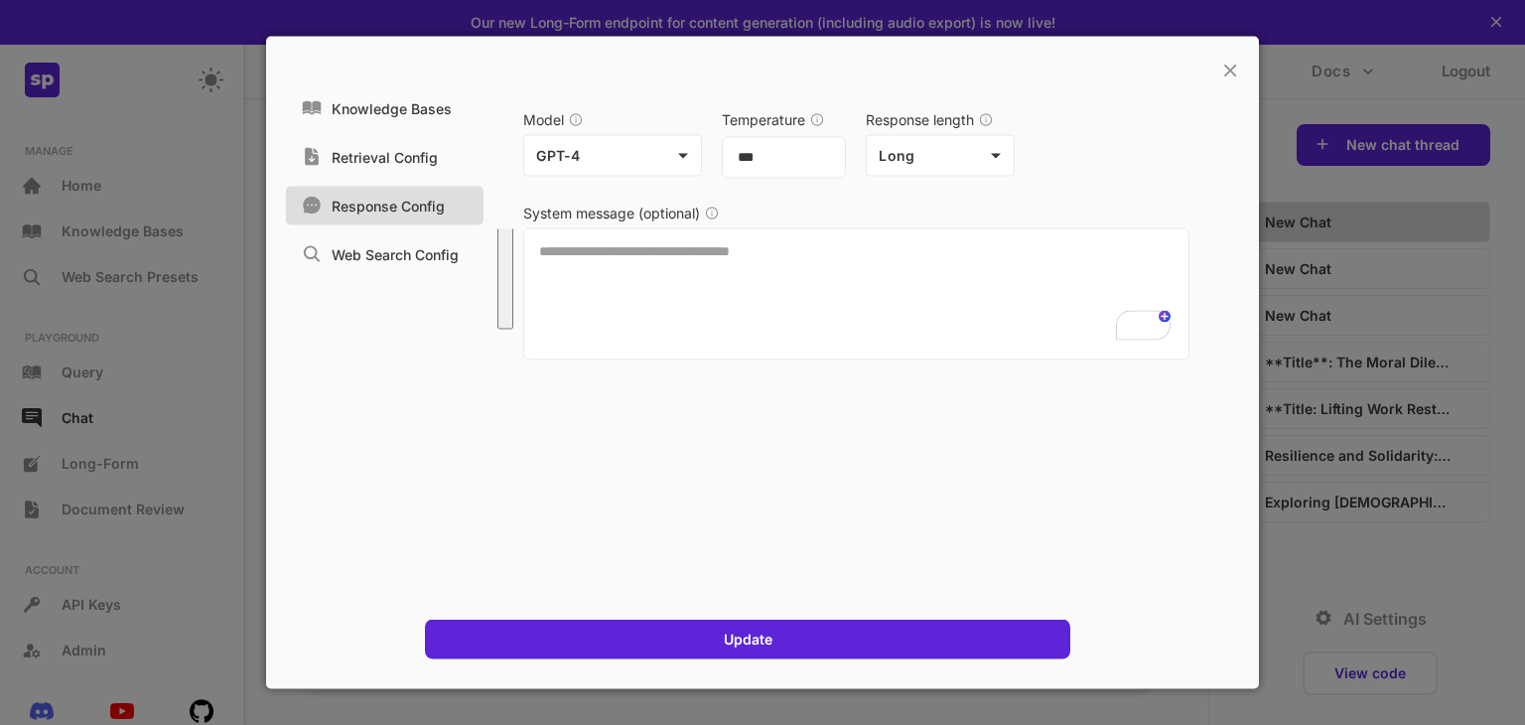
scroll to position [0, 0]
click at [388, 163] on p "Retrieval Config" at bounding box center [385, 157] width 106 height 17
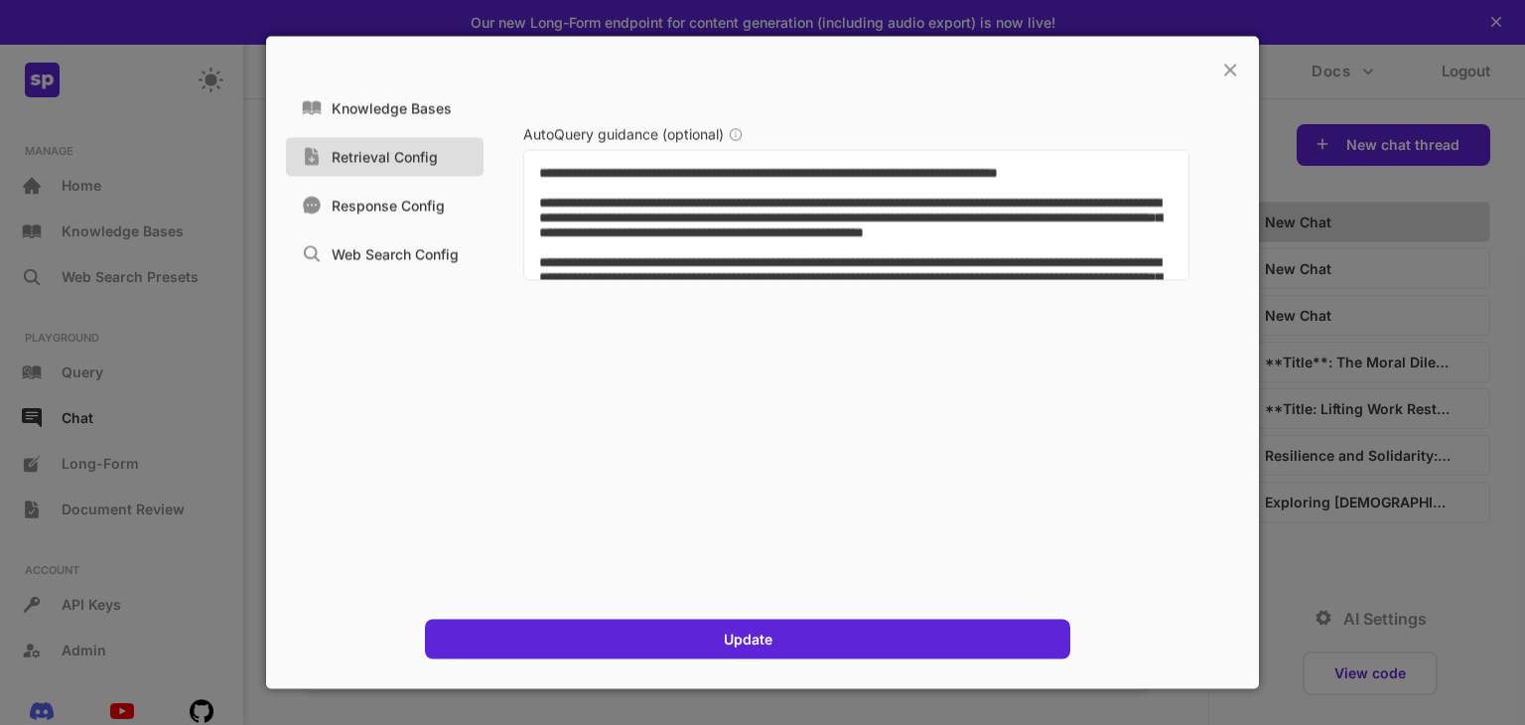
click at [957, 308] on div "AutoQuery guidance (optional)" at bounding box center [846, 339] width 726 height 520
click at [538, 168] on textarea at bounding box center [856, 215] width 666 height 131
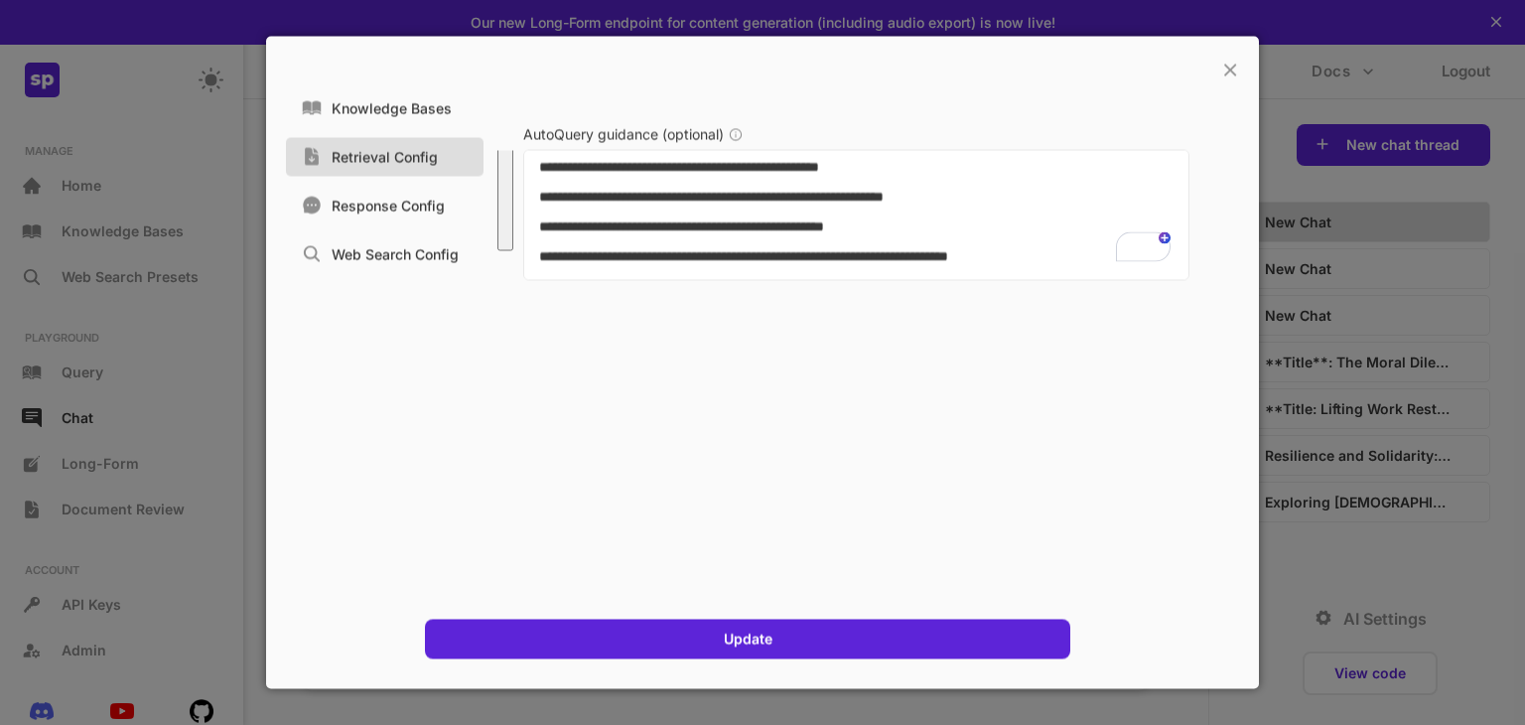
drag, startPoint x: 538, startPoint y: 168, endPoint x: 1177, endPoint y: 342, distance: 662.7
click at [1177, 342] on div "AutoQuery guidance (optional)" at bounding box center [846, 339] width 726 height 520
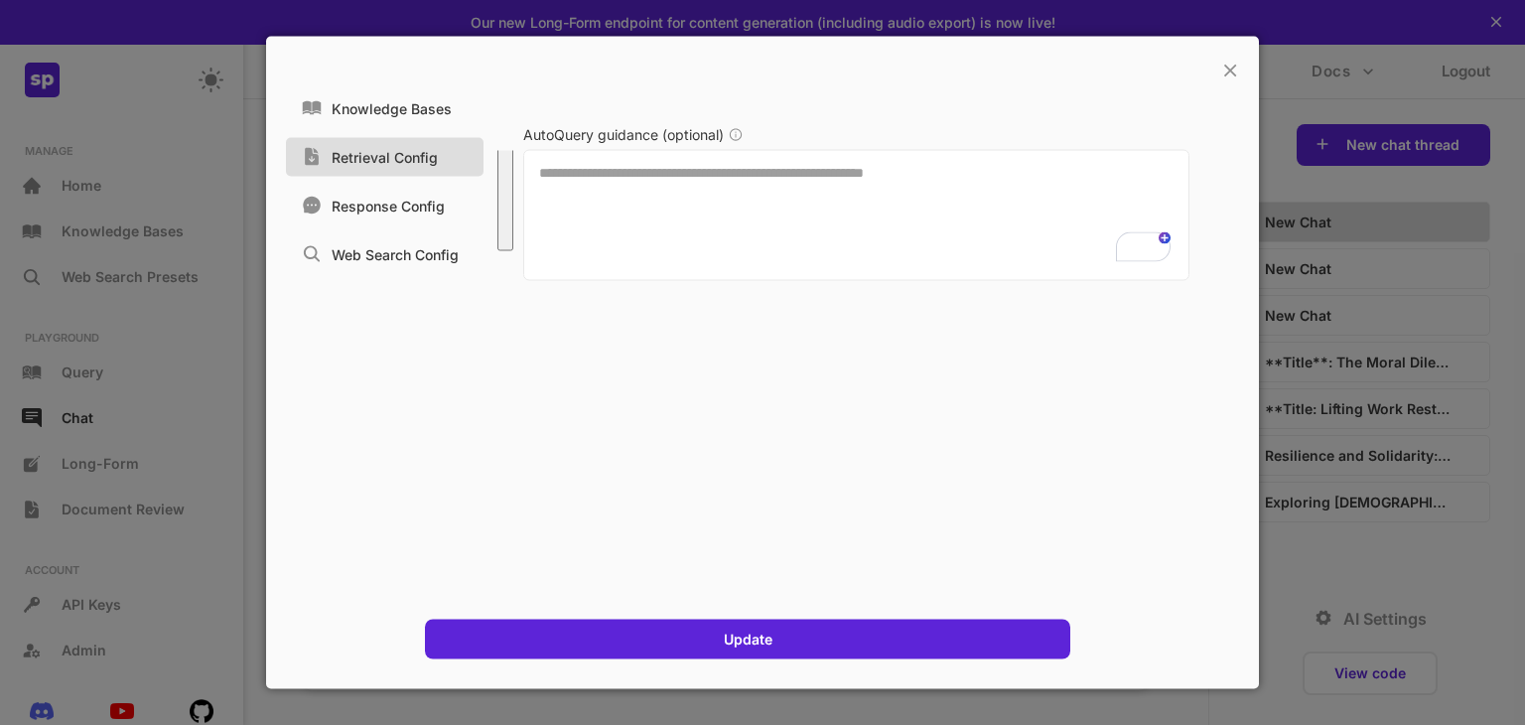
scroll to position [0, 0]
click at [394, 262] on div "Web Search Config" at bounding box center [385, 254] width 198 height 39
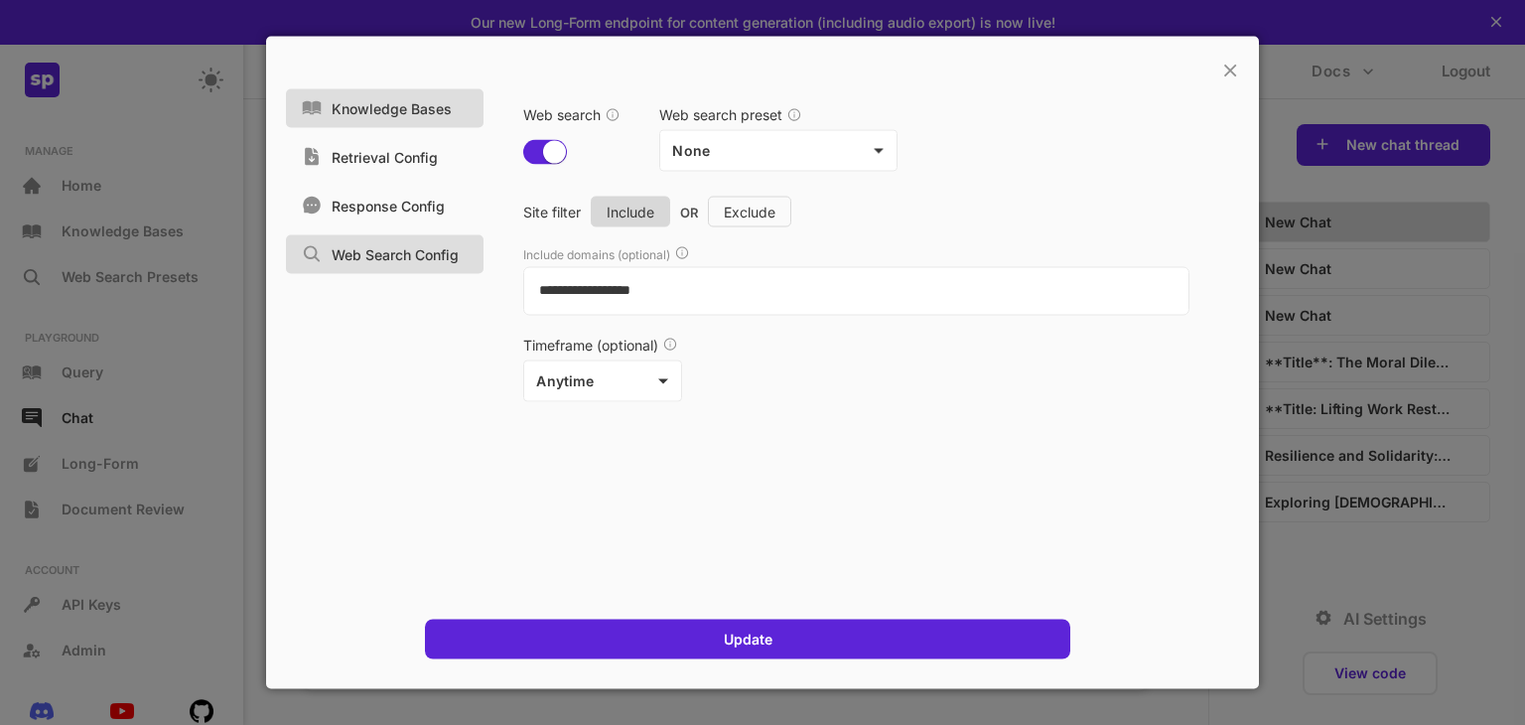
click at [370, 113] on p "Knowledge Bases" at bounding box center [392, 108] width 120 height 17
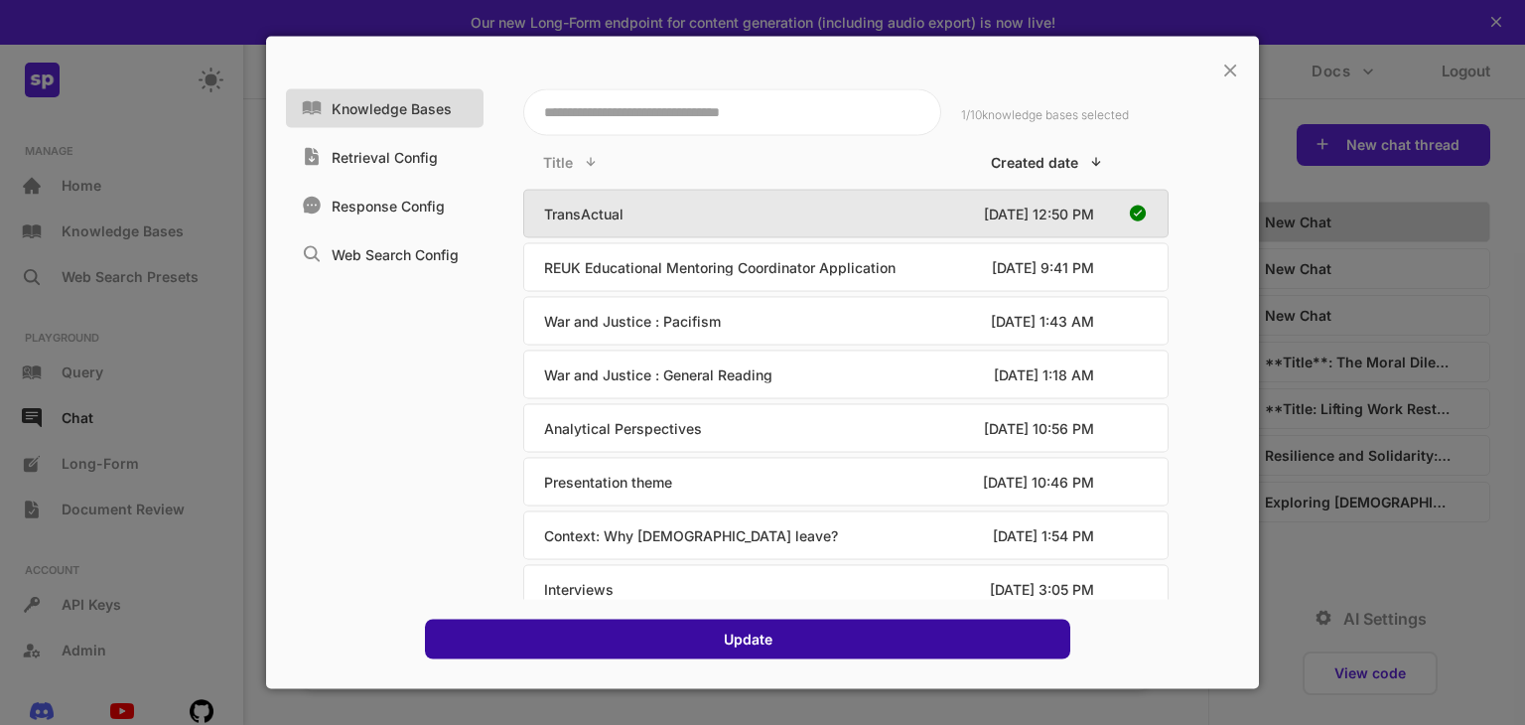
click at [778, 652] on div "Update" at bounding box center [747, 639] width 645 height 40
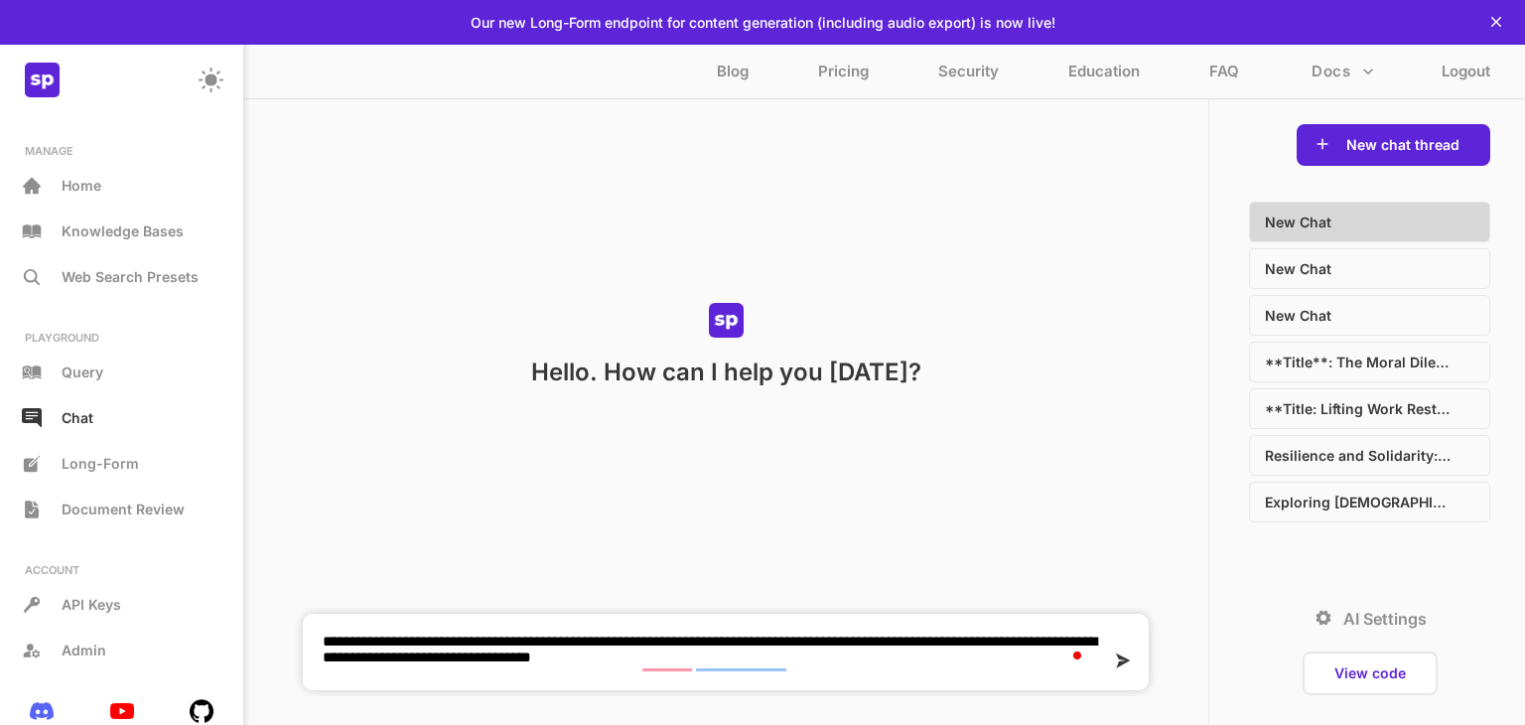
click at [1127, 671] on div at bounding box center [1120, 660] width 18 height 25
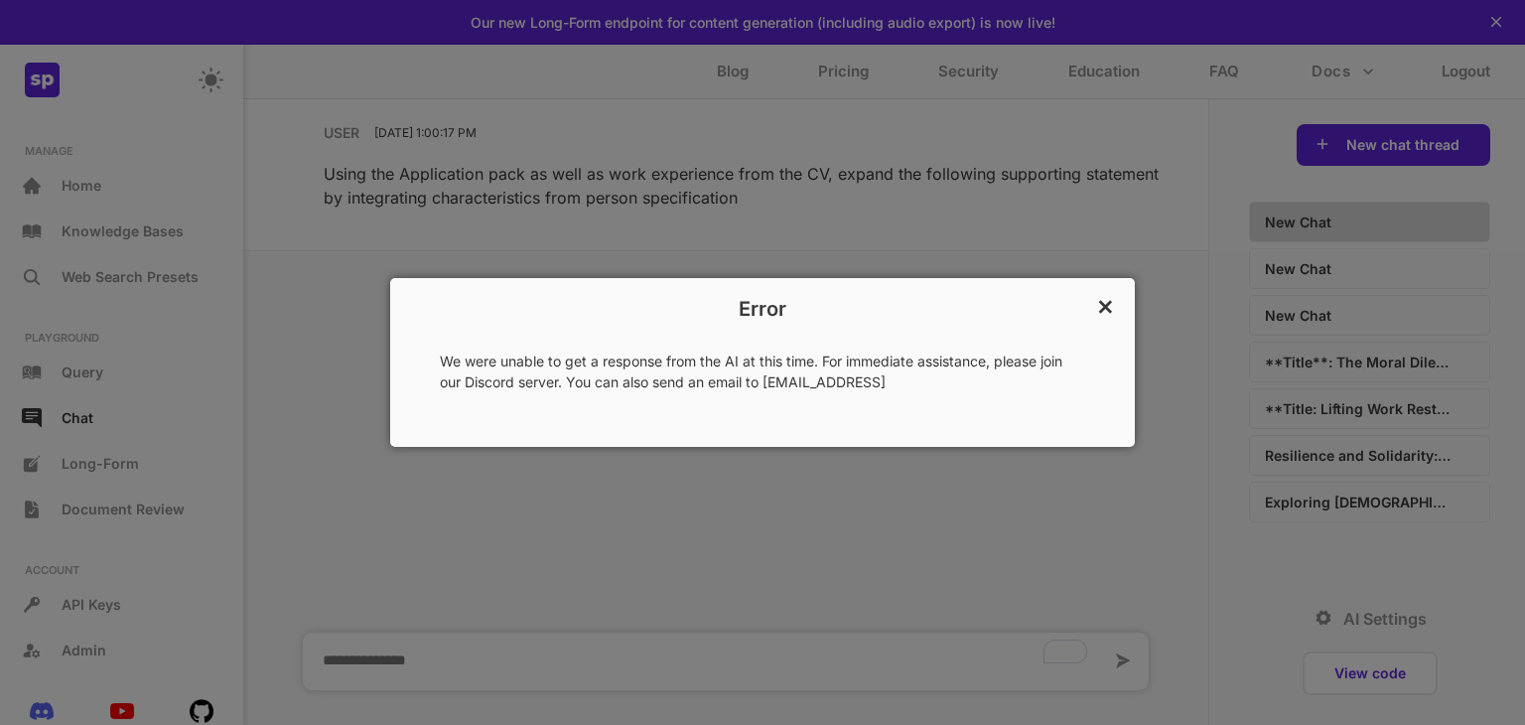
click at [1099, 309] on p "×" at bounding box center [1105, 305] width 19 height 34
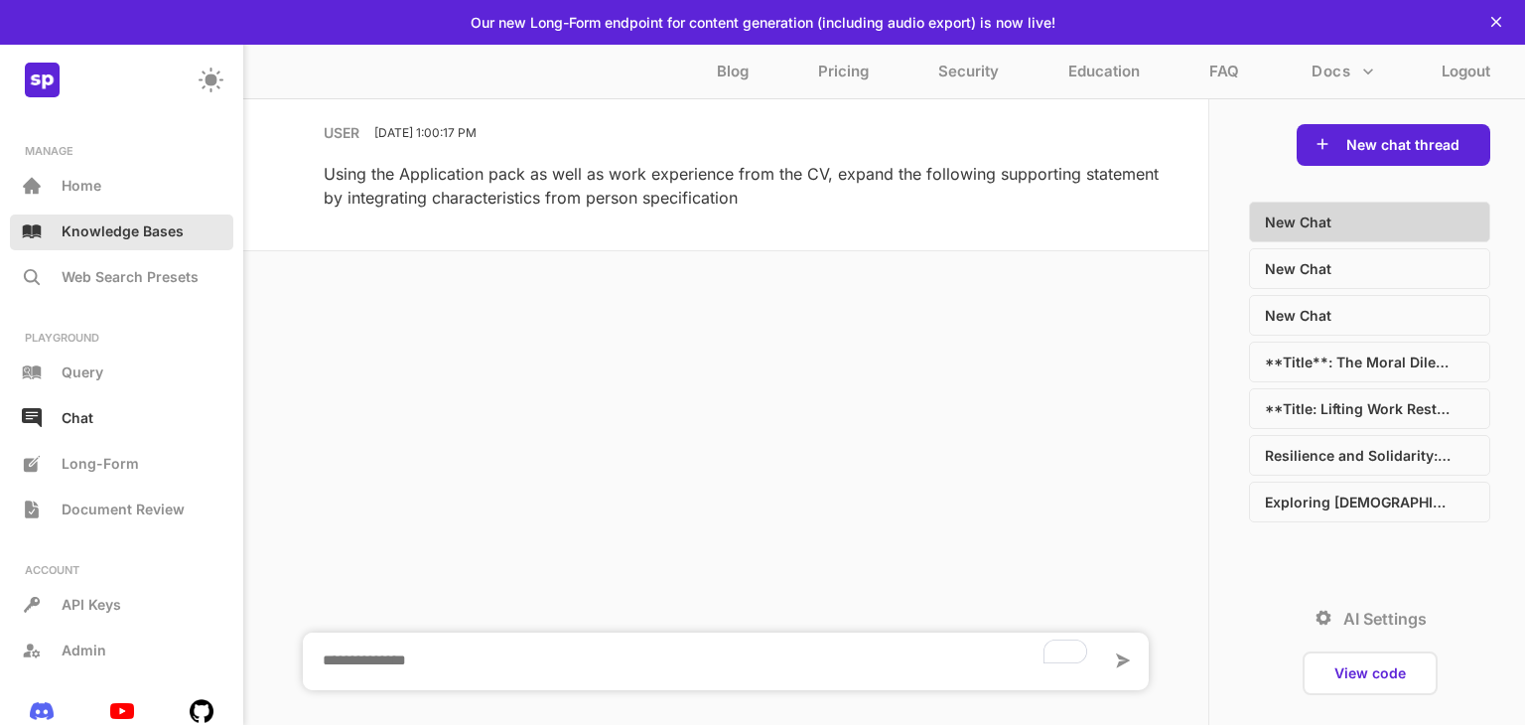
click at [97, 233] on p "Knowledge Bases" at bounding box center [123, 230] width 122 height 17
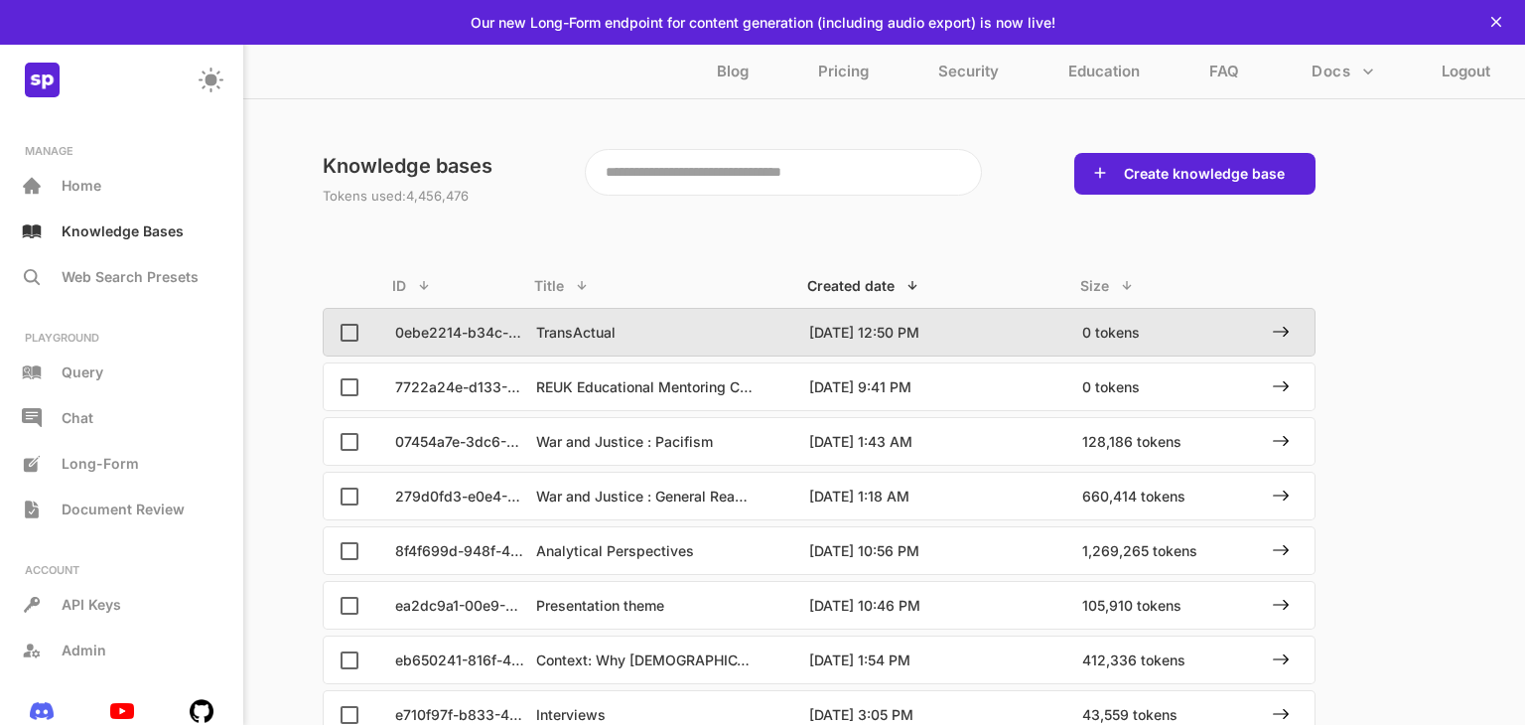
click at [693, 345] on div "0ebe2214-b34c-4262 TransActual 9/9/2025, 12:50 PM 0 tokens" at bounding box center [844, 332] width 939 height 47
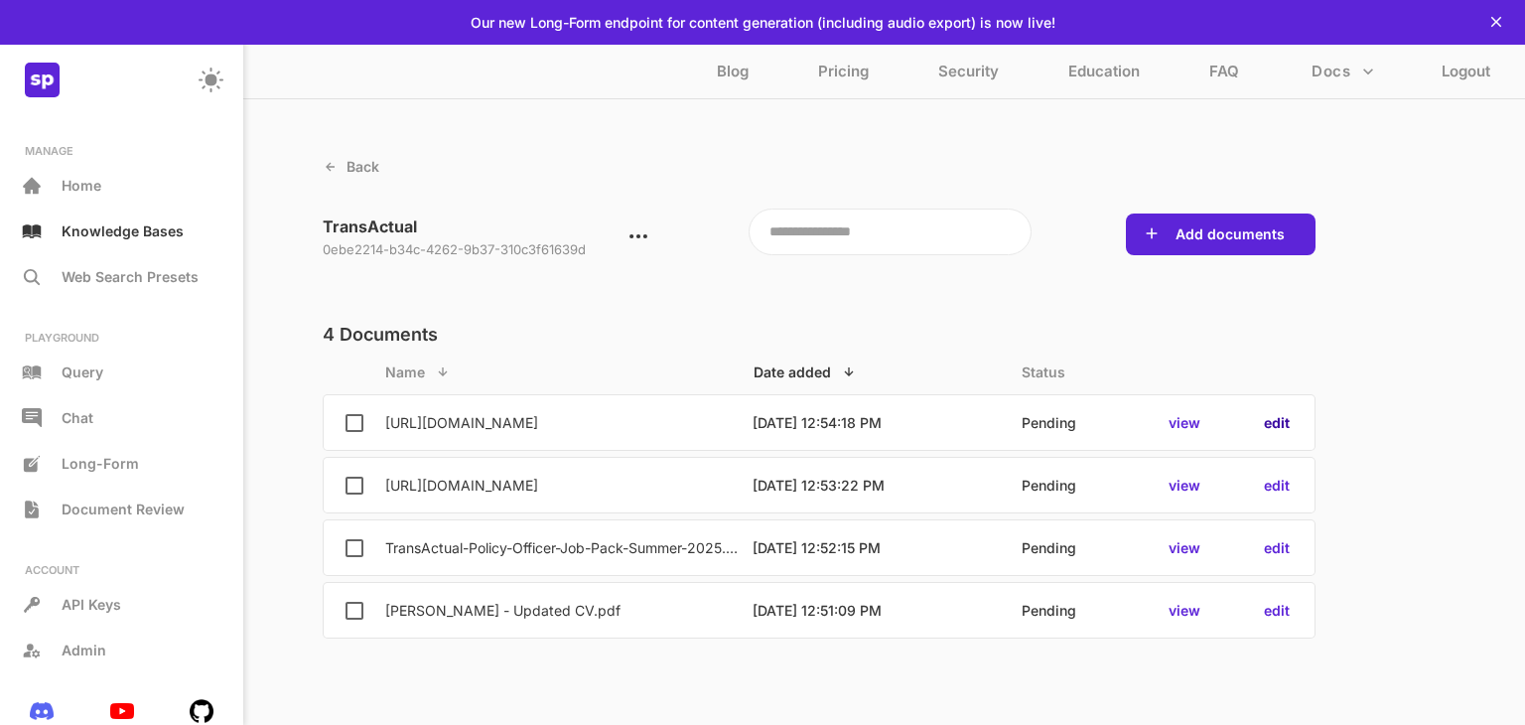
click at [1272, 419] on p "edit" at bounding box center [1277, 422] width 26 height 17
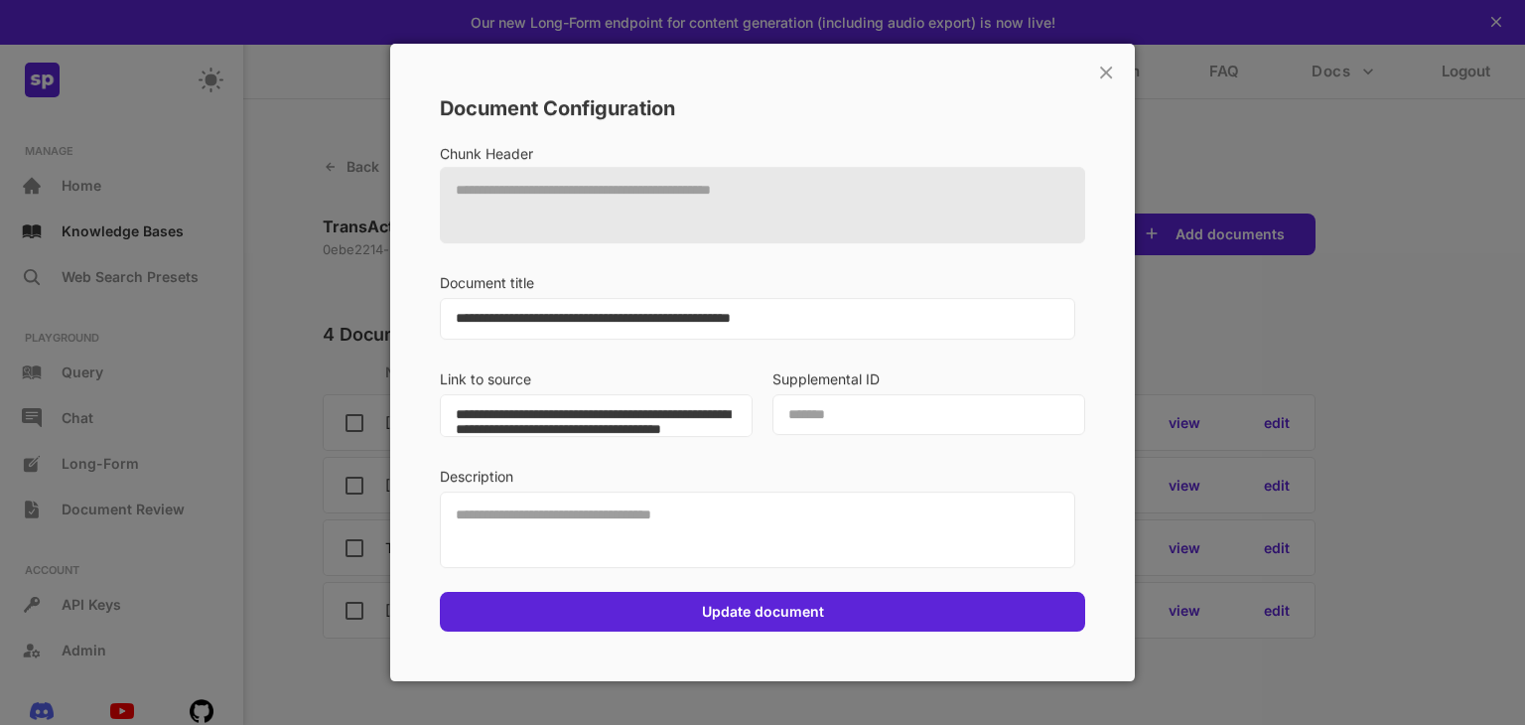
click at [1401, 349] on div "**********" at bounding box center [762, 362] width 1525 height 725
click at [1104, 68] on p "×" at bounding box center [1105, 71] width 19 height 34
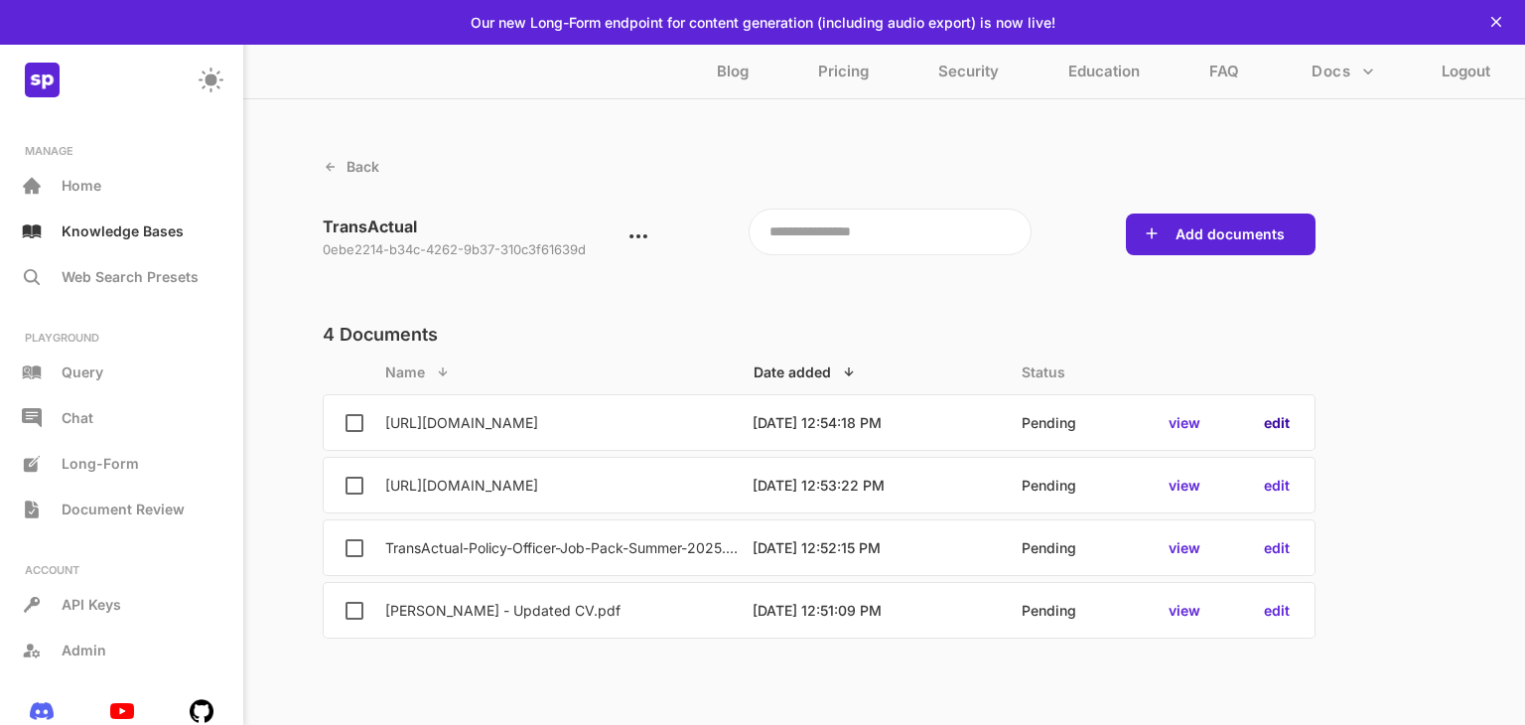
click at [1283, 427] on p "edit" at bounding box center [1277, 422] width 26 height 17
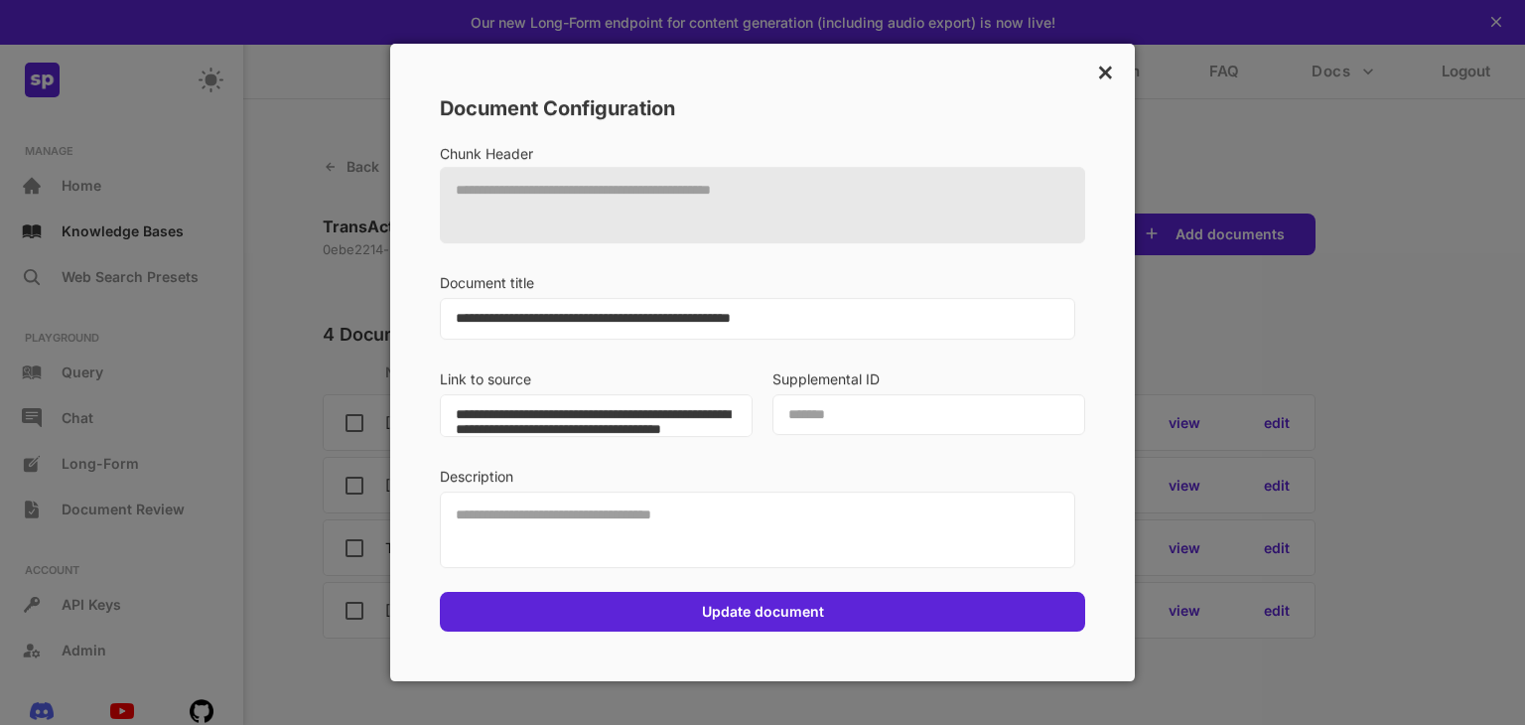
click at [1093, 75] on div "×" at bounding box center [1103, 73] width 23 height 38
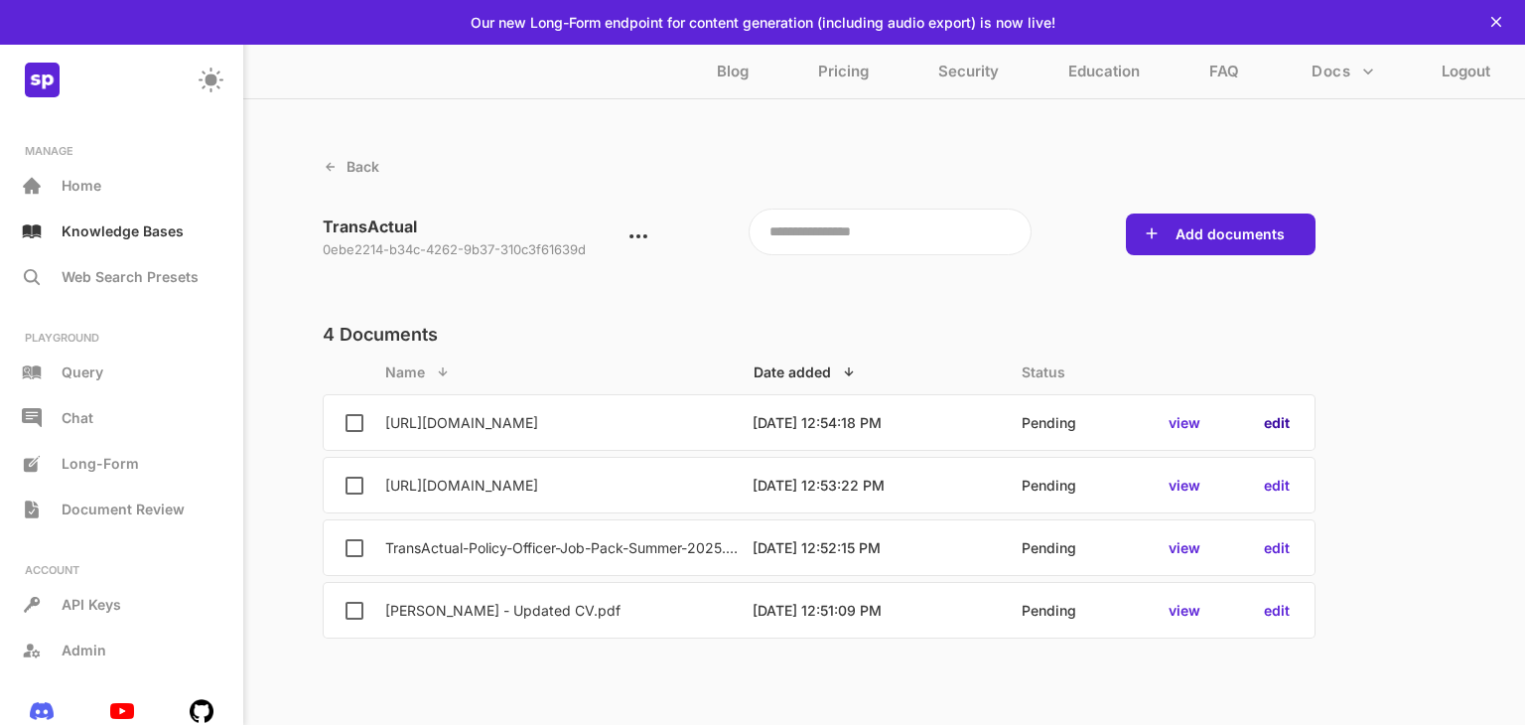
click at [1278, 428] on p "edit" at bounding box center [1277, 422] width 26 height 17
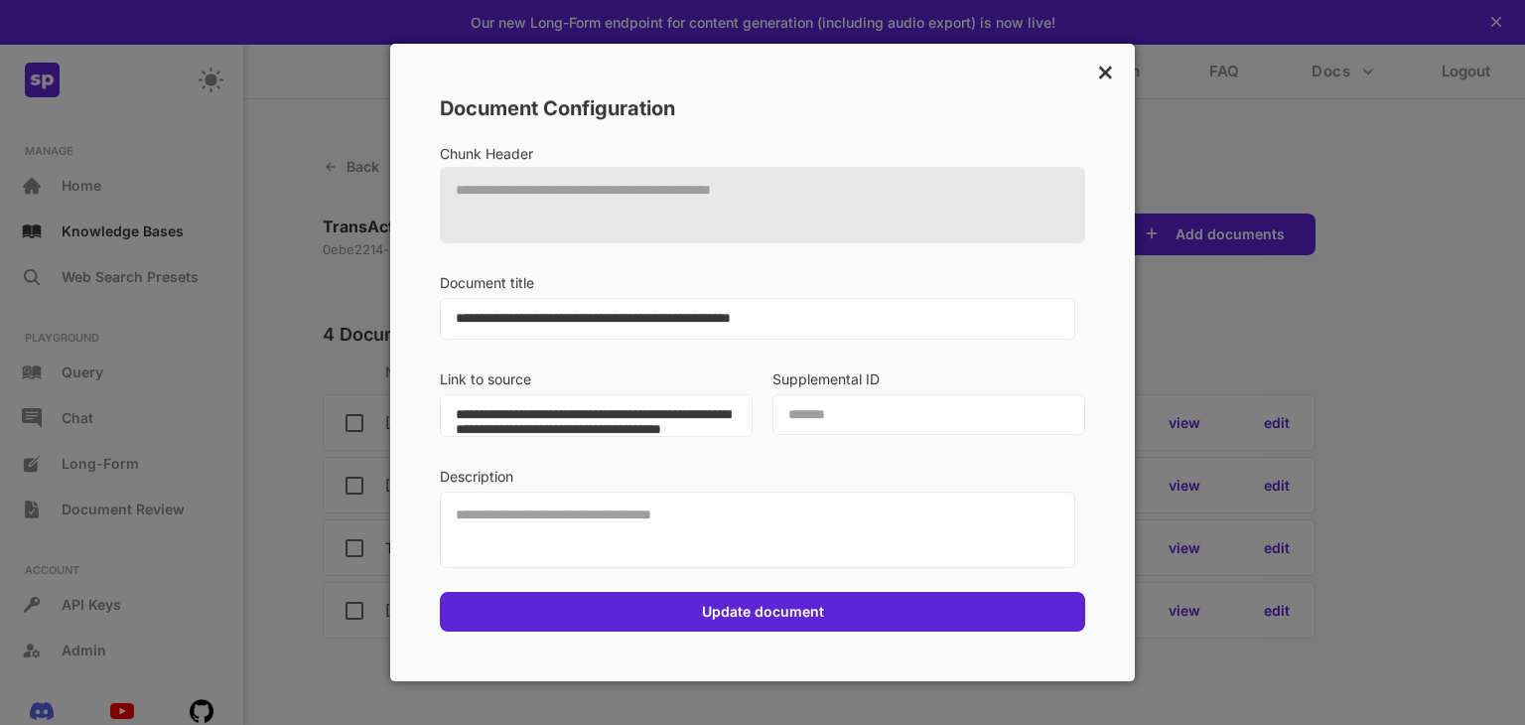
click at [1108, 81] on div "×" at bounding box center [1103, 73] width 23 height 38
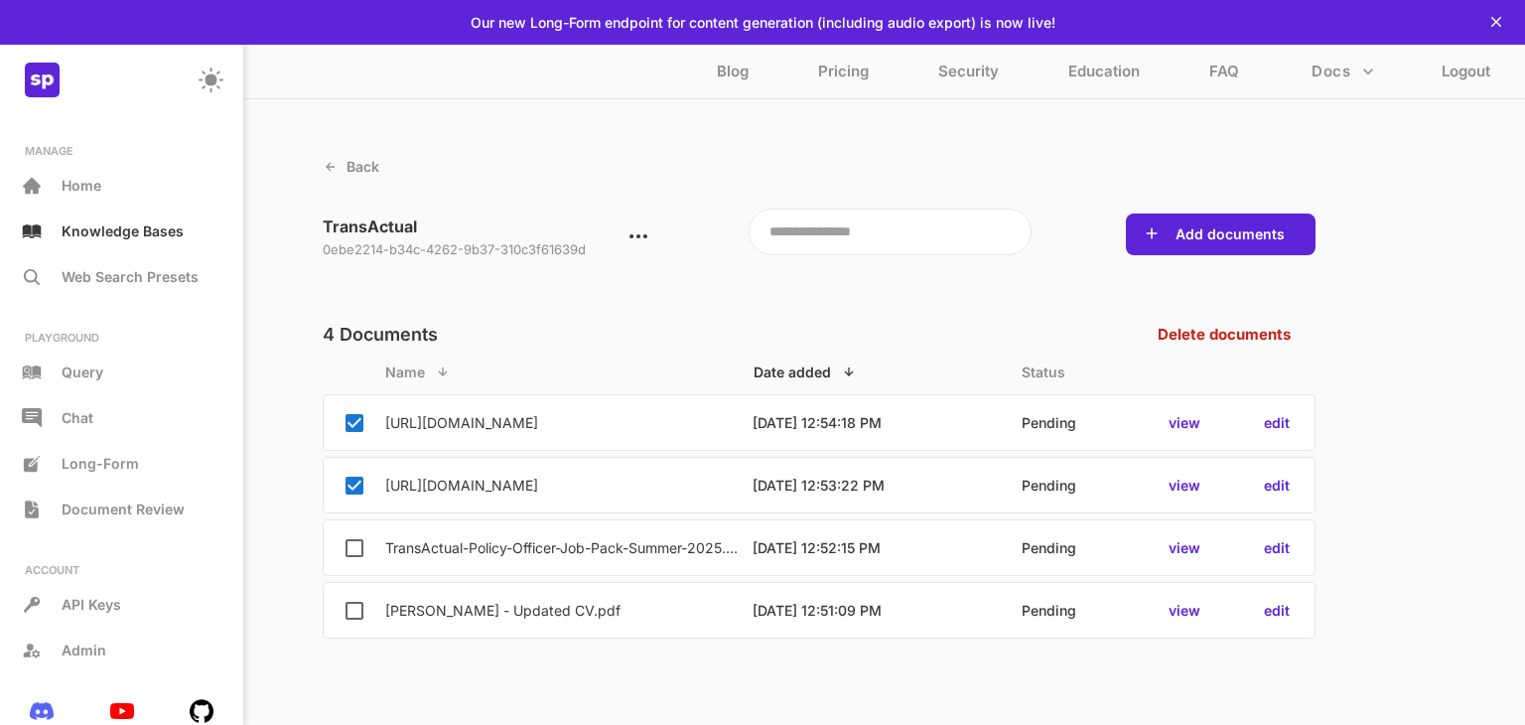
click at [1254, 335] on p "Delete documents" at bounding box center [1223, 334] width 133 height 19
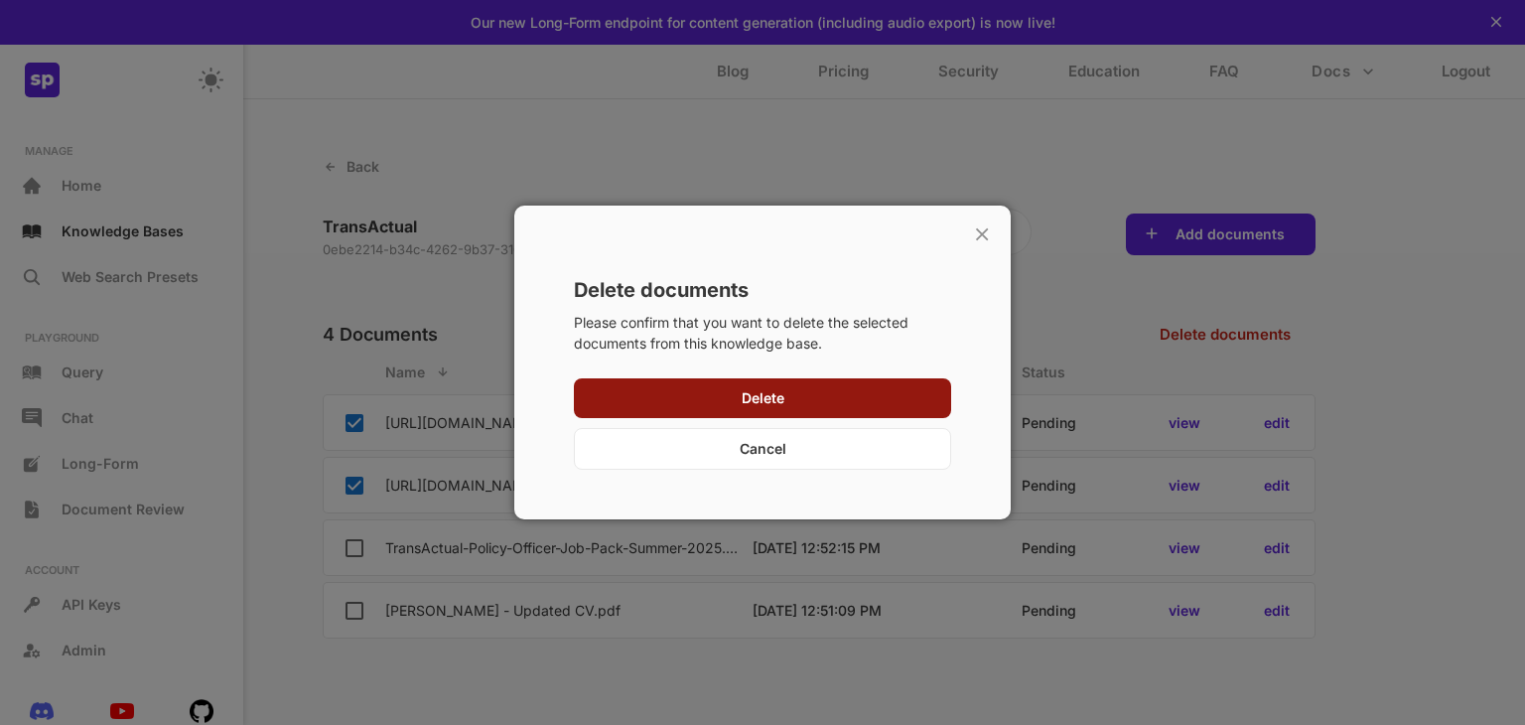
click at [686, 414] on div "Delete" at bounding box center [762, 398] width 377 height 40
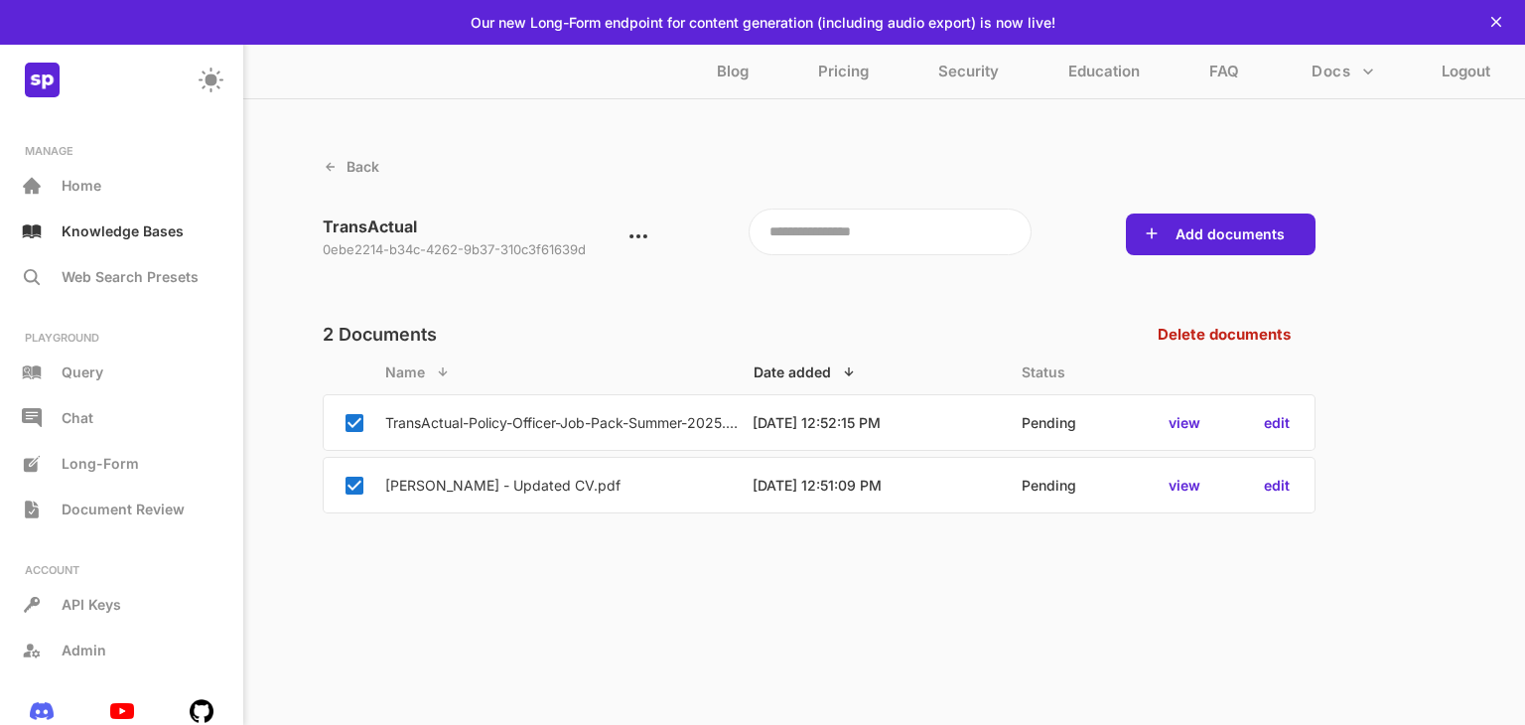
click at [1219, 340] on p "Delete documents" at bounding box center [1223, 334] width 133 height 19
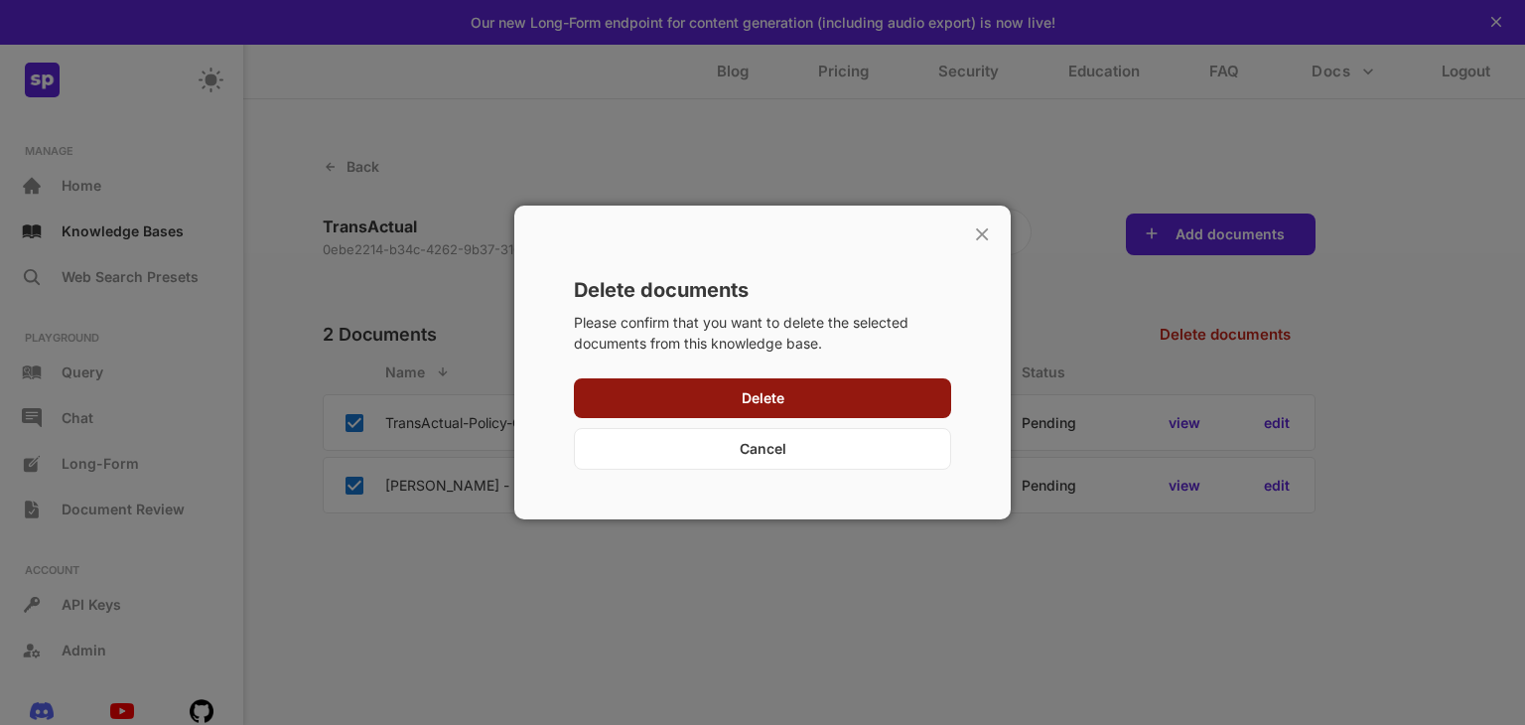
click at [891, 381] on div "Delete" at bounding box center [762, 398] width 377 height 40
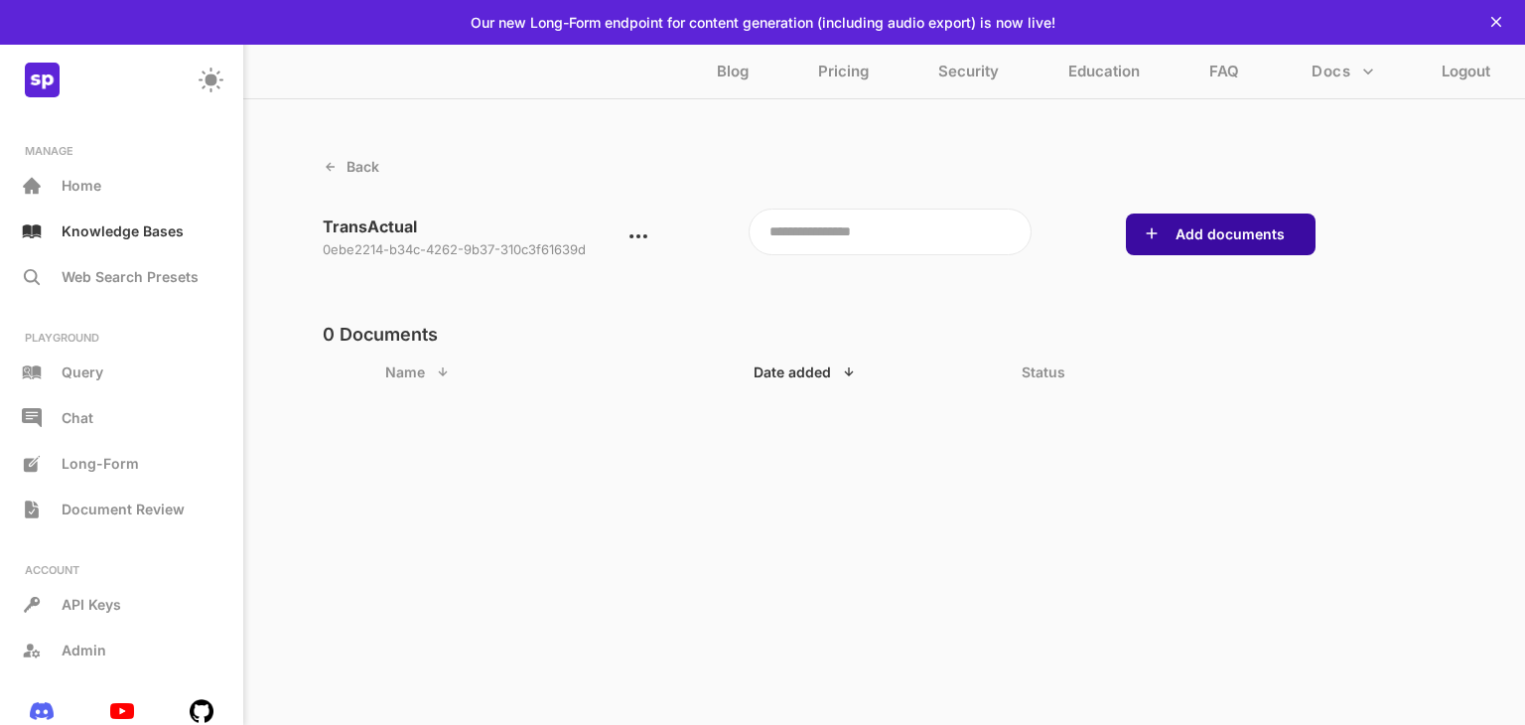
click at [1196, 243] on button "Add documents" at bounding box center [1229, 234] width 121 height 20
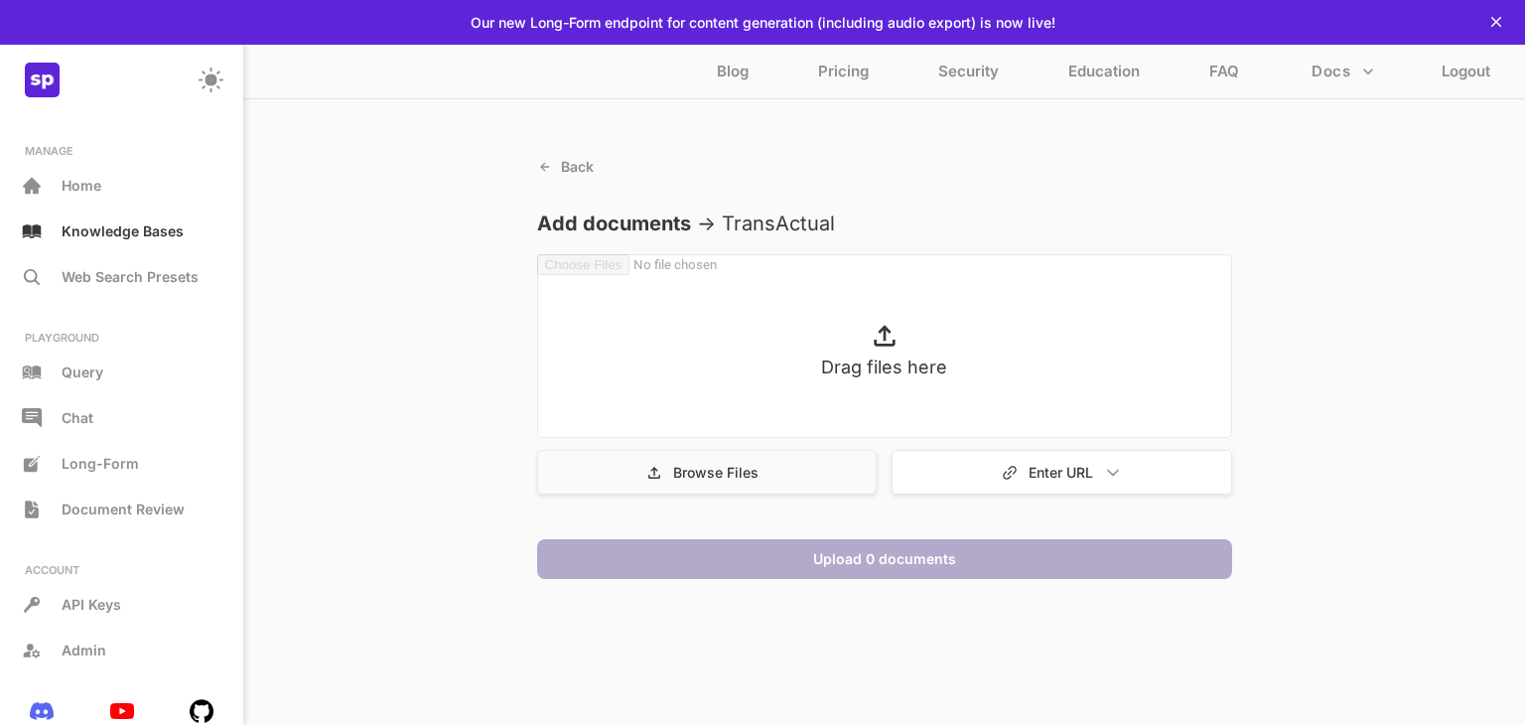
click at [686, 459] on div "Browse Files" at bounding box center [707, 472] width 340 height 45
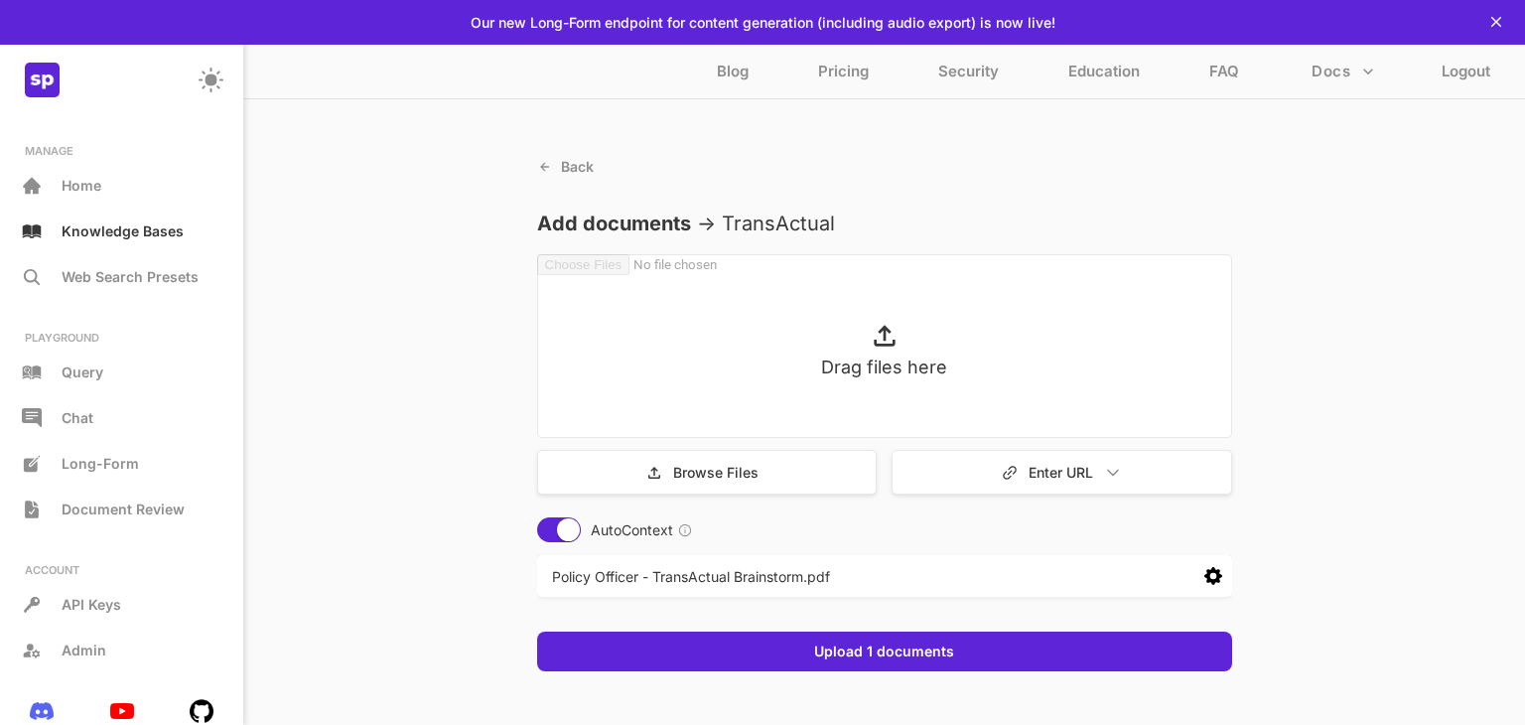
click at [1218, 573] on icon at bounding box center [1213, 576] width 18 height 18
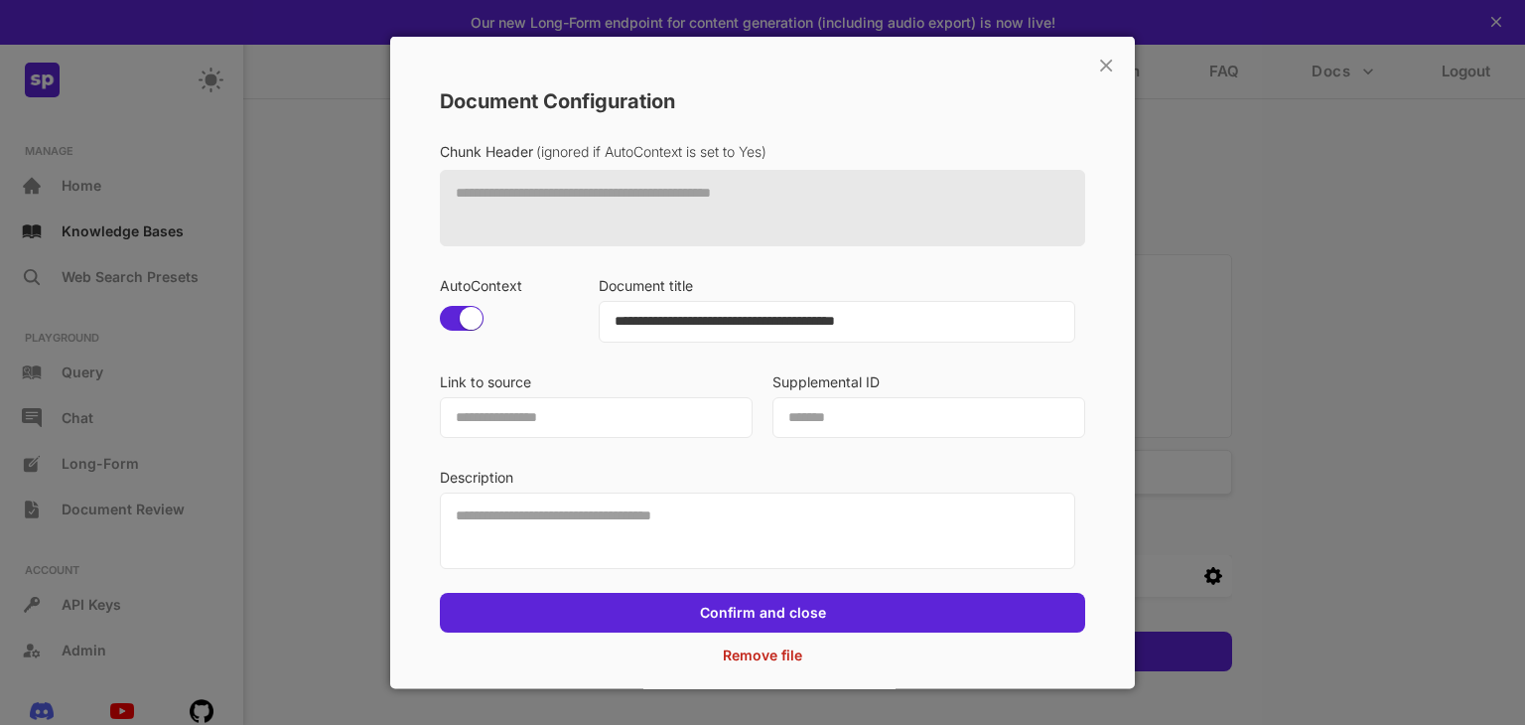
scroll to position [35, 0]
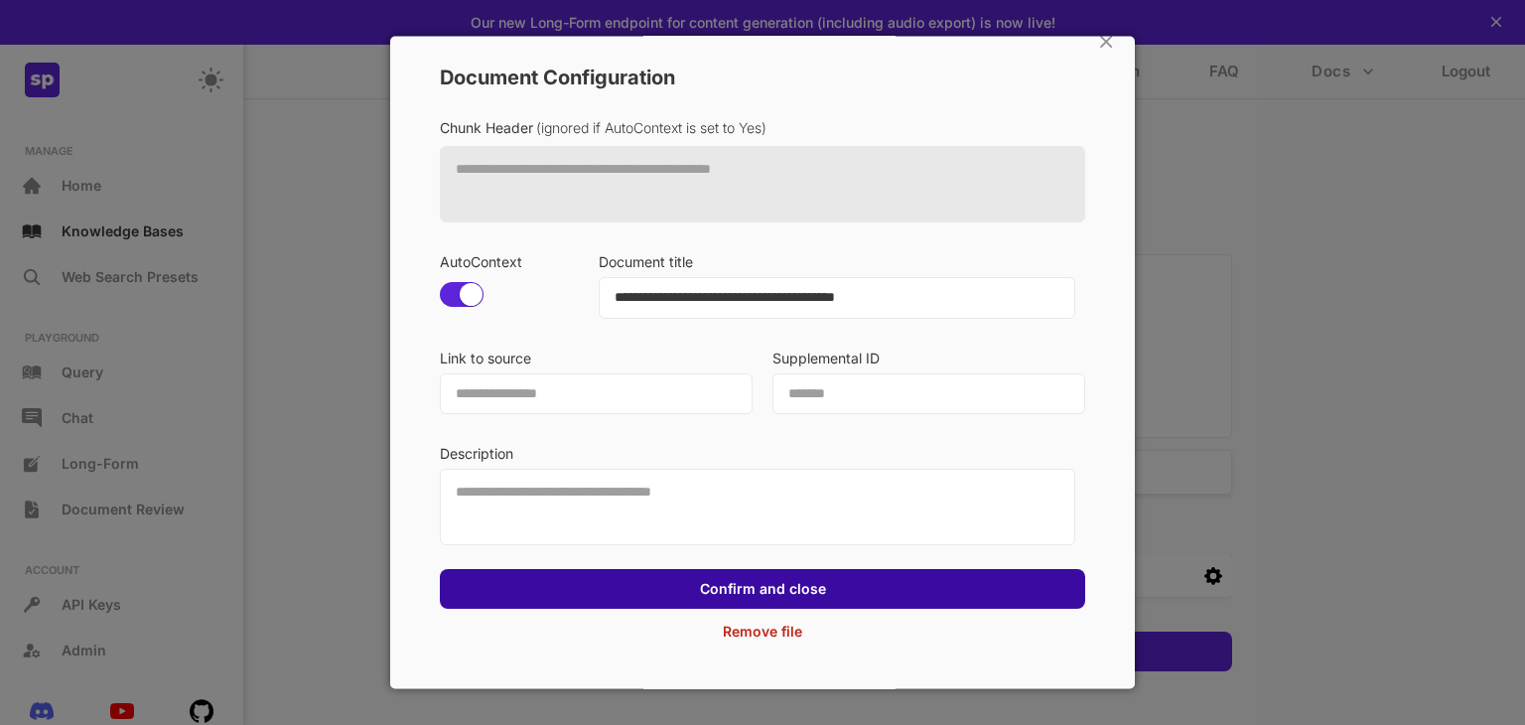
click at [775, 598] on button "Confirm and close" at bounding box center [763, 589] width 138 height 20
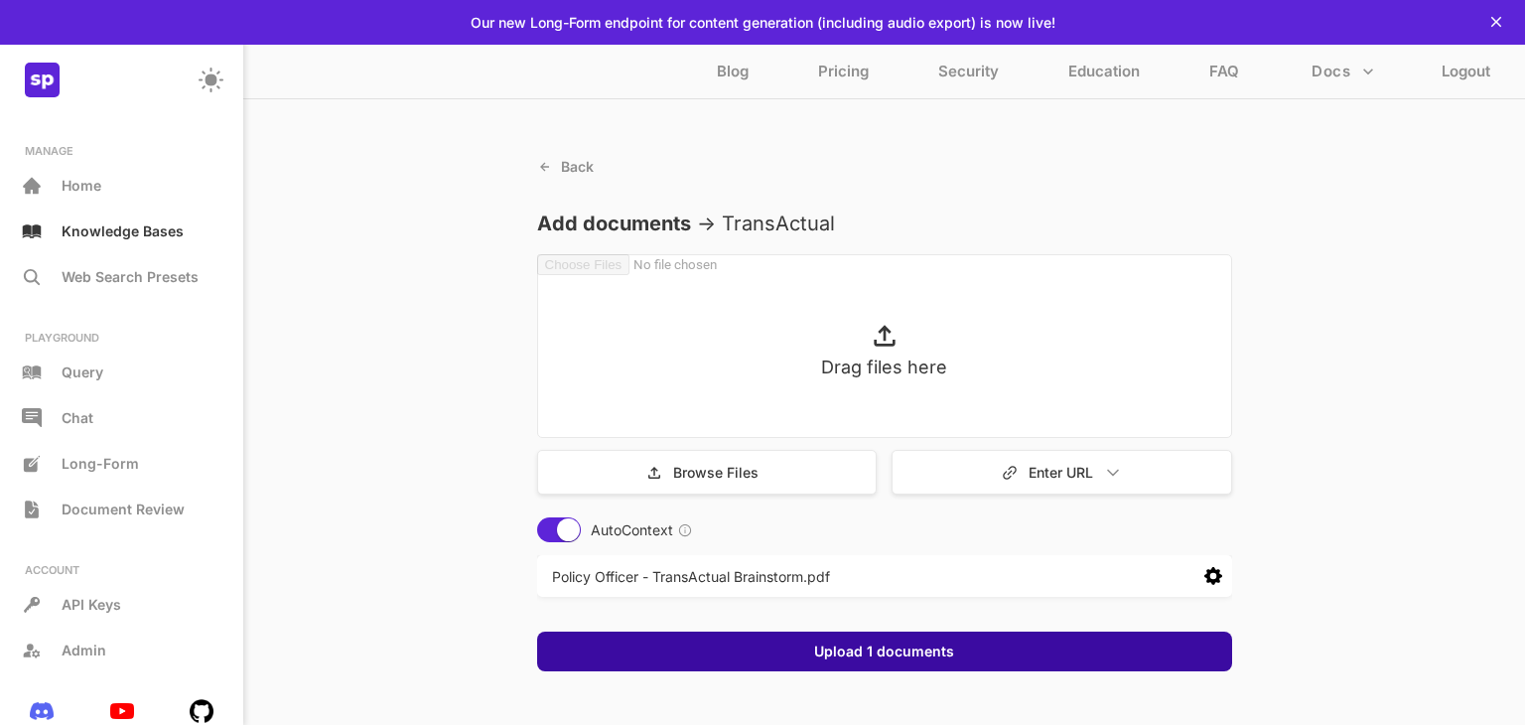
click at [871, 636] on div "Upload 1 documents" at bounding box center [884, 651] width 695 height 40
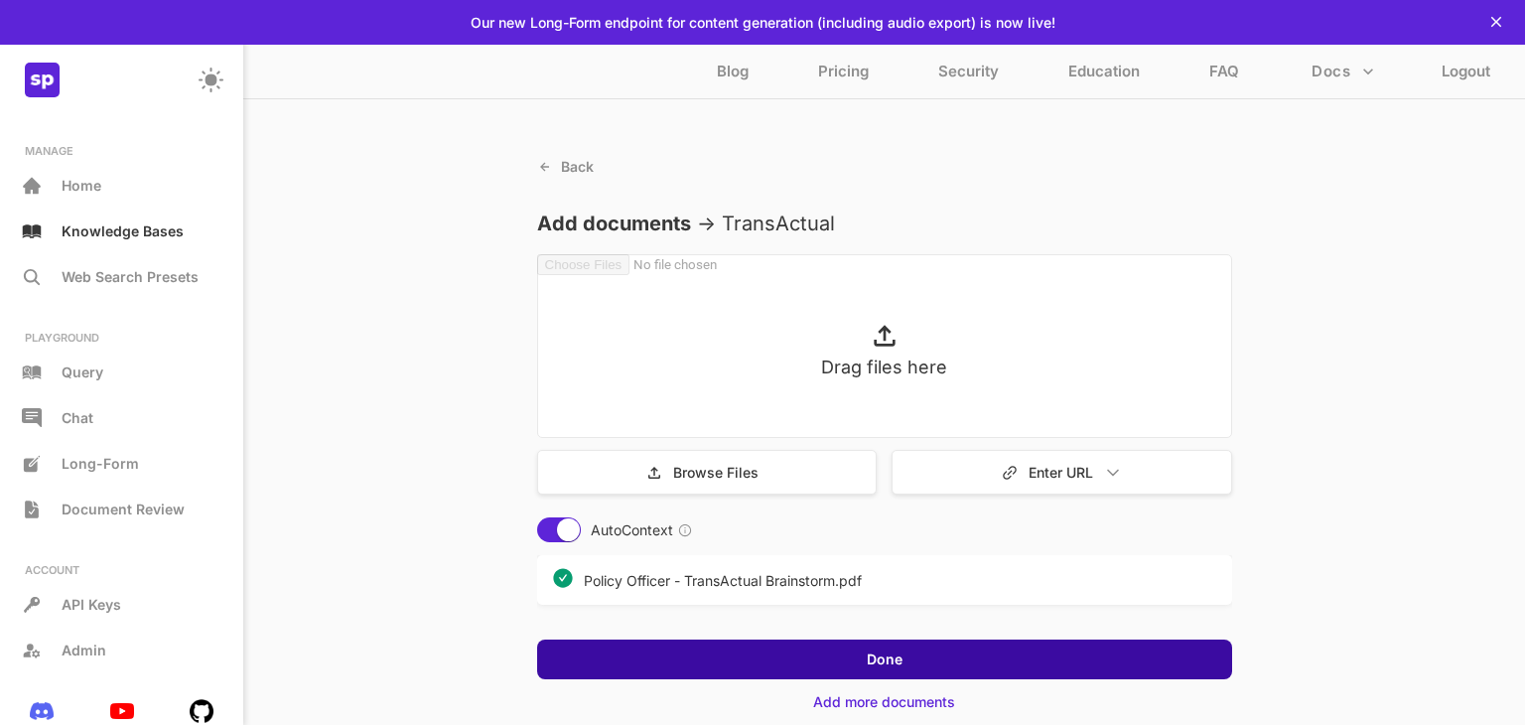
click at [896, 673] on div "Done" at bounding box center [884, 659] width 695 height 40
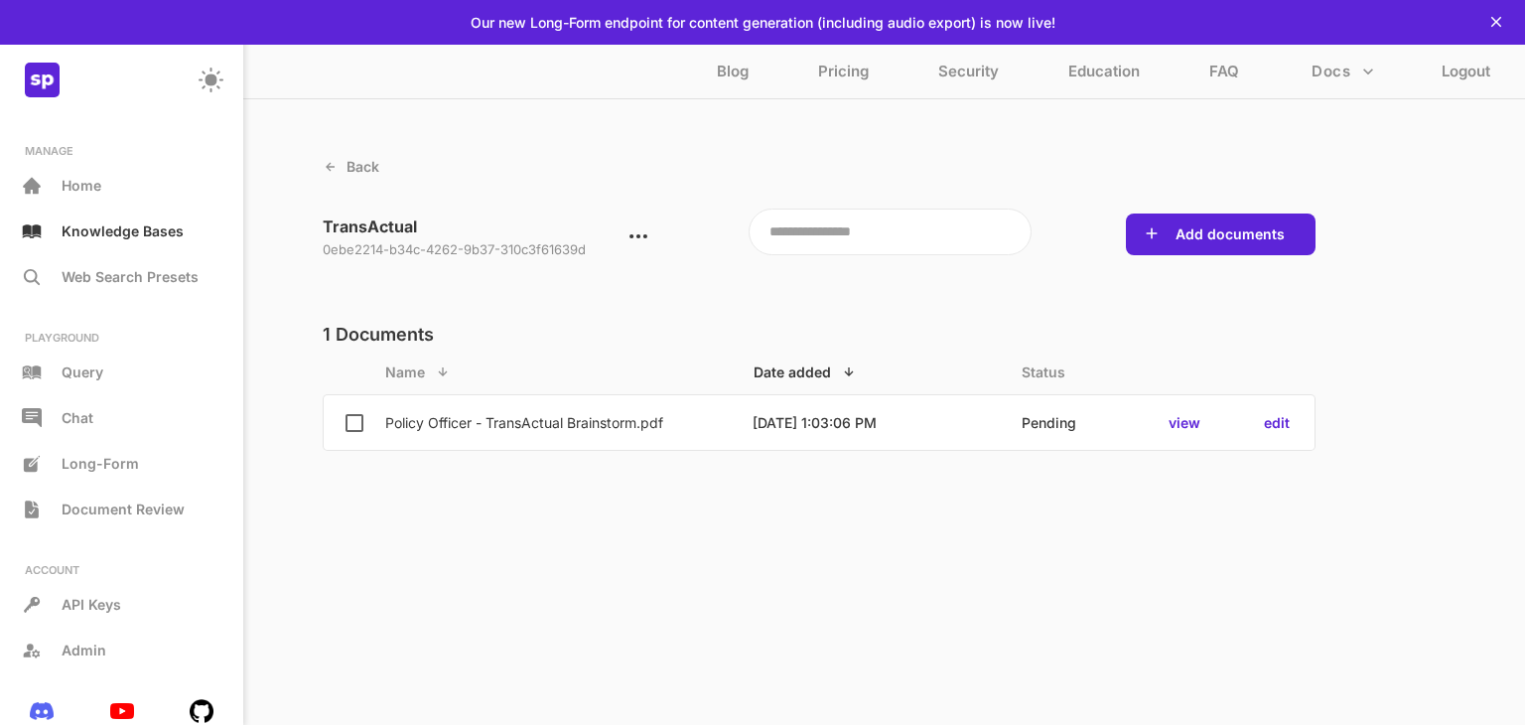
click at [1185, 423] on p "view" at bounding box center [1184, 422] width 32 height 17
click at [1182, 419] on p "view" at bounding box center [1184, 422] width 32 height 17
click at [1208, 239] on button "Add documents" at bounding box center [1229, 234] width 121 height 20
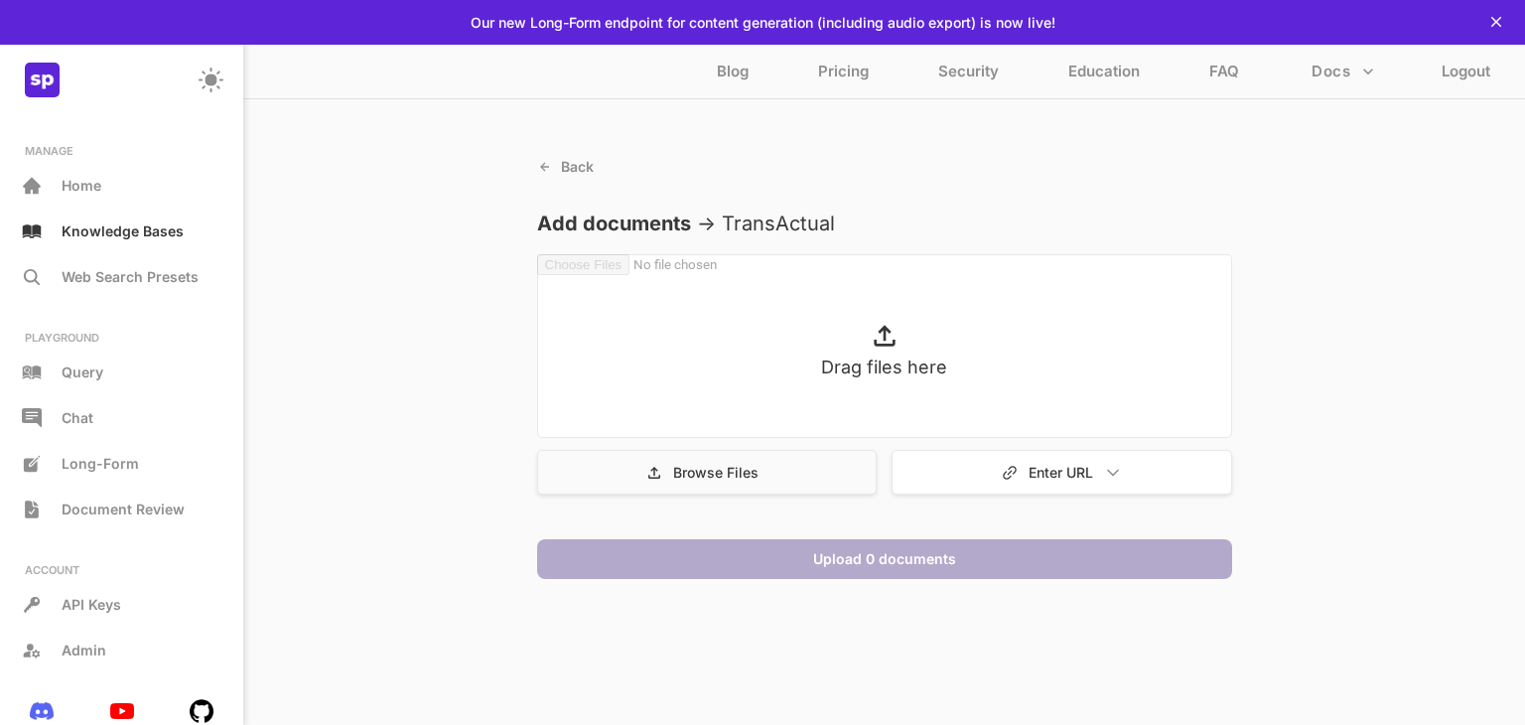
click at [741, 469] on p "Browse Files" at bounding box center [715, 472] width 85 height 17
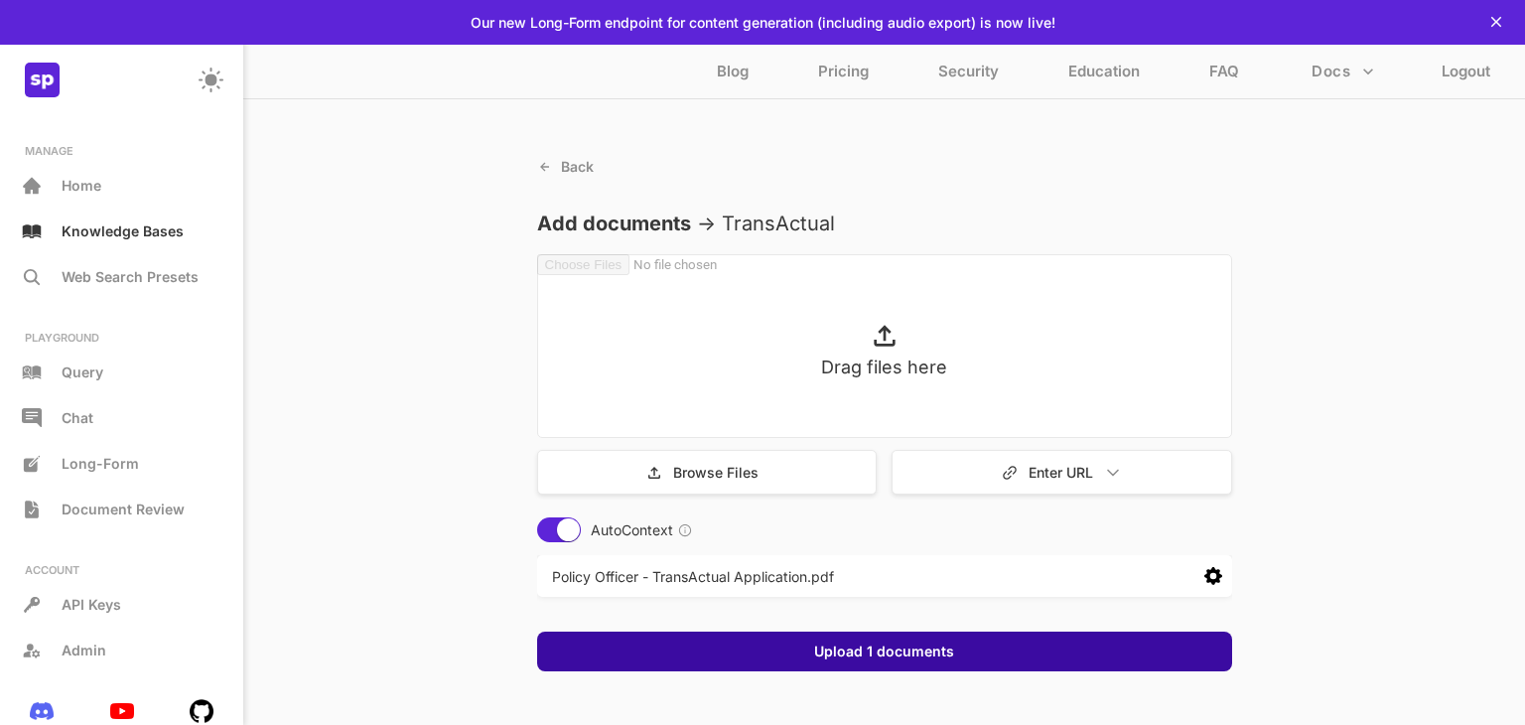
click at [923, 654] on button "Upload 1 documents" at bounding box center [884, 651] width 152 height 20
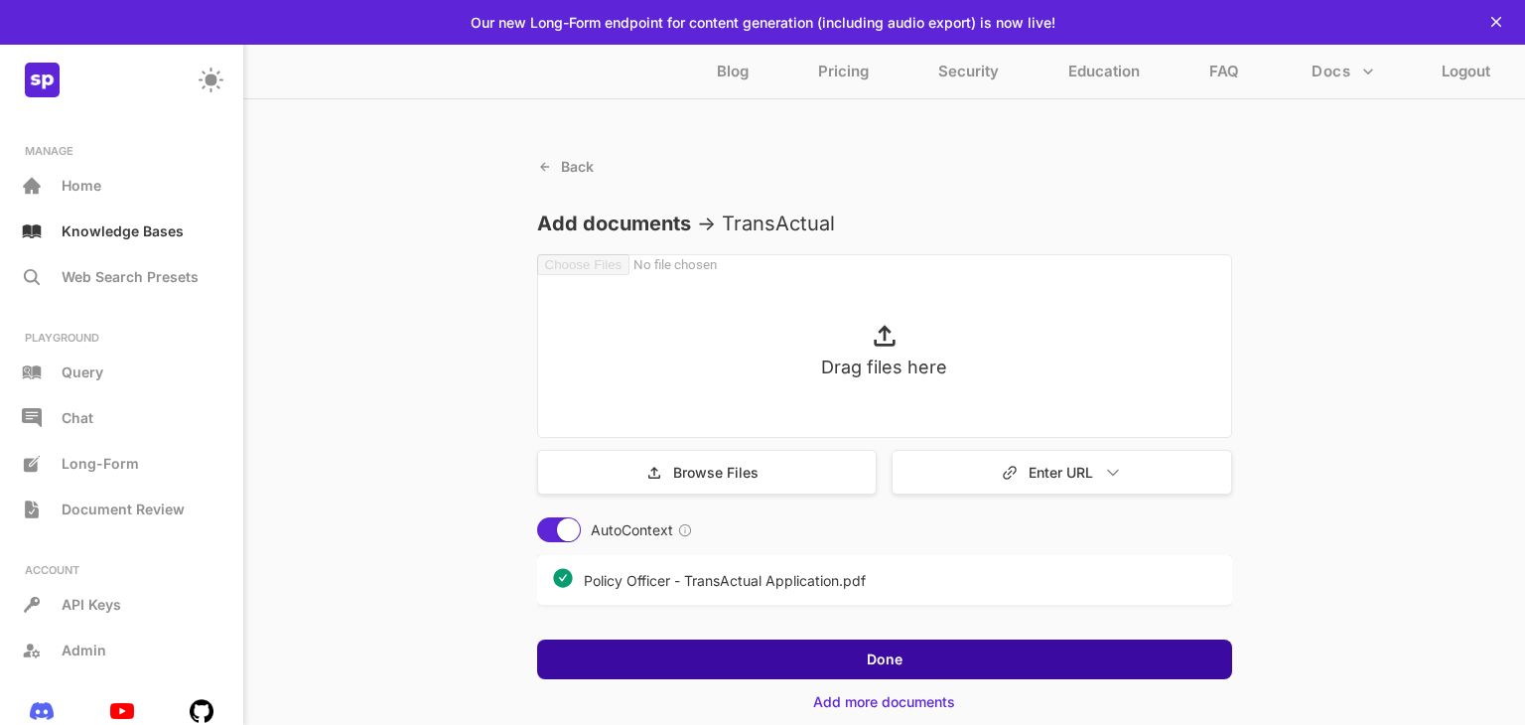
click at [1044, 657] on div "Done" at bounding box center [884, 659] width 695 height 40
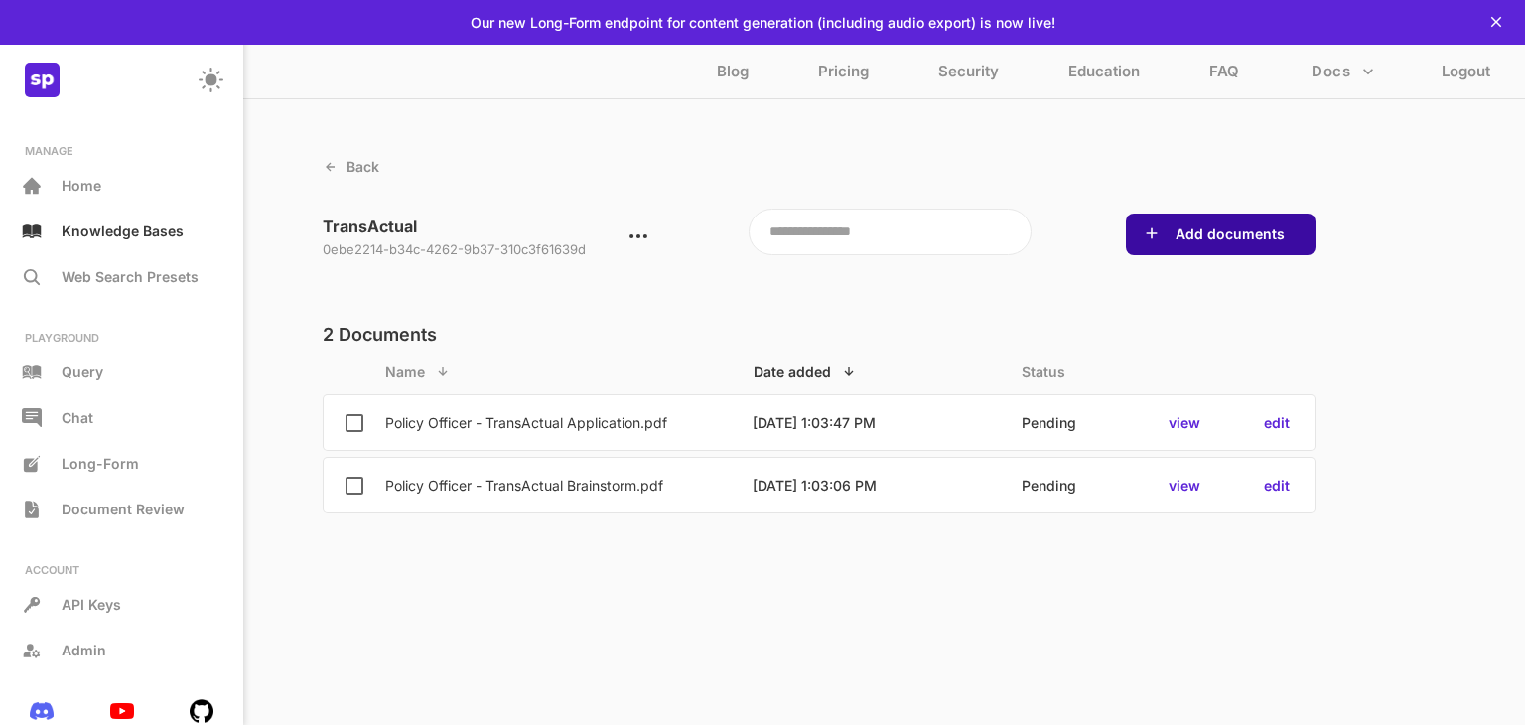
click at [1213, 232] on button "Add documents" at bounding box center [1229, 234] width 121 height 20
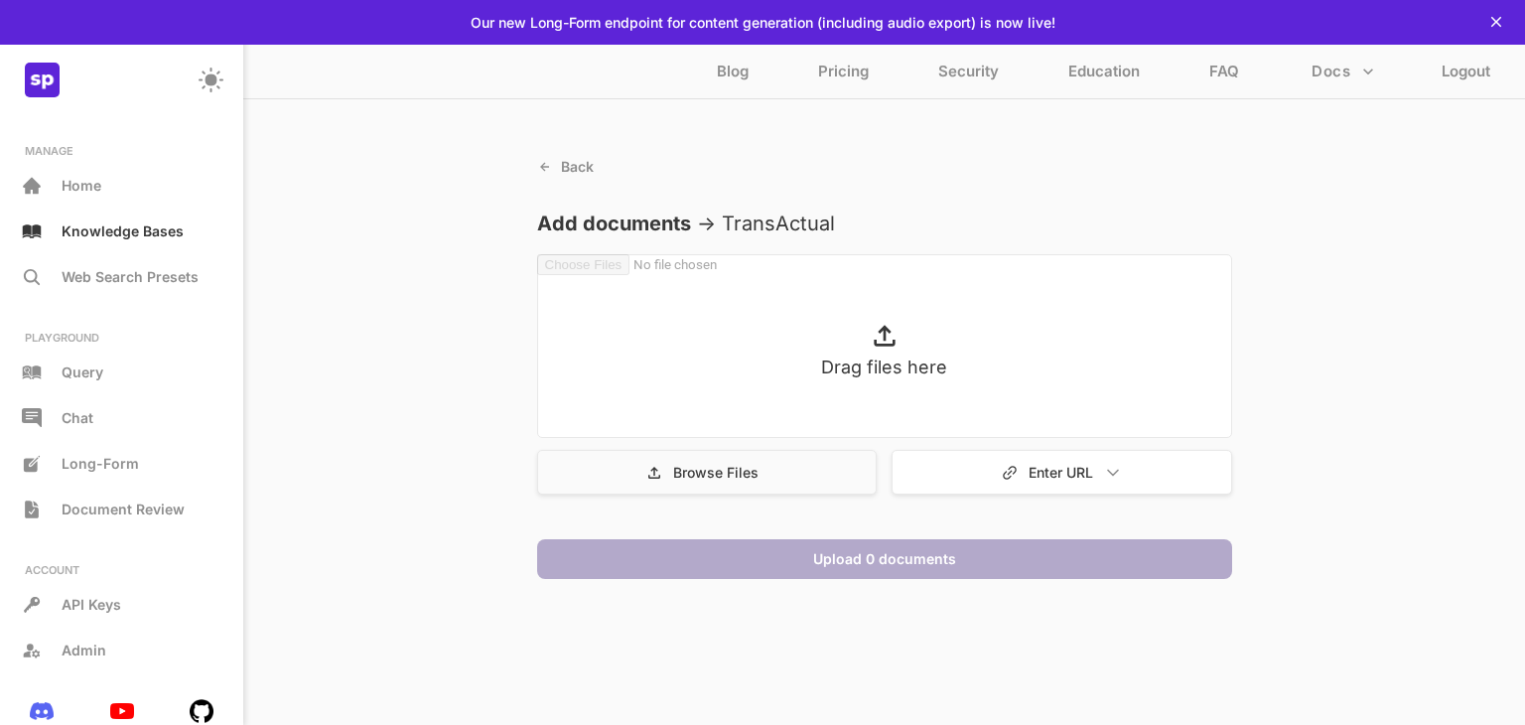
click at [785, 484] on div "Browse Files" at bounding box center [707, 472] width 340 height 45
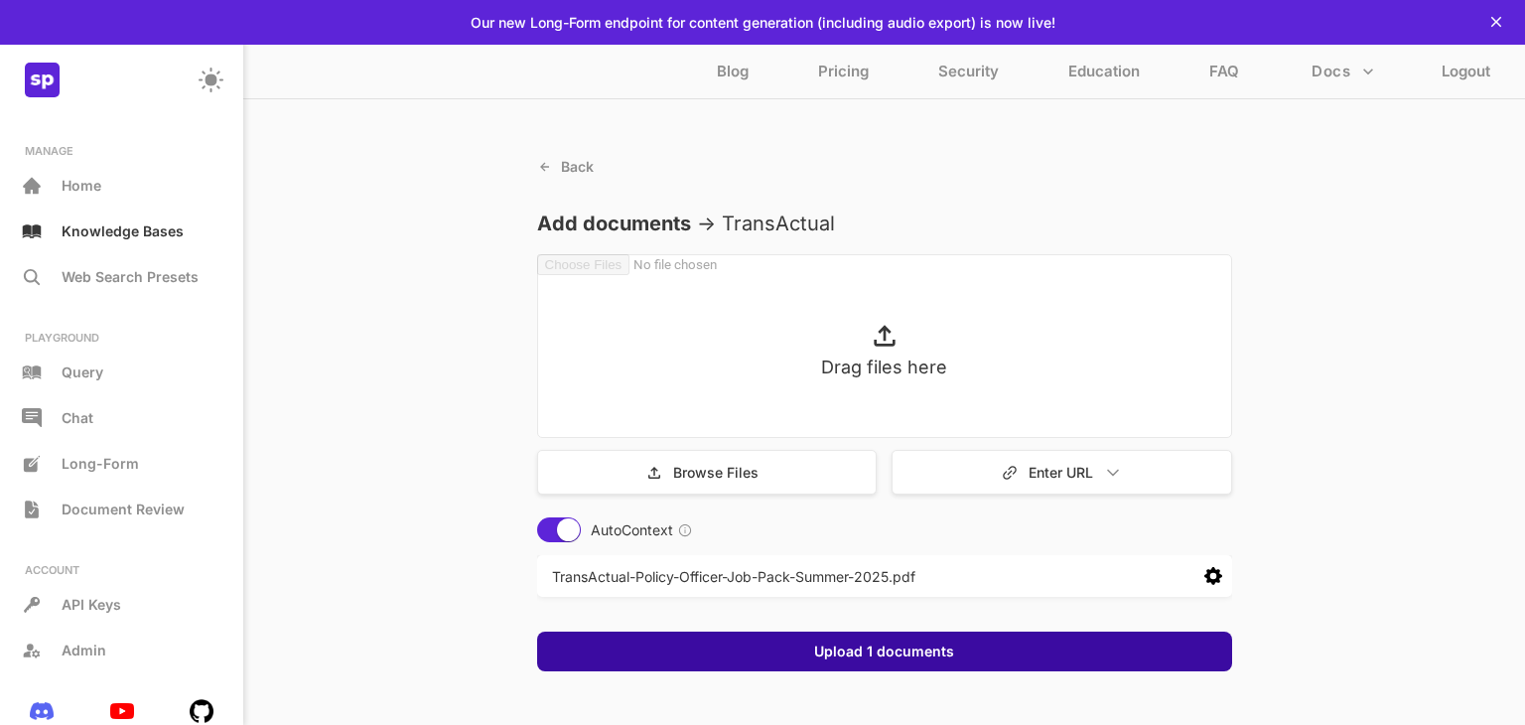
click at [746, 651] on div "Upload 1 documents" at bounding box center [884, 651] width 695 height 40
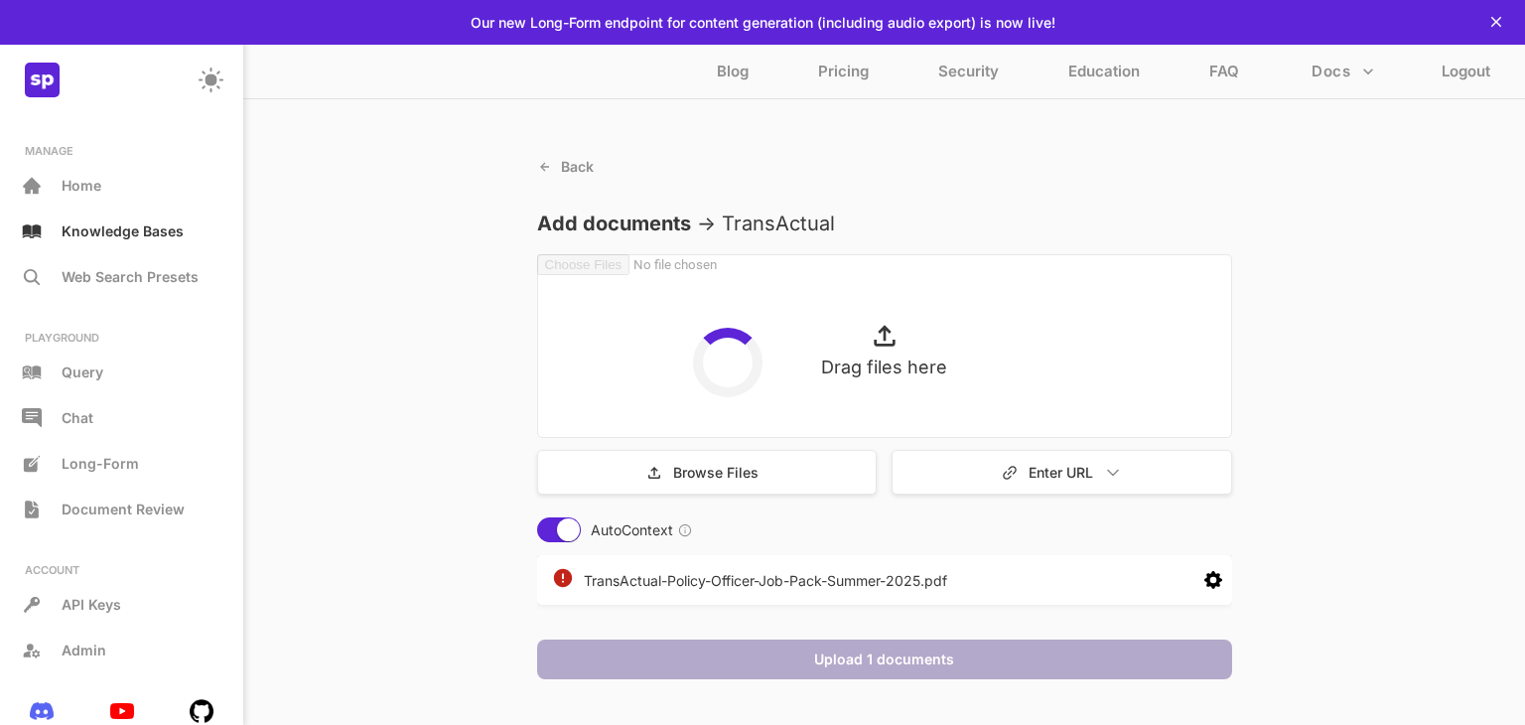
click at [1204, 581] on icon at bounding box center [1213, 580] width 18 height 18
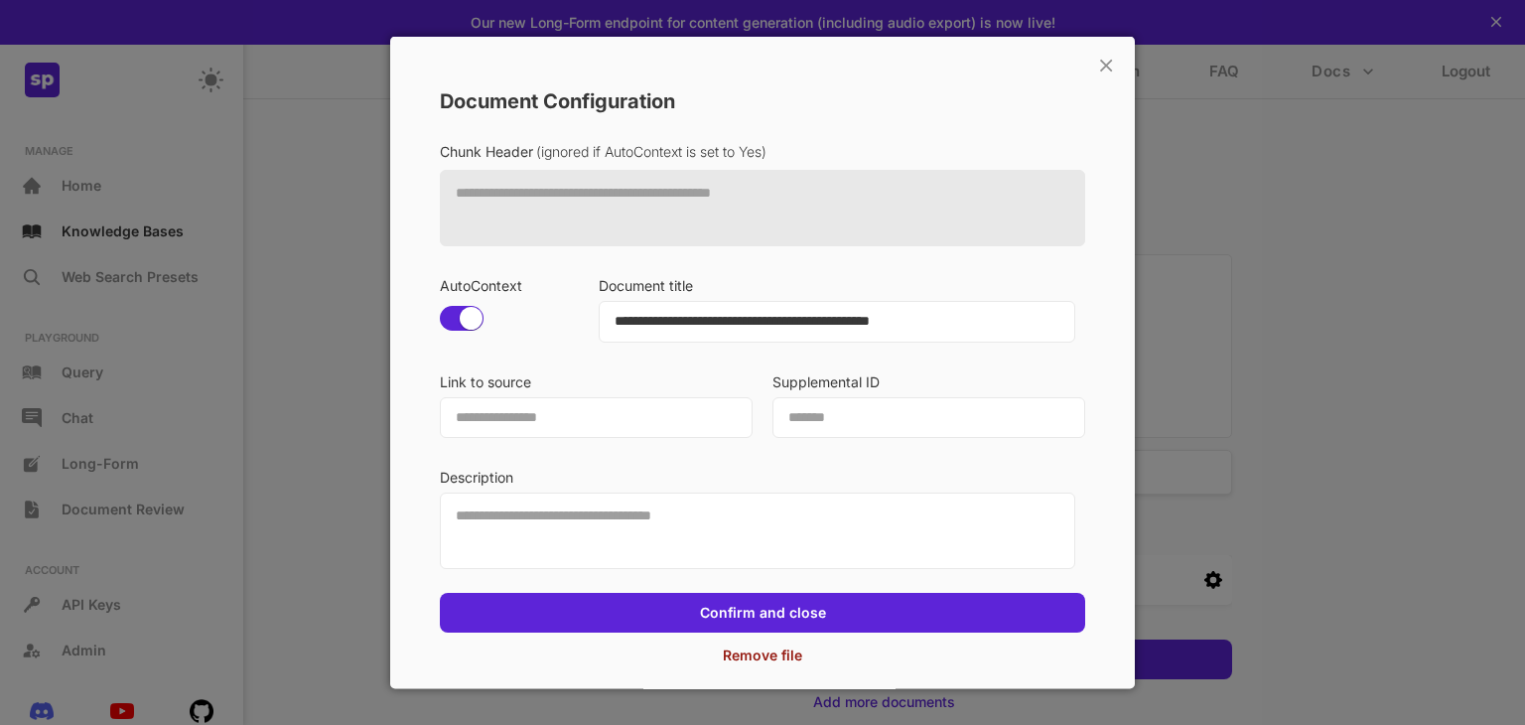
click at [743, 663] on p "Remove file" at bounding box center [762, 654] width 79 height 17
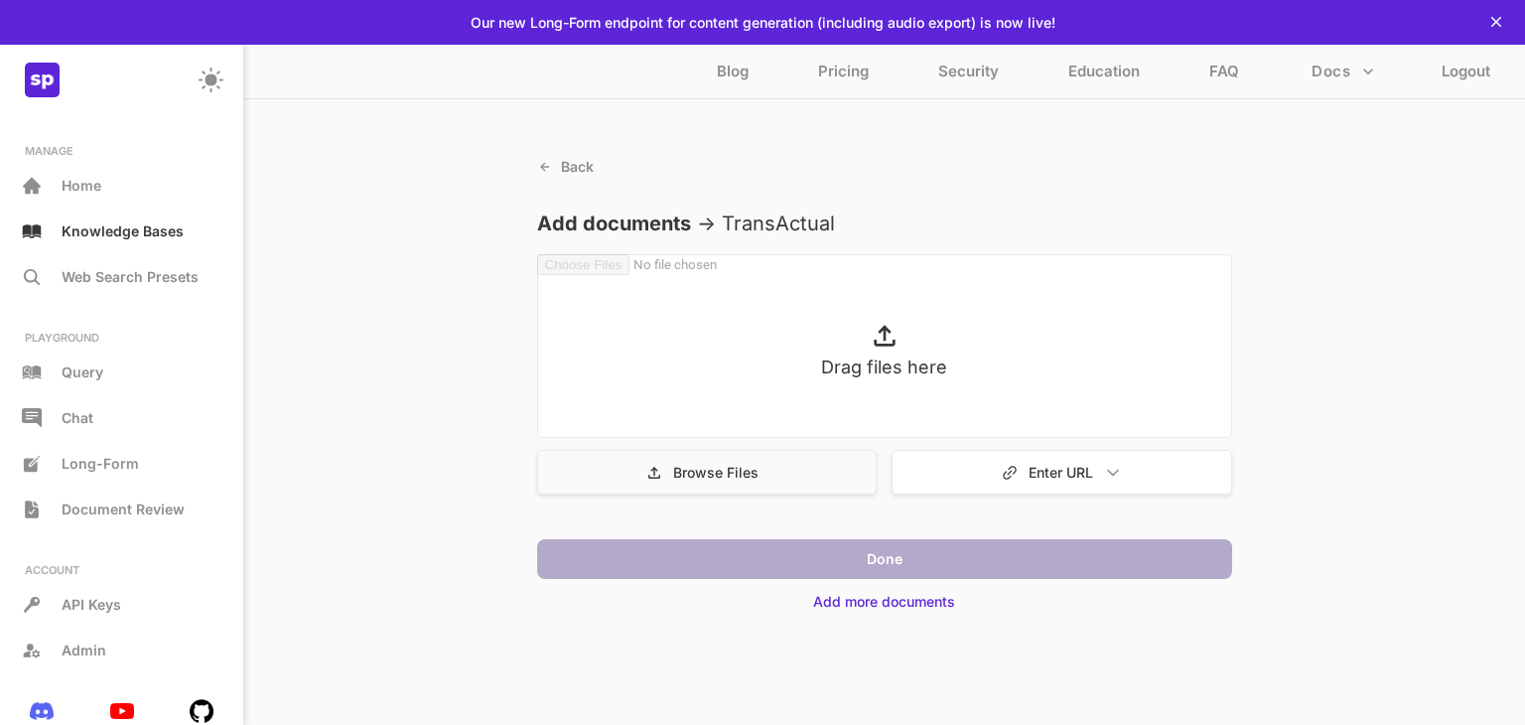
click at [695, 476] on p "Browse Files" at bounding box center [715, 472] width 85 height 17
click at [708, 470] on p "Browse Files" at bounding box center [715, 472] width 85 height 17
click at [794, 478] on div "Browse Files" at bounding box center [707, 472] width 340 height 45
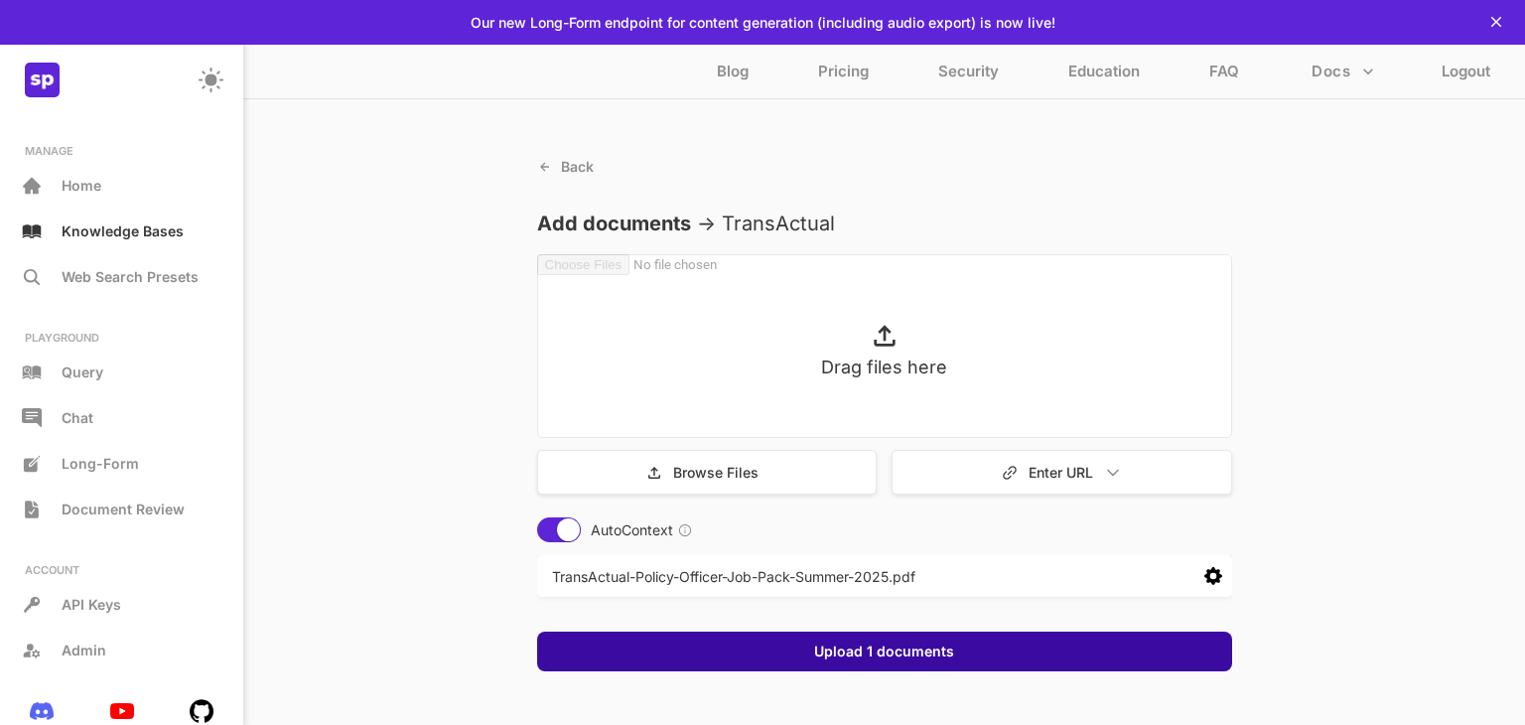
click at [910, 660] on div "Upload 1 documents" at bounding box center [884, 651] width 695 height 40
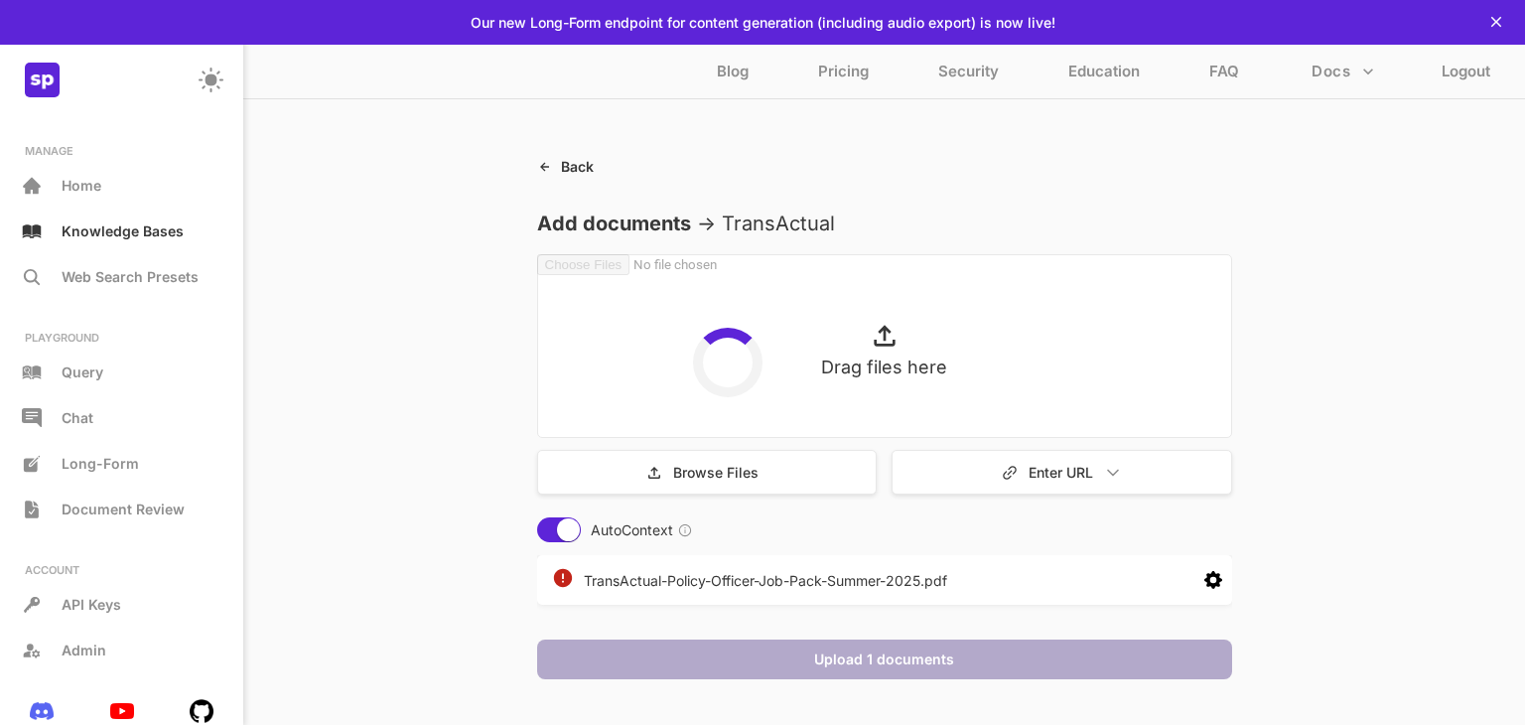
click at [593, 168] on p "Back" at bounding box center [577, 166] width 33 height 17
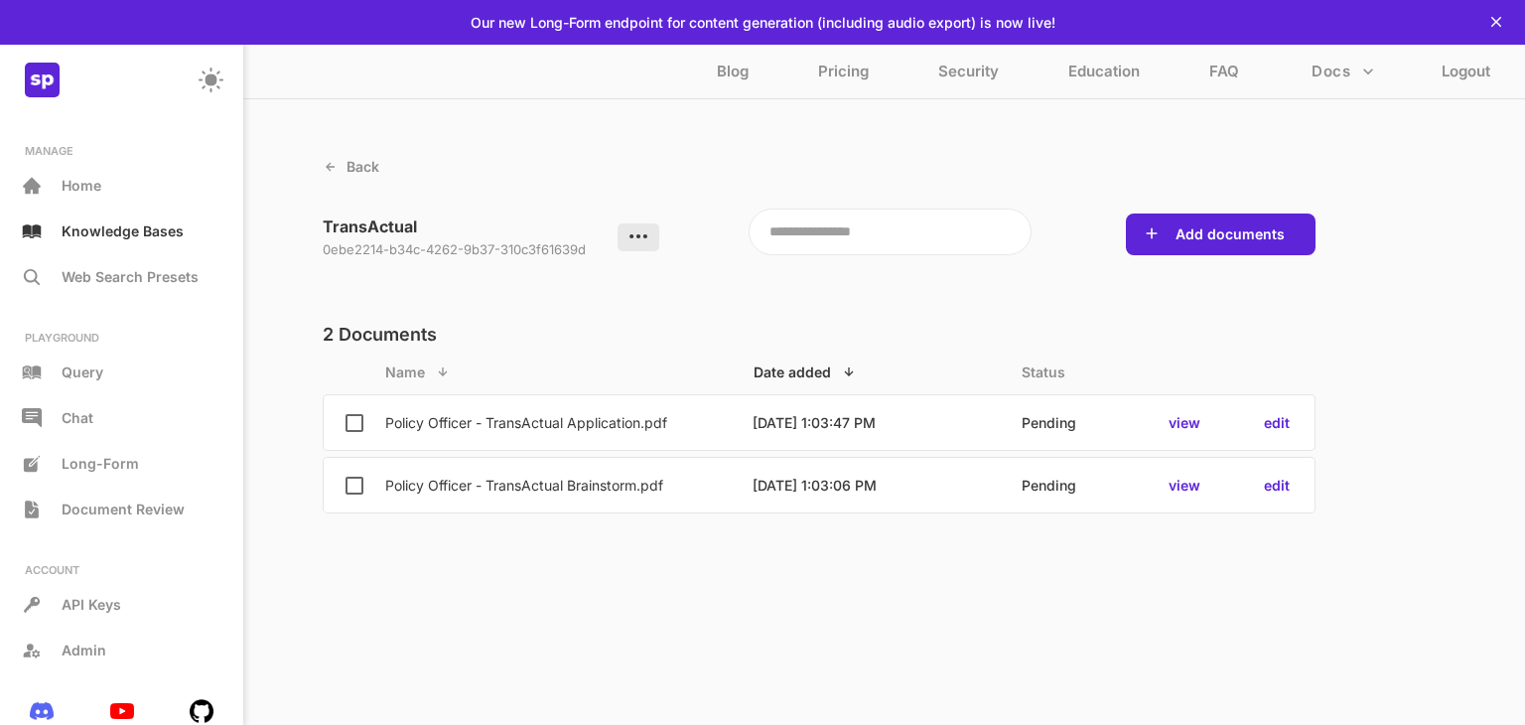
click at [644, 243] on icon at bounding box center [638, 236] width 22 height 22
click at [800, 266] on p "Delete knowledge base" at bounding box center [788, 262] width 157 height 17
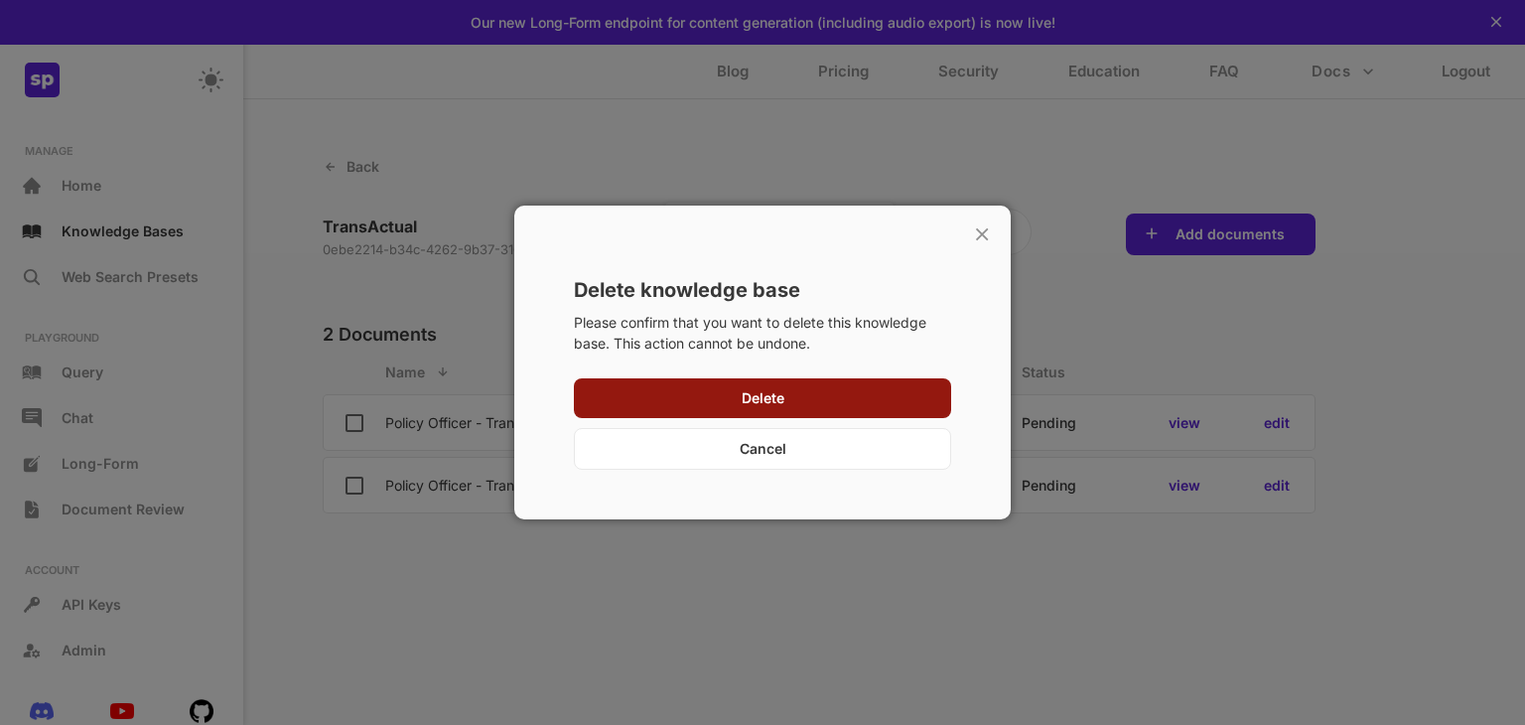
click at [736, 404] on button "Delete" at bounding box center [763, 398] width 55 height 20
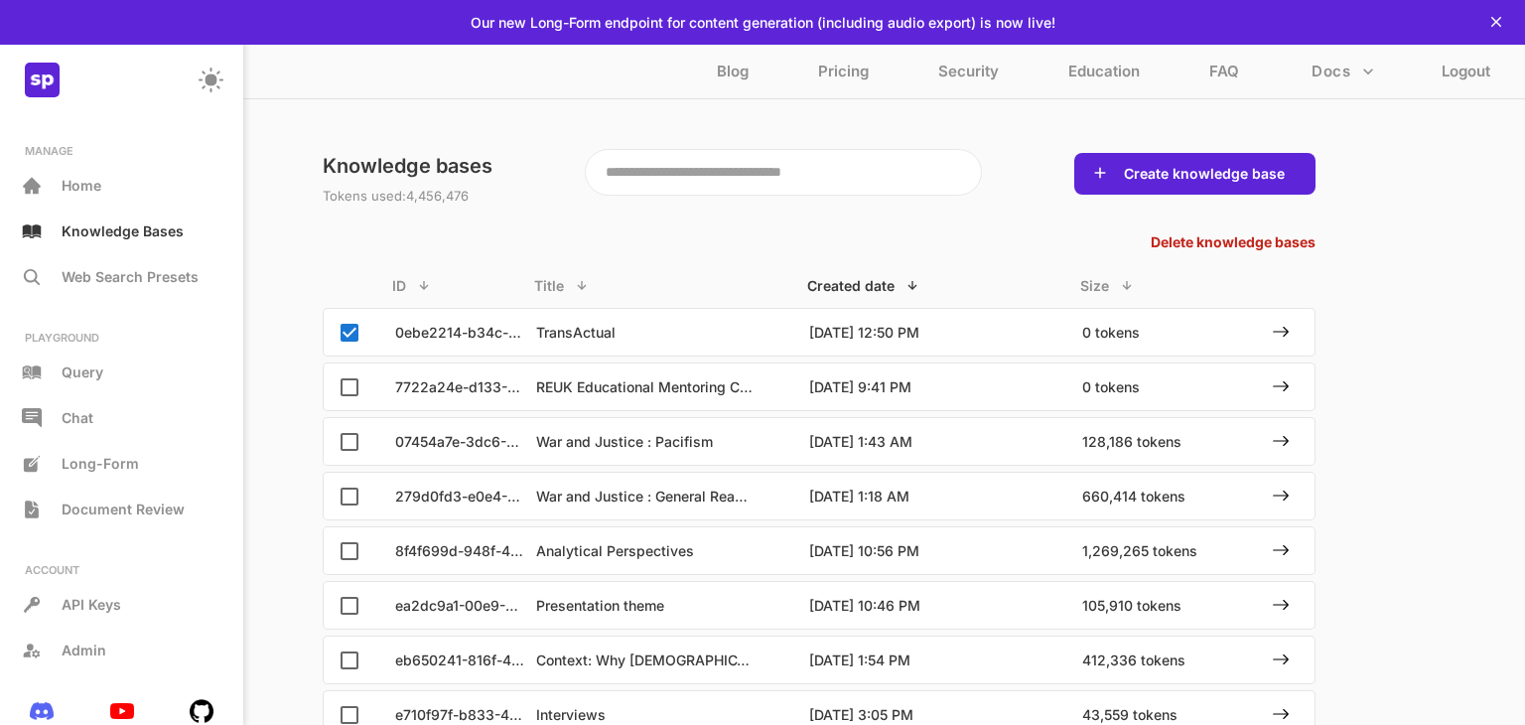
click at [1295, 238] on p "Delete knowledge bases" at bounding box center [1232, 241] width 165 height 16
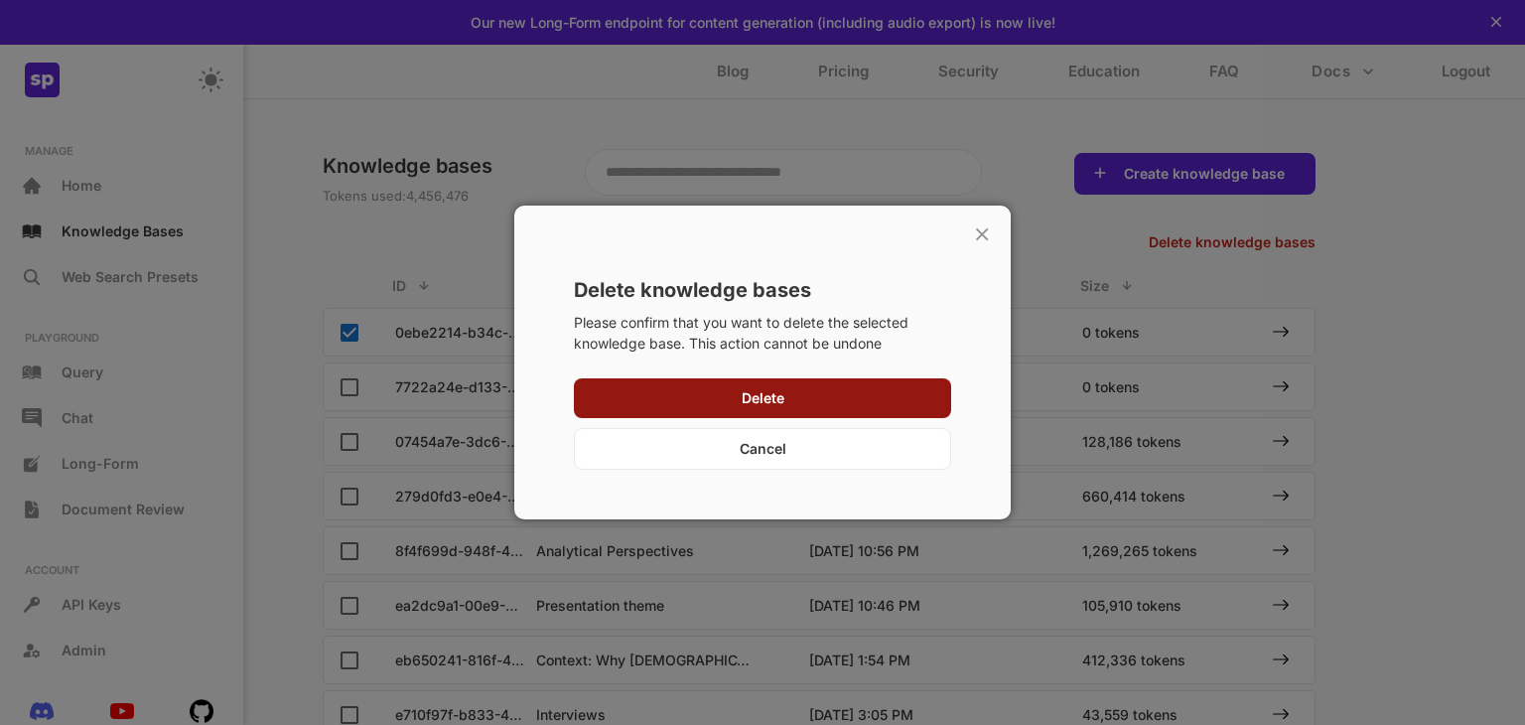
click at [874, 411] on div "Delete" at bounding box center [762, 398] width 377 height 40
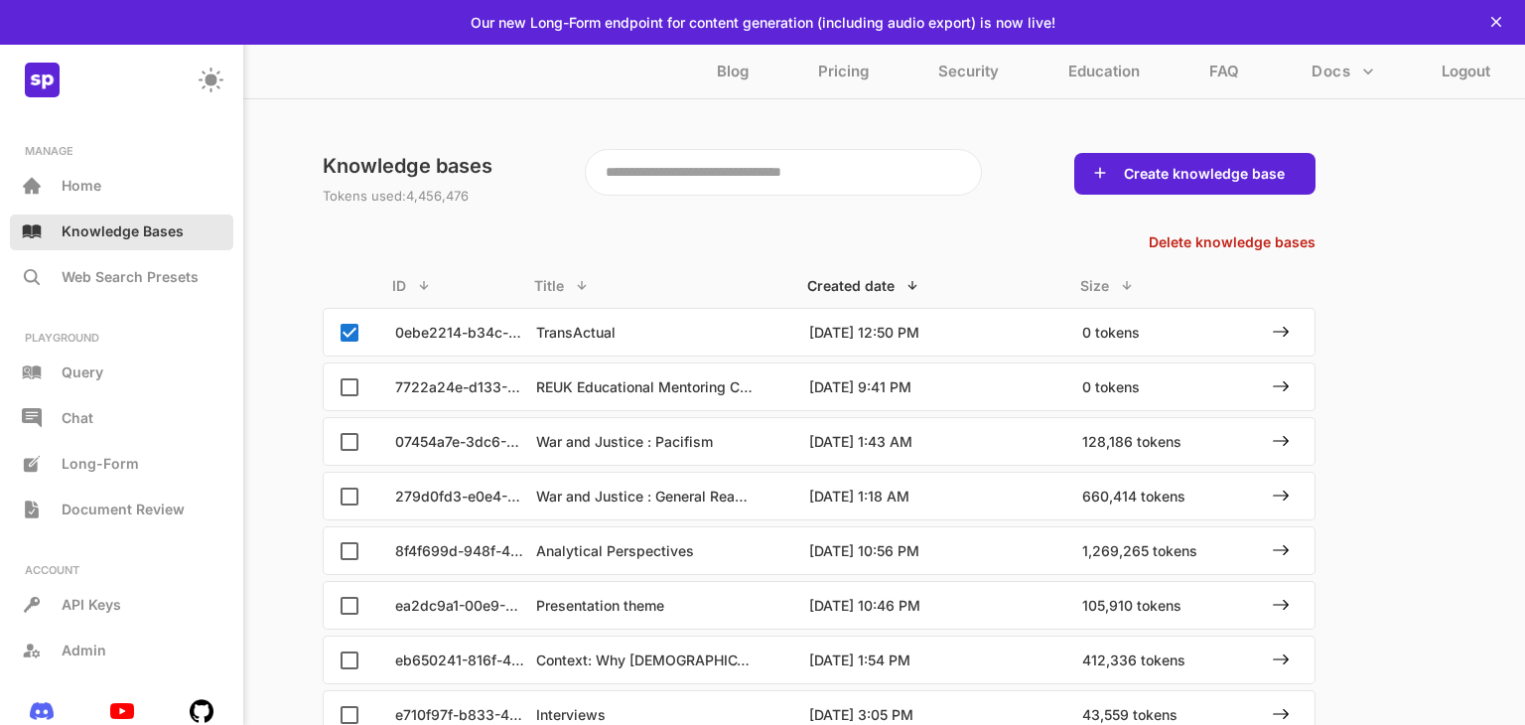
click at [118, 233] on p "Knowledge Bases" at bounding box center [123, 230] width 122 height 17
click at [819, 261] on div "Delete knowledge bases" at bounding box center [819, 248] width 993 height 30
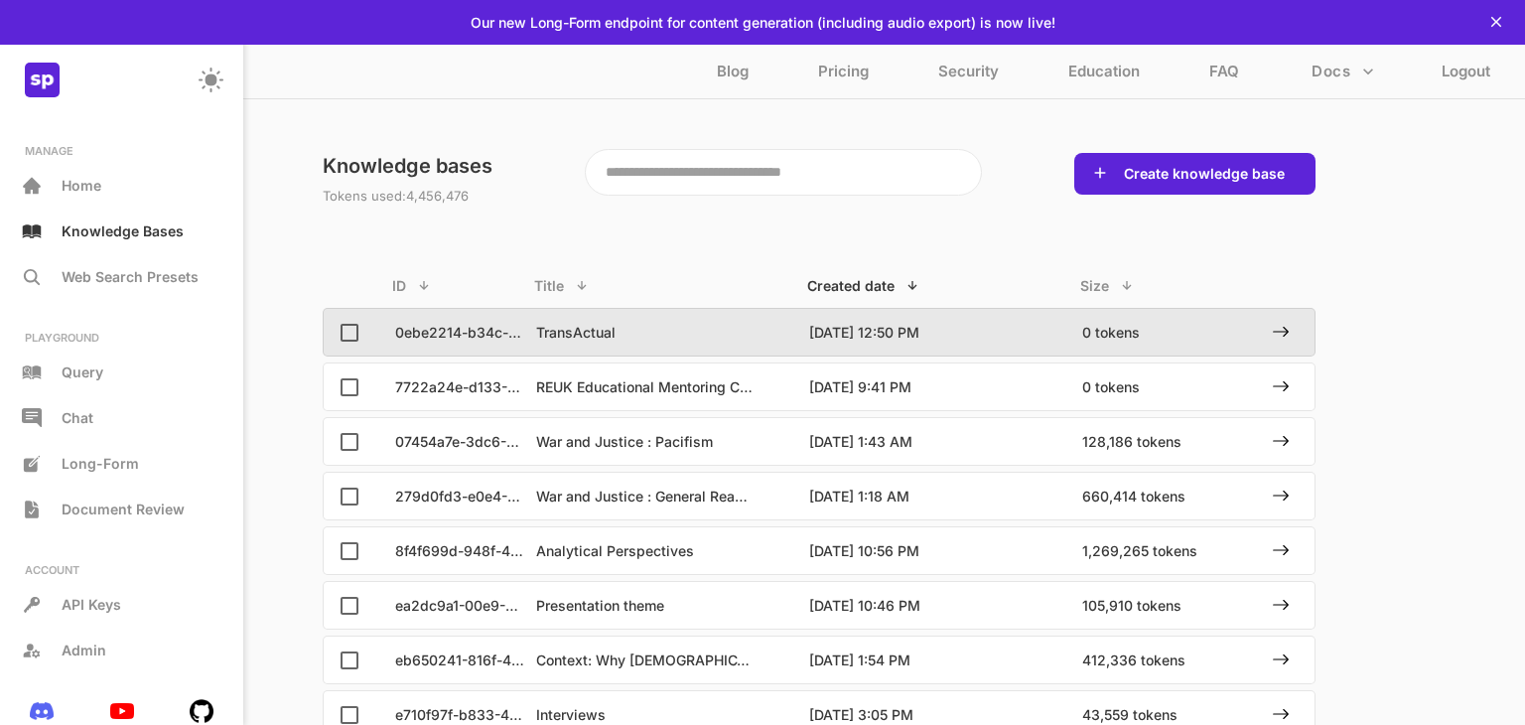
click at [537, 332] on p "TransActual" at bounding box center [645, 332] width 218 height 17
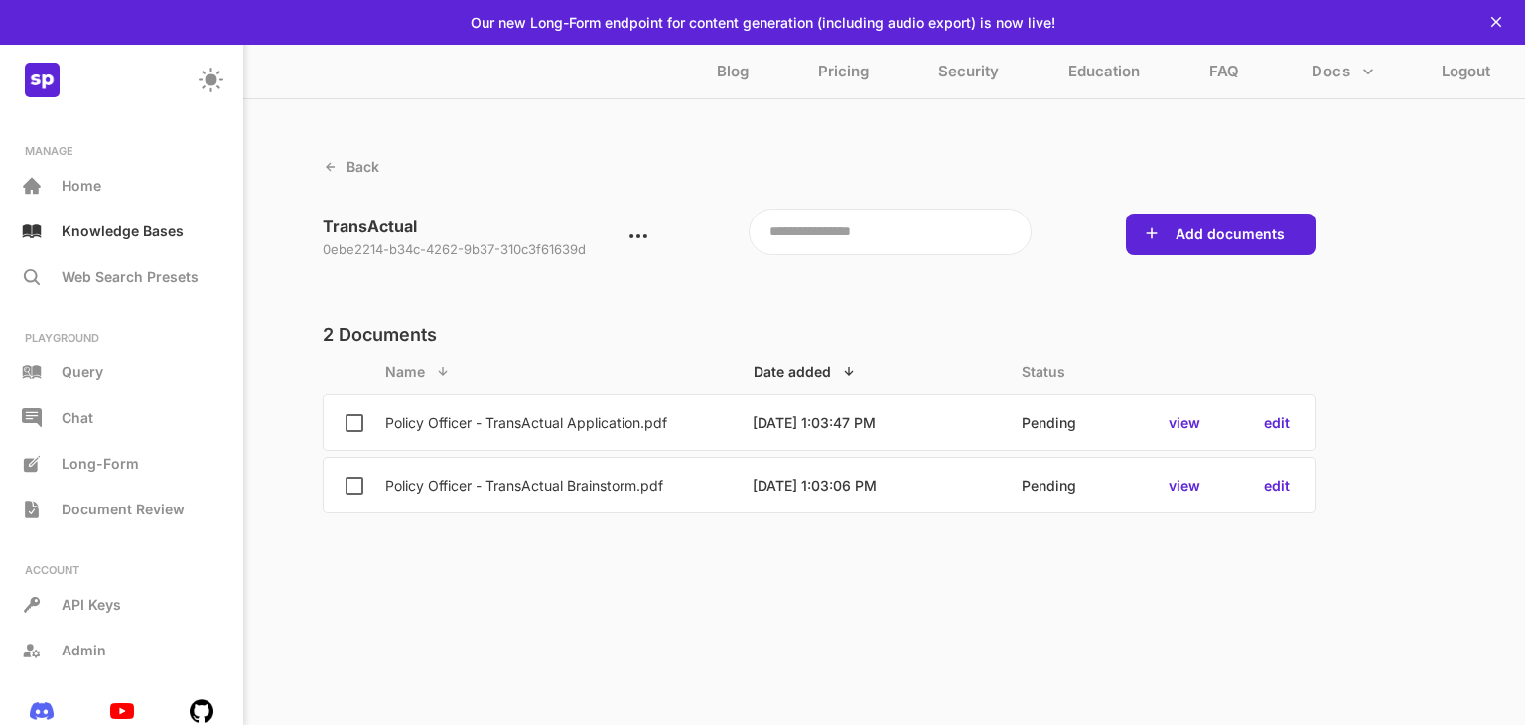
click at [1189, 429] on p "view" at bounding box center [1184, 422] width 32 height 17
click at [1188, 487] on p "view" at bounding box center [1184, 484] width 32 height 17
click at [1190, 242] on button "Add documents" at bounding box center [1229, 234] width 121 height 20
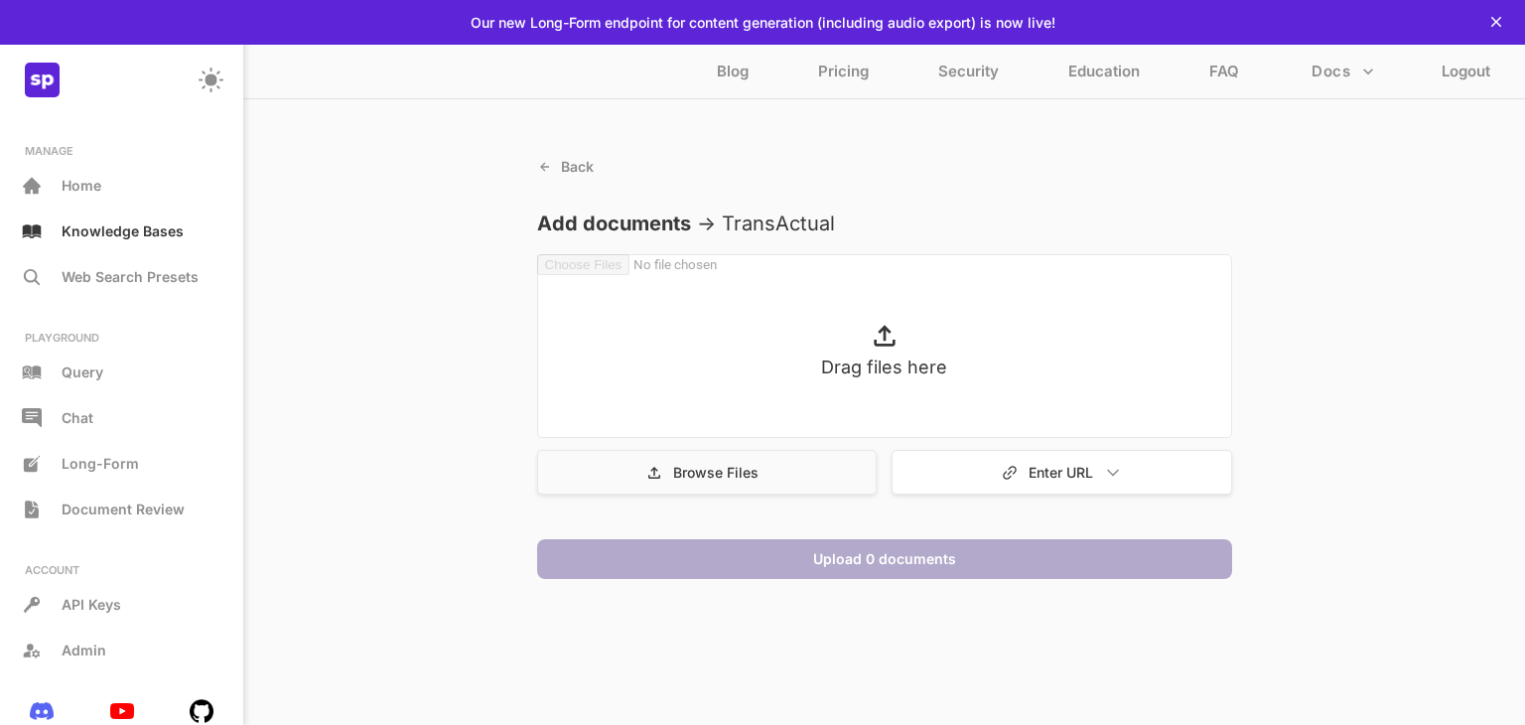
click at [775, 462] on div "Browse Files" at bounding box center [707, 472] width 340 height 45
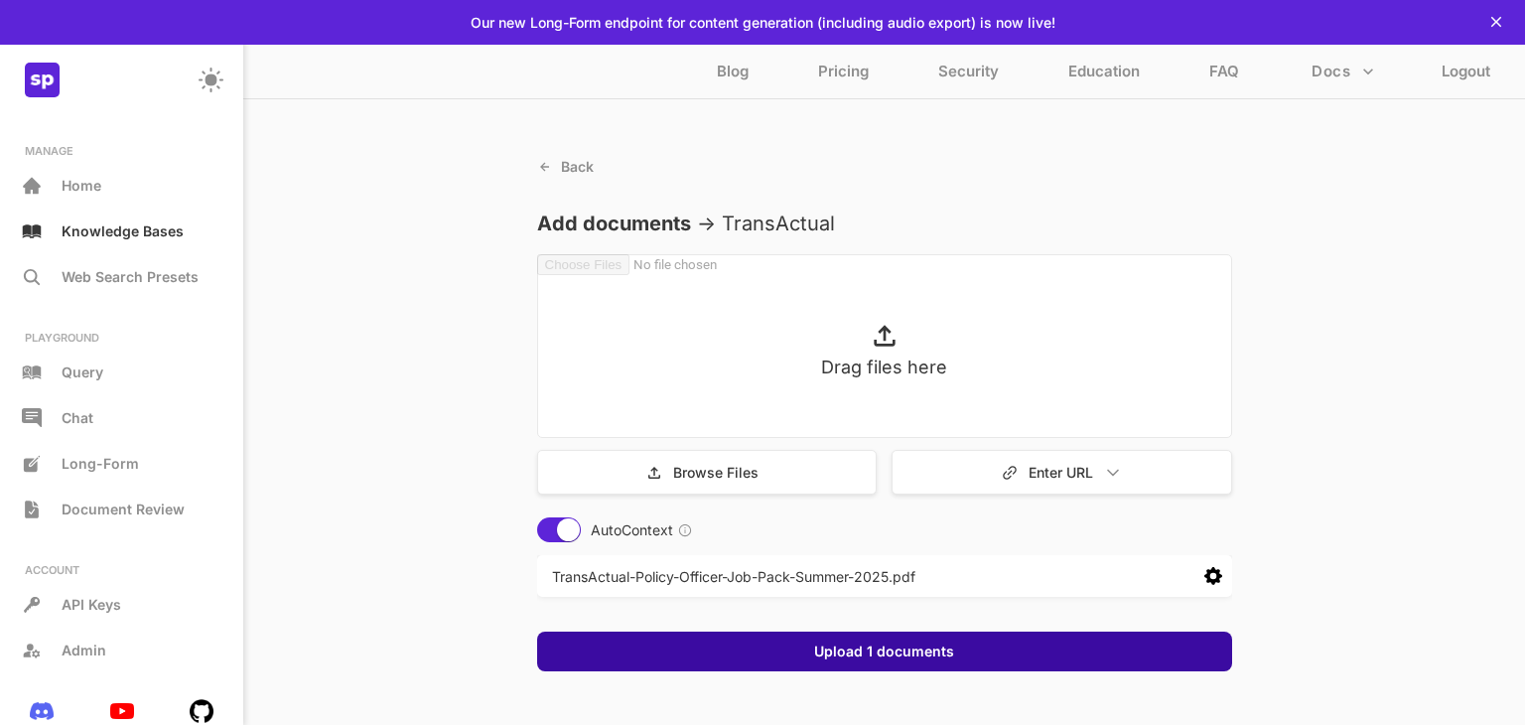
click at [907, 649] on button "Upload 1 documents" at bounding box center [884, 651] width 152 height 20
